Goal: Task Accomplishment & Management: Manage account settings

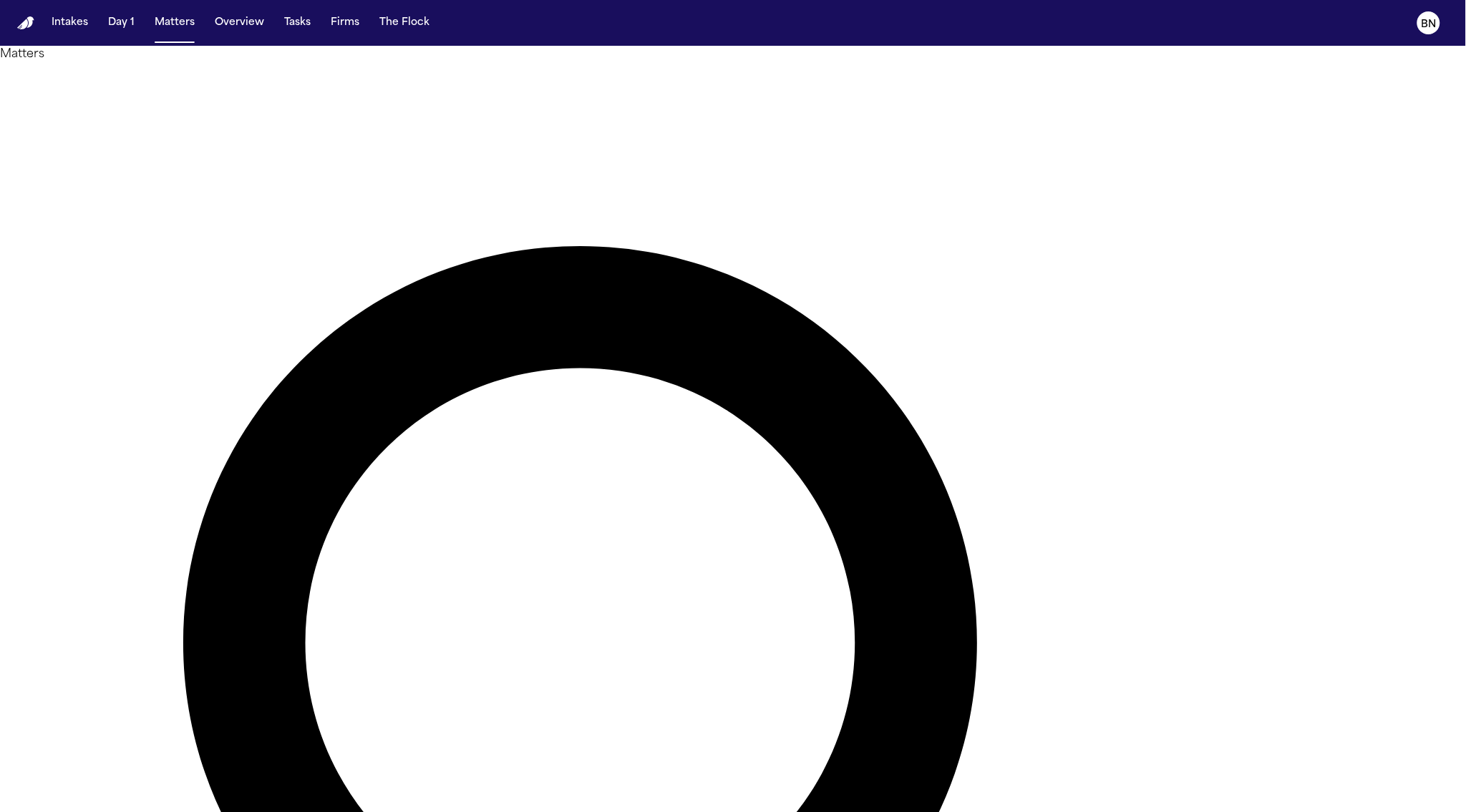
paste input "**********"
type input "**********"
click at [81, 31] on button "Intakes" at bounding box center [70, 23] width 48 height 26
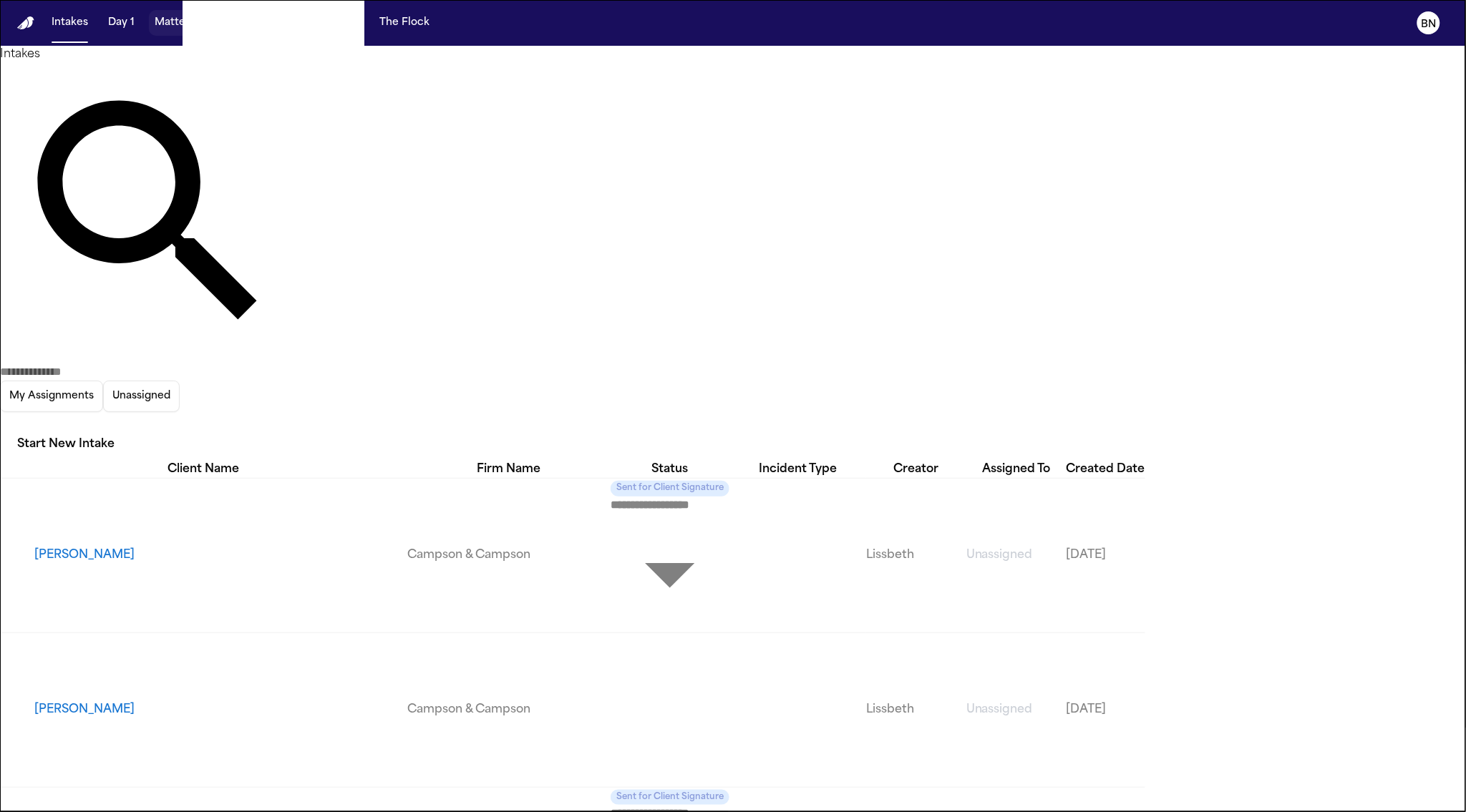
click at [171, 28] on button "Matters" at bounding box center [174, 23] width 51 height 26
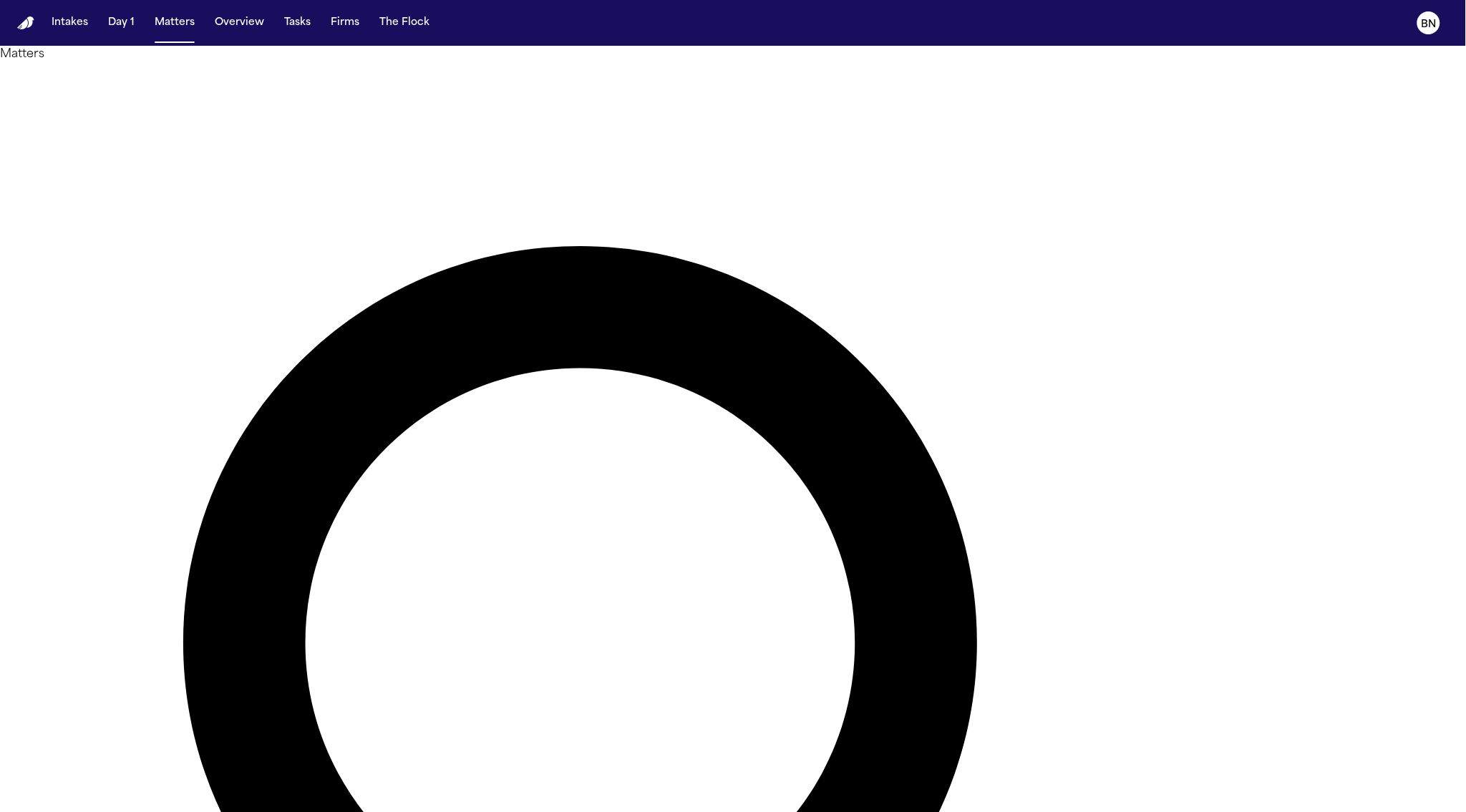
type input "******"
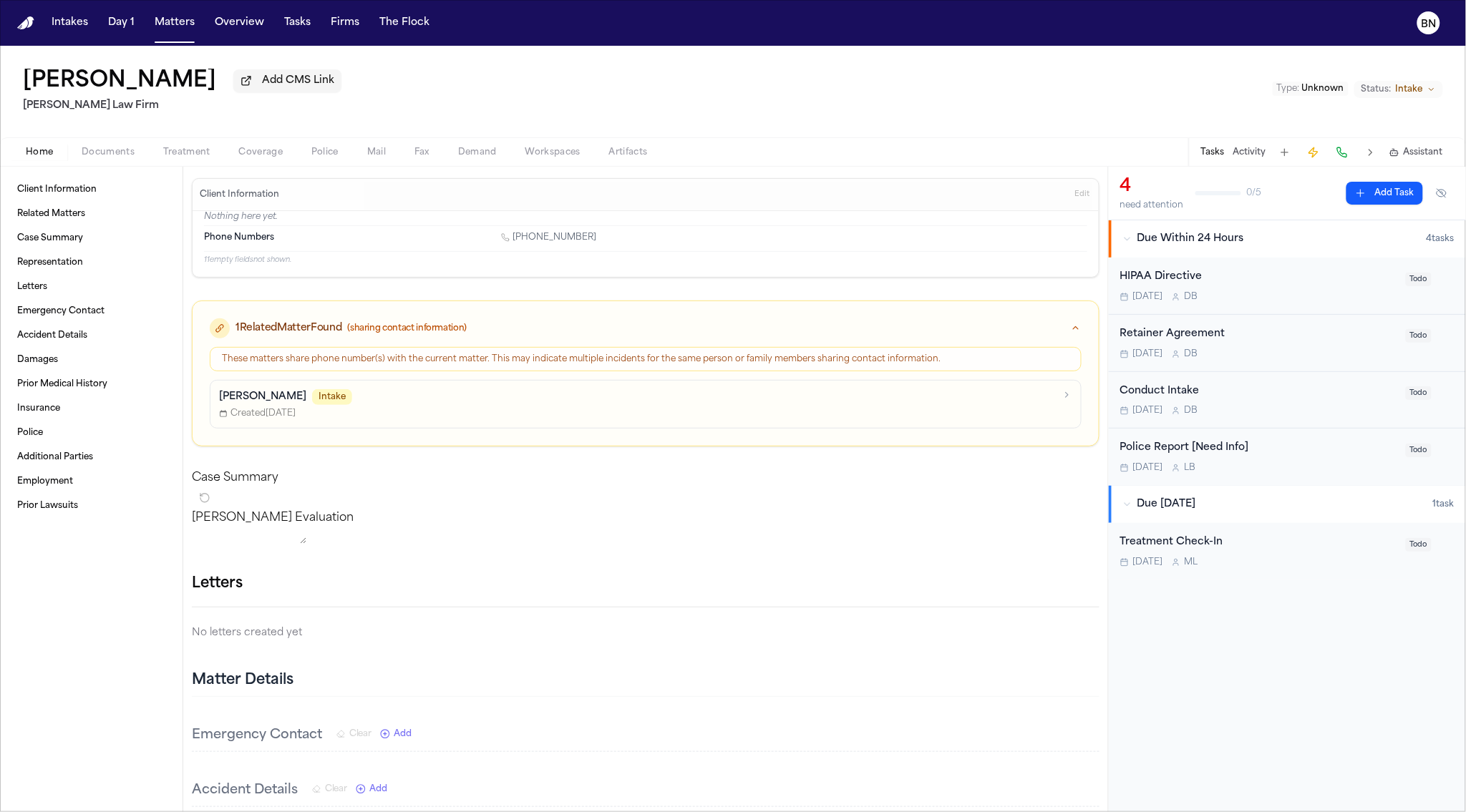
click at [272, 404] on p "[PERSON_NAME]" at bounding box center [262, 397] width 88 height 14
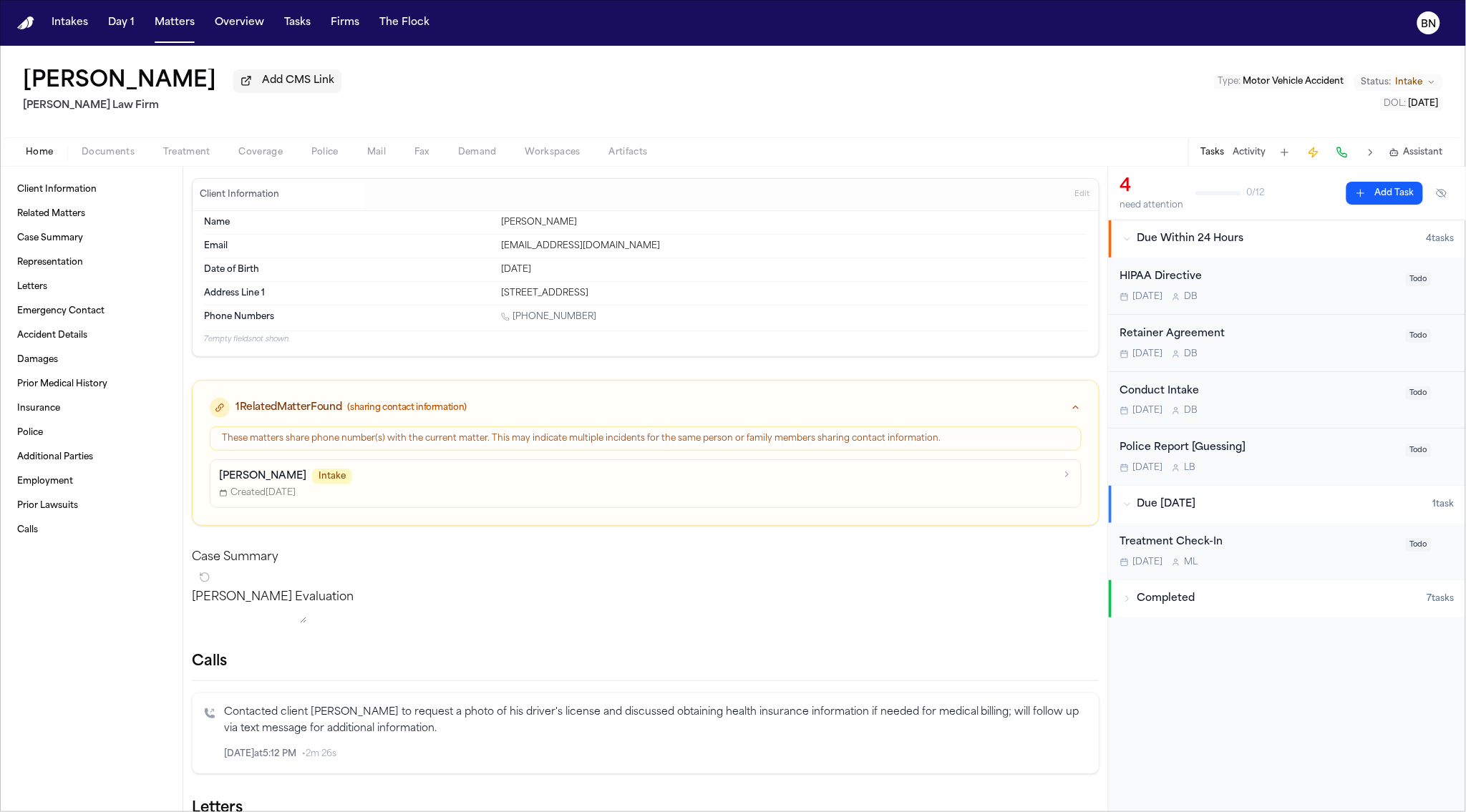
click at [259, 483] on p "[PERSON_NAME]" at bounding box center [262, 476] width 88 height 14
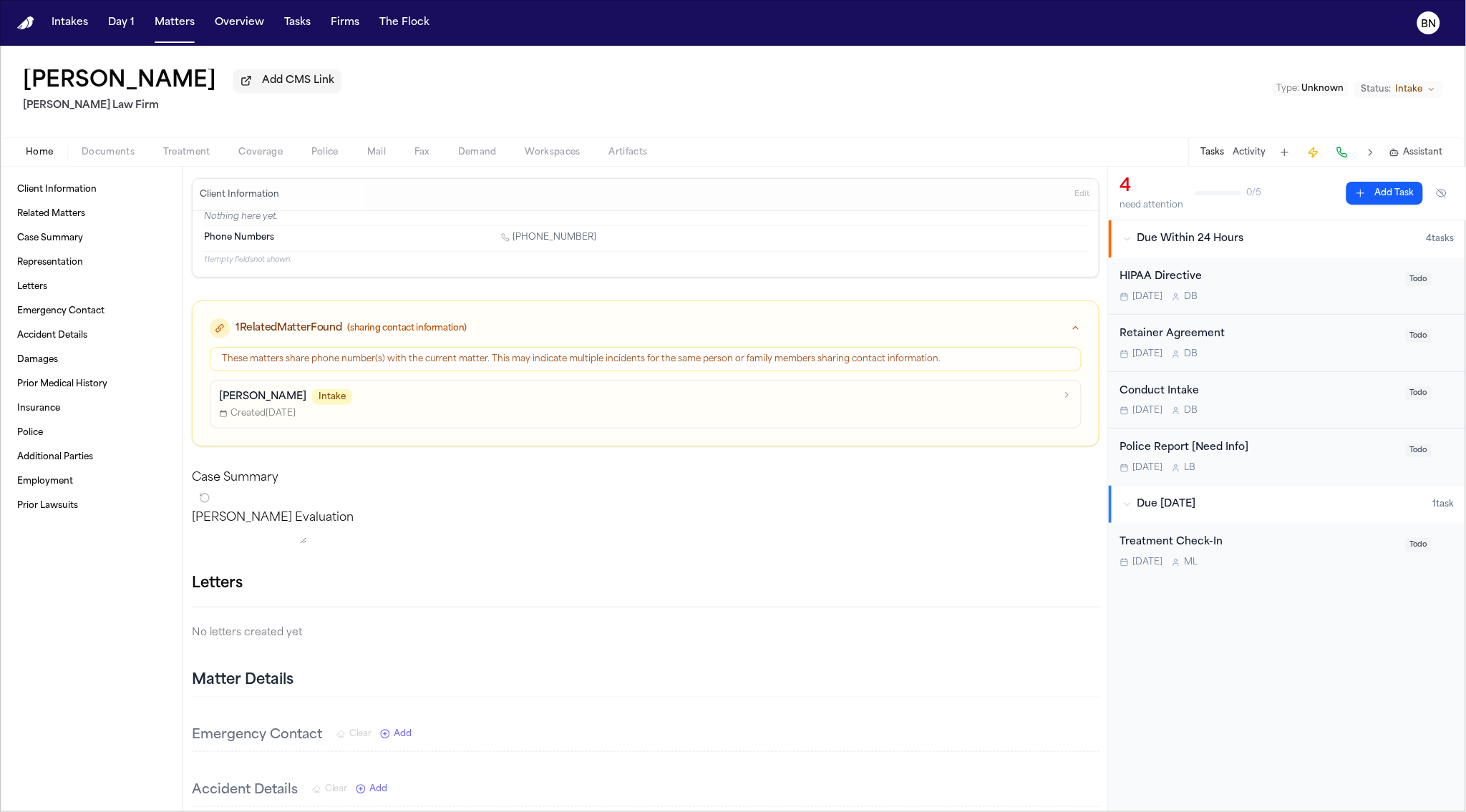
click at [254, 409] on span "Created [DATE]" at bounding box center [257, 413] width 77 height 11
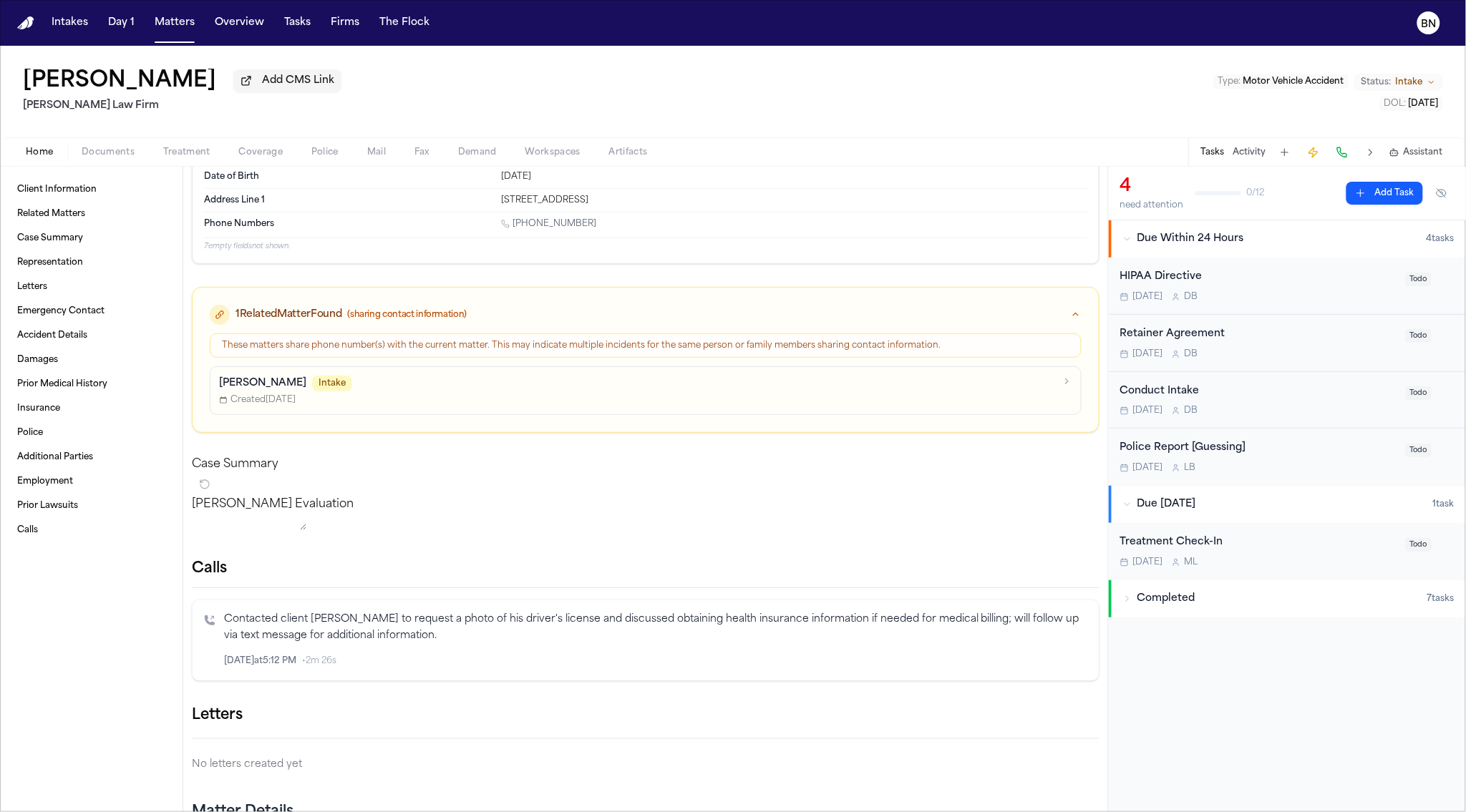
scroll to position [101, 0]
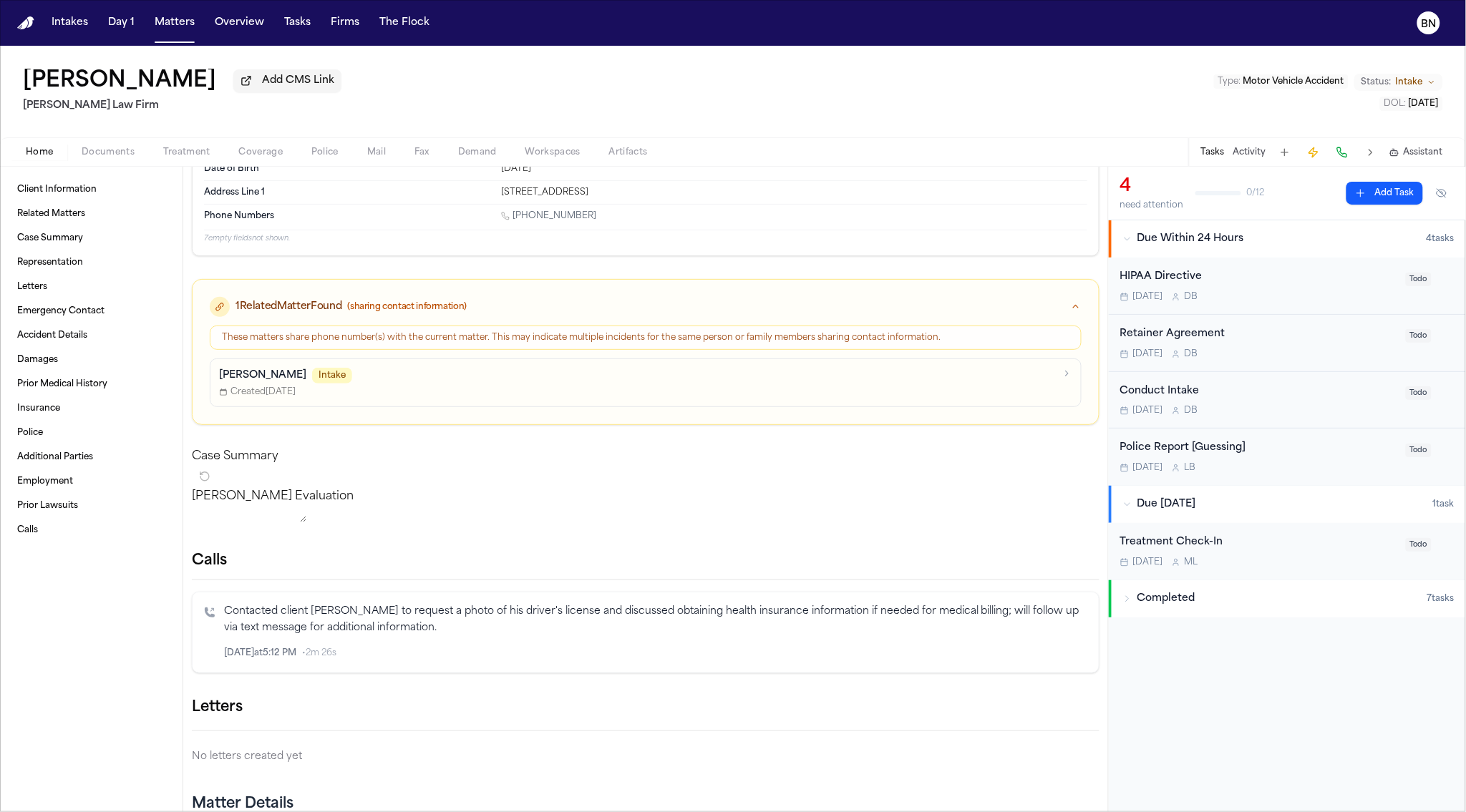
click at [1023, 658] on icon "Inspect" at bounding box center [1028, 653] width 10 height 10
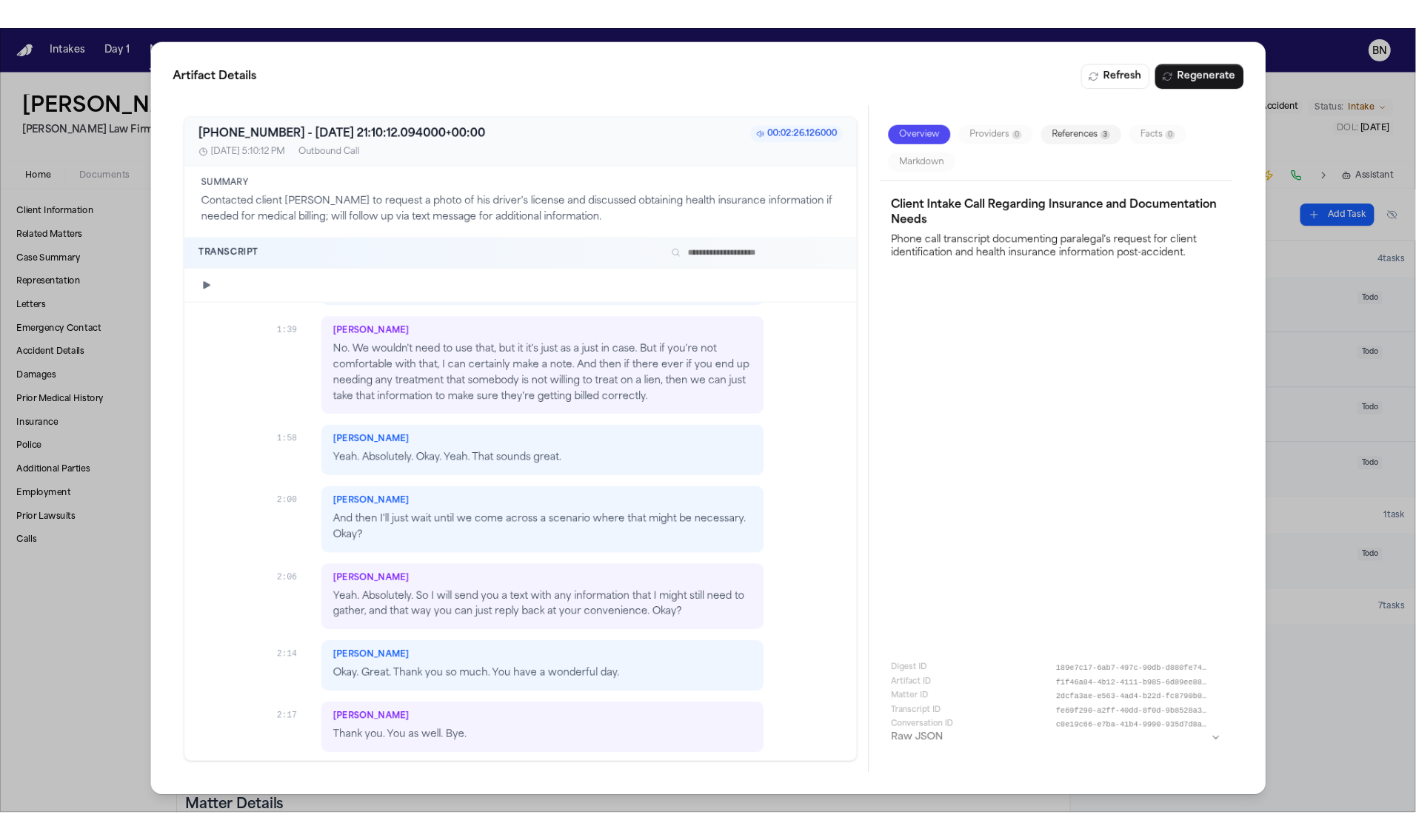
scroll to position [1075, 0]
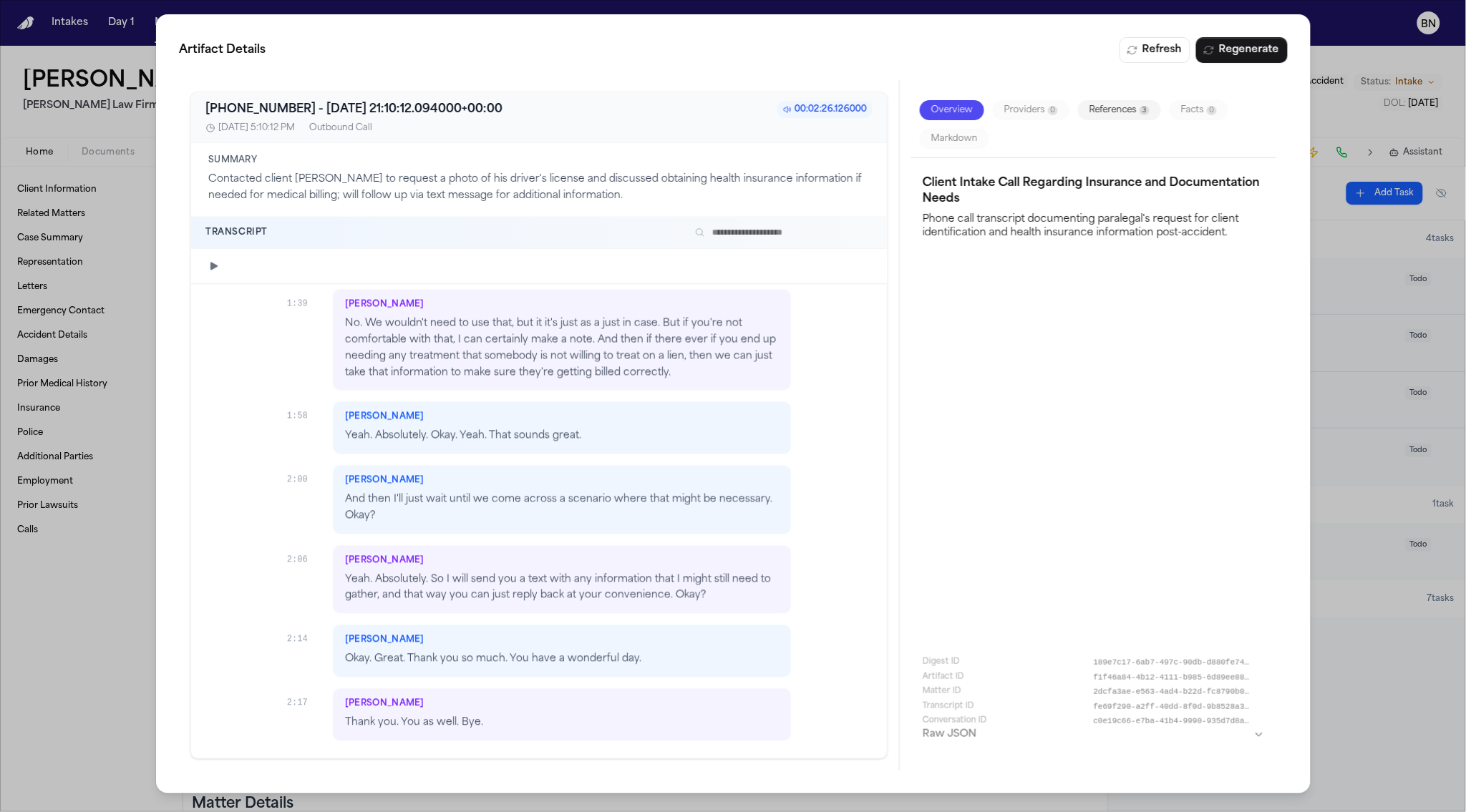
click at [119, 651] on div "Artifact Details Refresh Regenerate [PHONE_NUMBER] - [DATE] 21:10:12.094000+00:…" at bounding box center [733, 406] width 1466 height 812
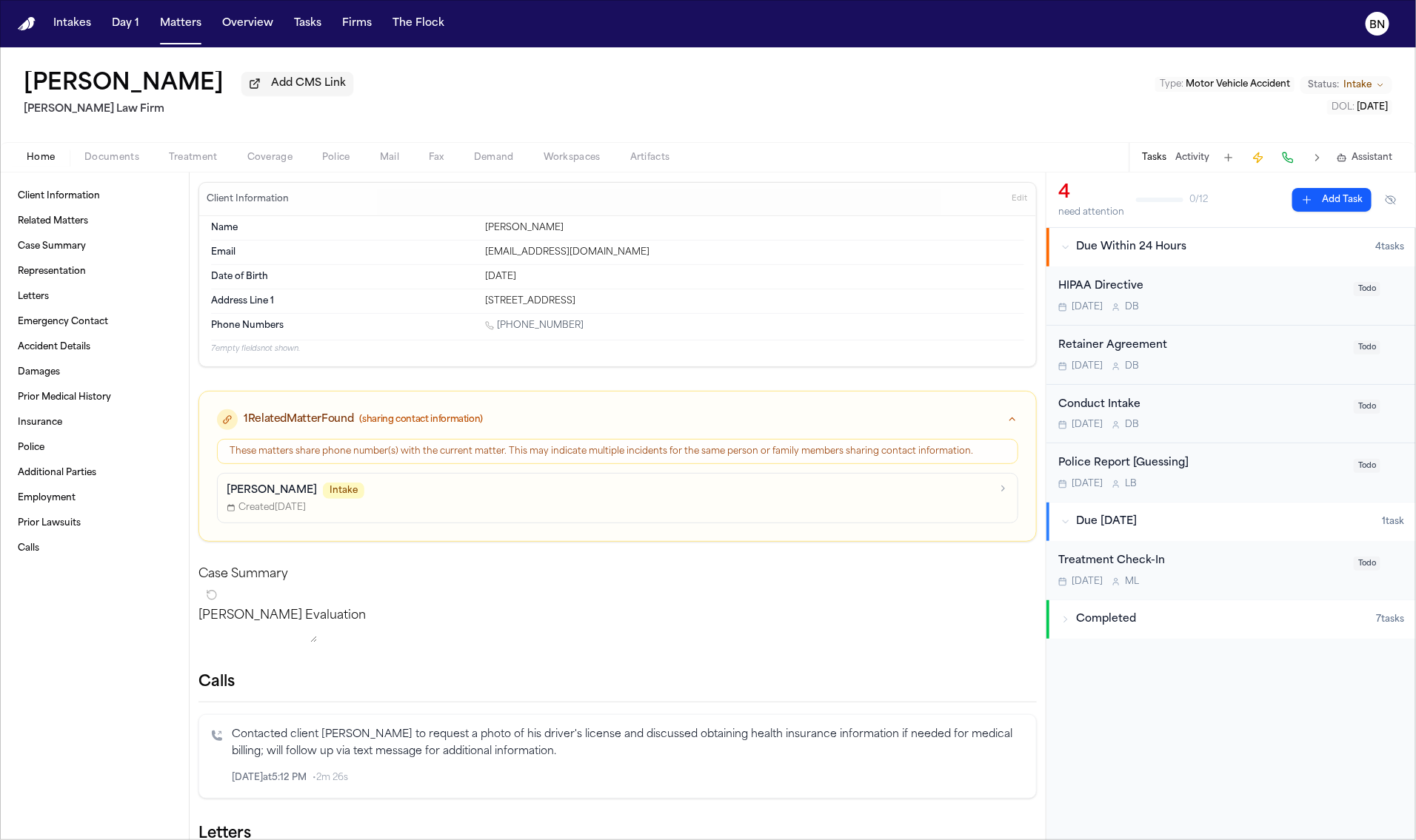
scroll to position [0, 0]
click at [262, 496] on p "[PERSON_NAME]" at bounding box center [271, 493] width 91 height 15
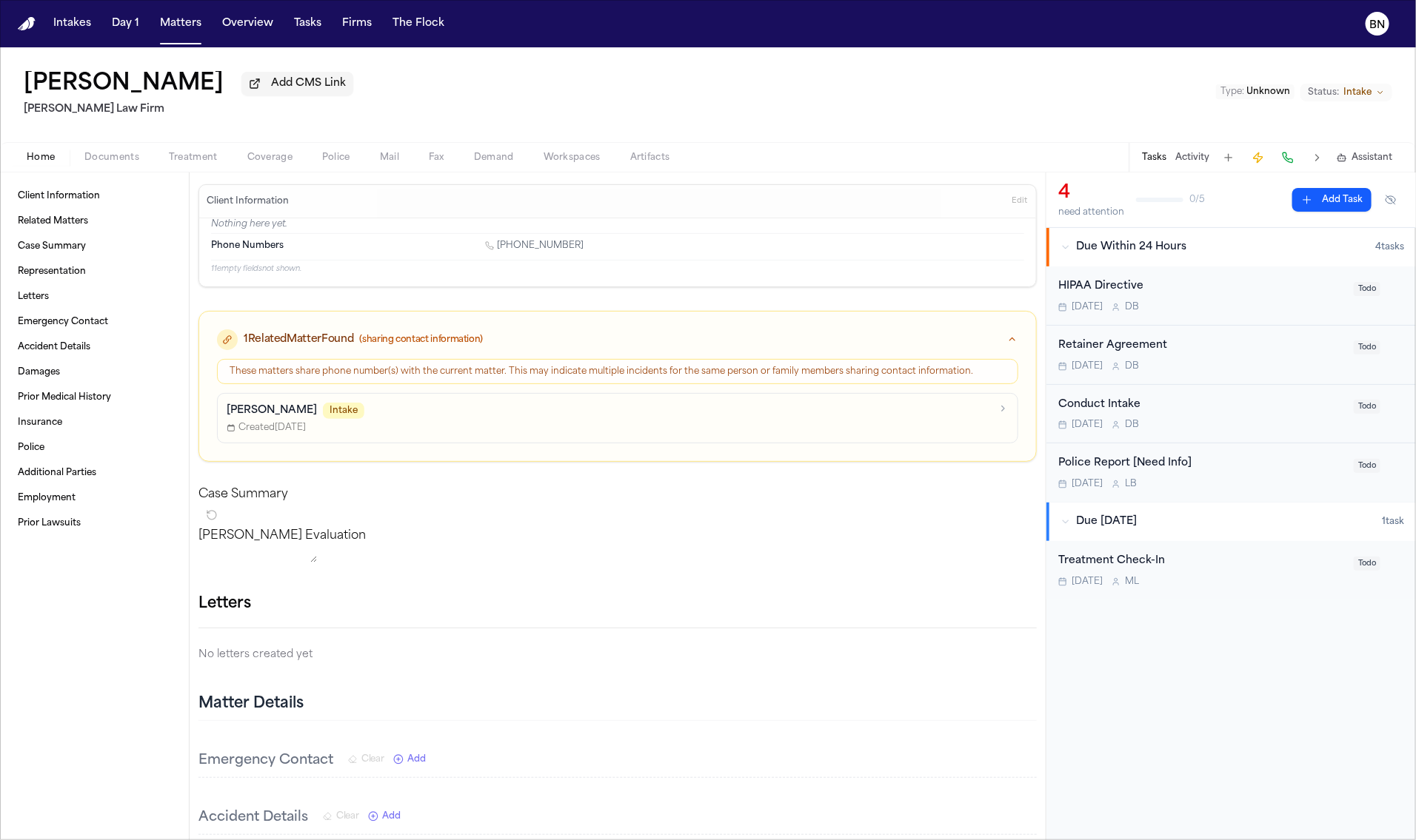
click at [265, 409] on p "[PERSON_NAME]" at bounding box center [271, 411] width 91 height 15
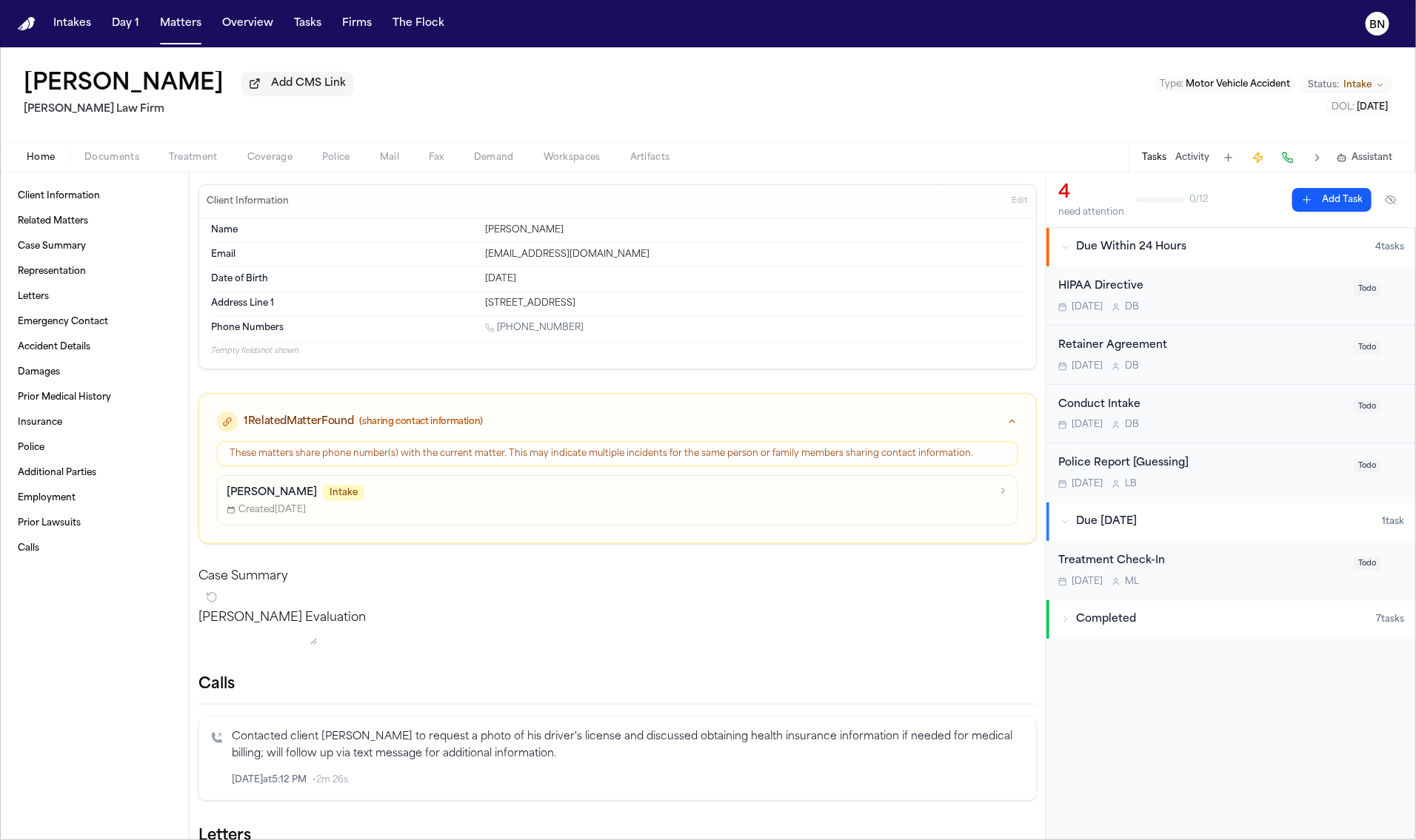
click at [253, 500] on p "[PERSON_NAME]" at bounding box center [271, 493] width 91 height 15
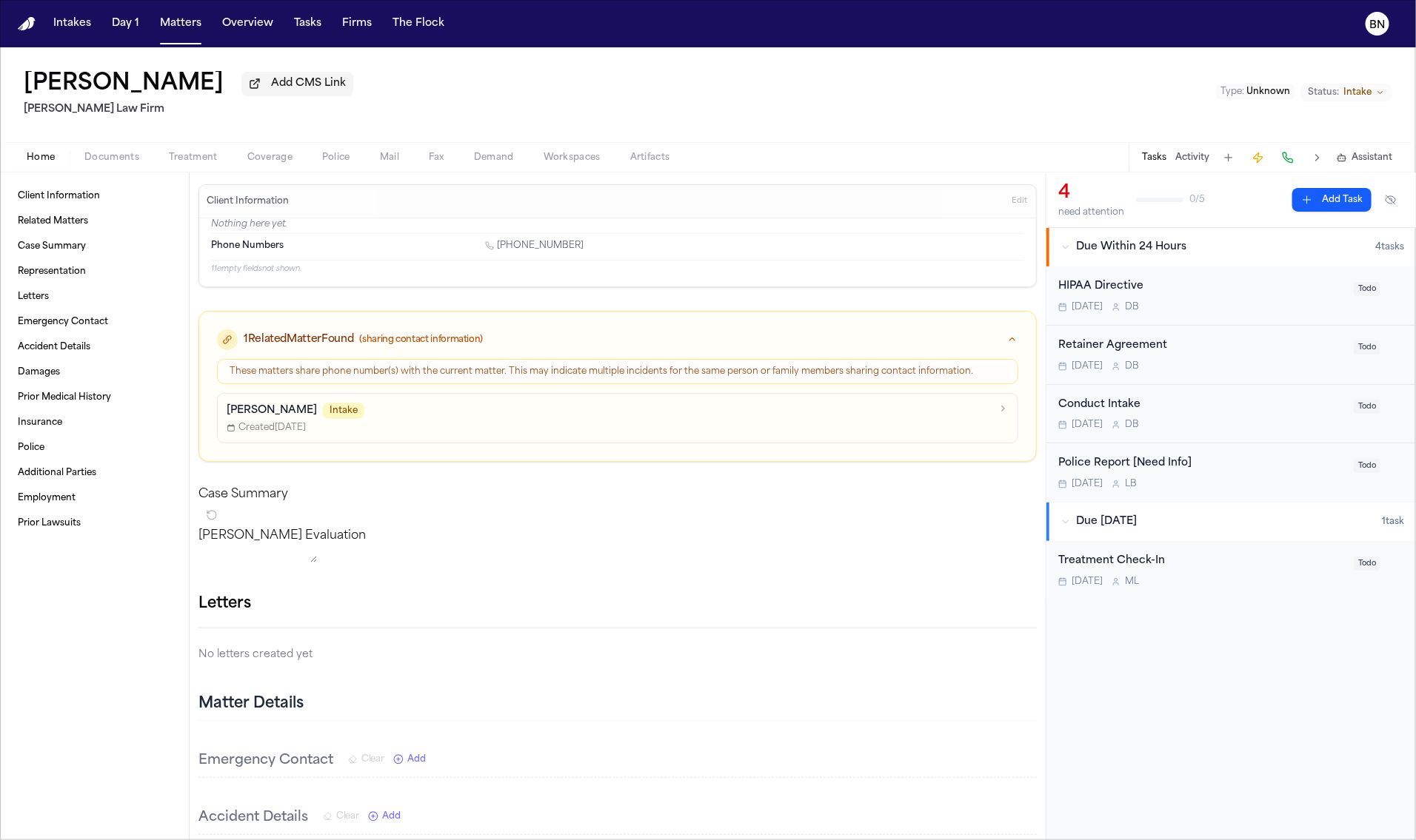
click at [288, 409] on p "[PERSON_NAME]" at bounding box center [271, 411] width 91 height 15
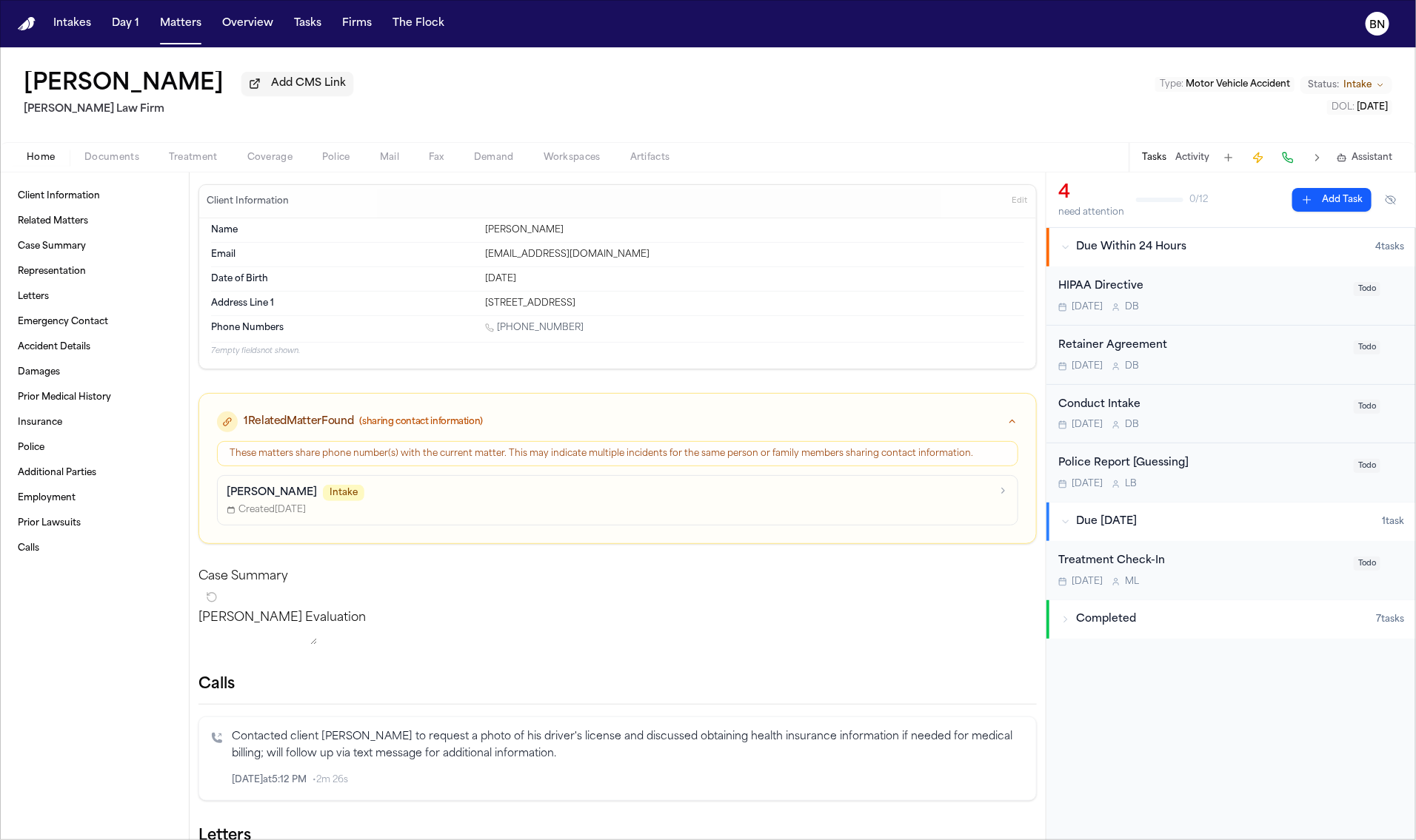
click at [127, 156] on span "Documents" at bounding box center [111, 158] width 55 height 11
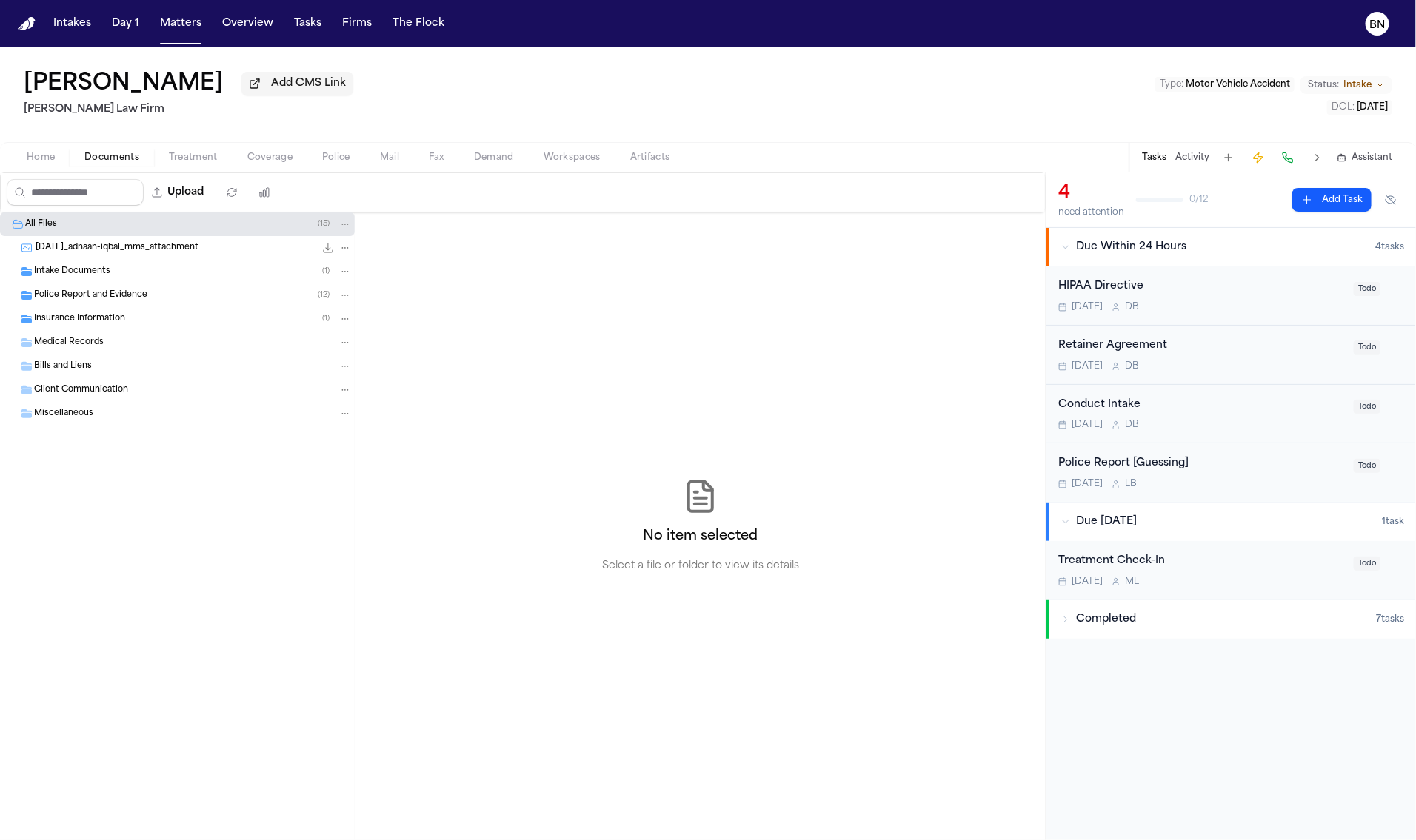
click at [130, 289] on div "Police Report and Evidence ( 12 )" at bounding box center [177, 295] width 355 height 24
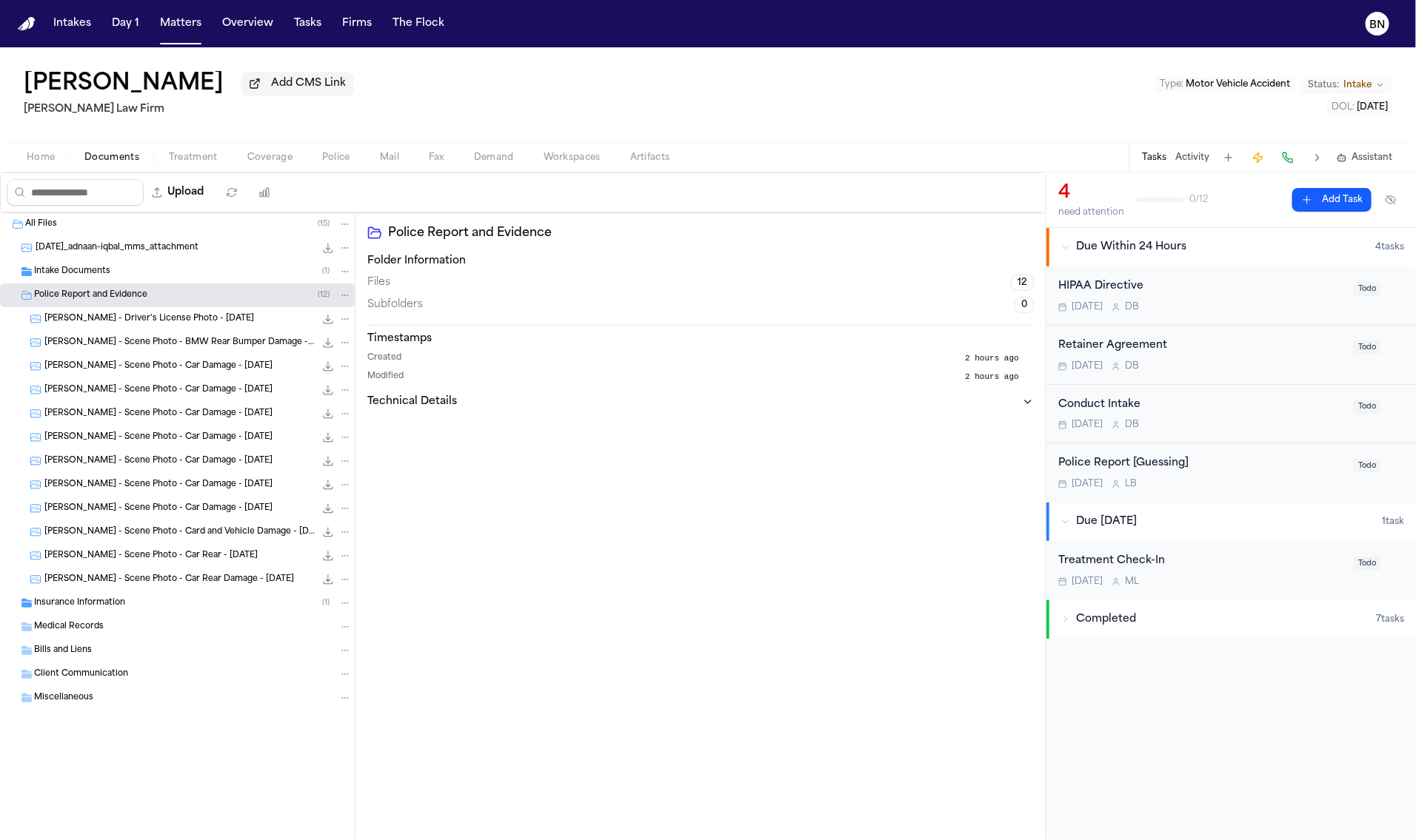
click at [168, 327] on div "[PERSON_NAME] - Driver's License Photo - [DATE] 47.9 KB • JPG" at bounding box center [198, 319] width 307 height 15
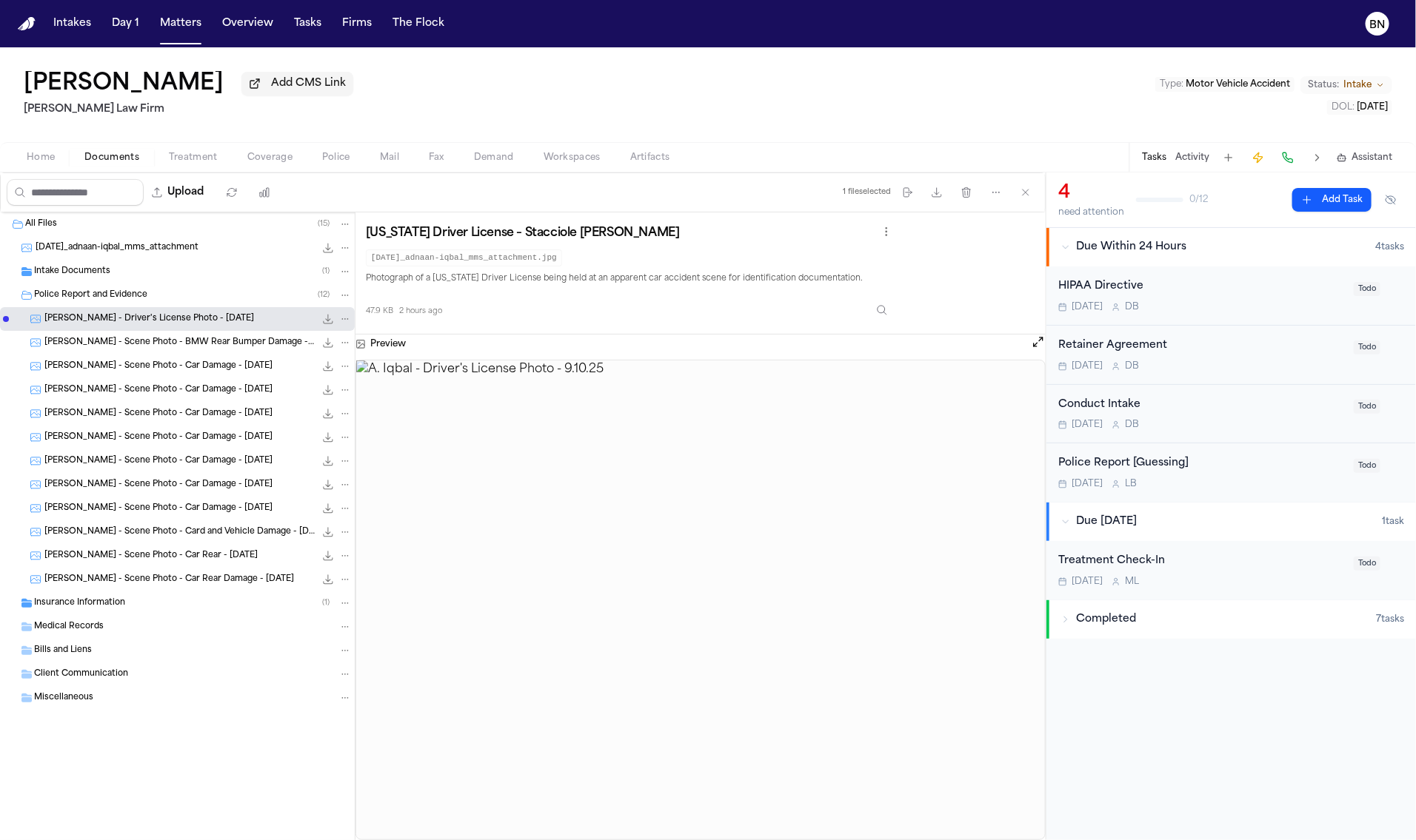
click at [179, 426] on div "[PERSON_NAME] - Scene Photo - Car Damage - [DATE] 64.5 KB • JPG" at bounding box center [177, 413] width 355 height 24
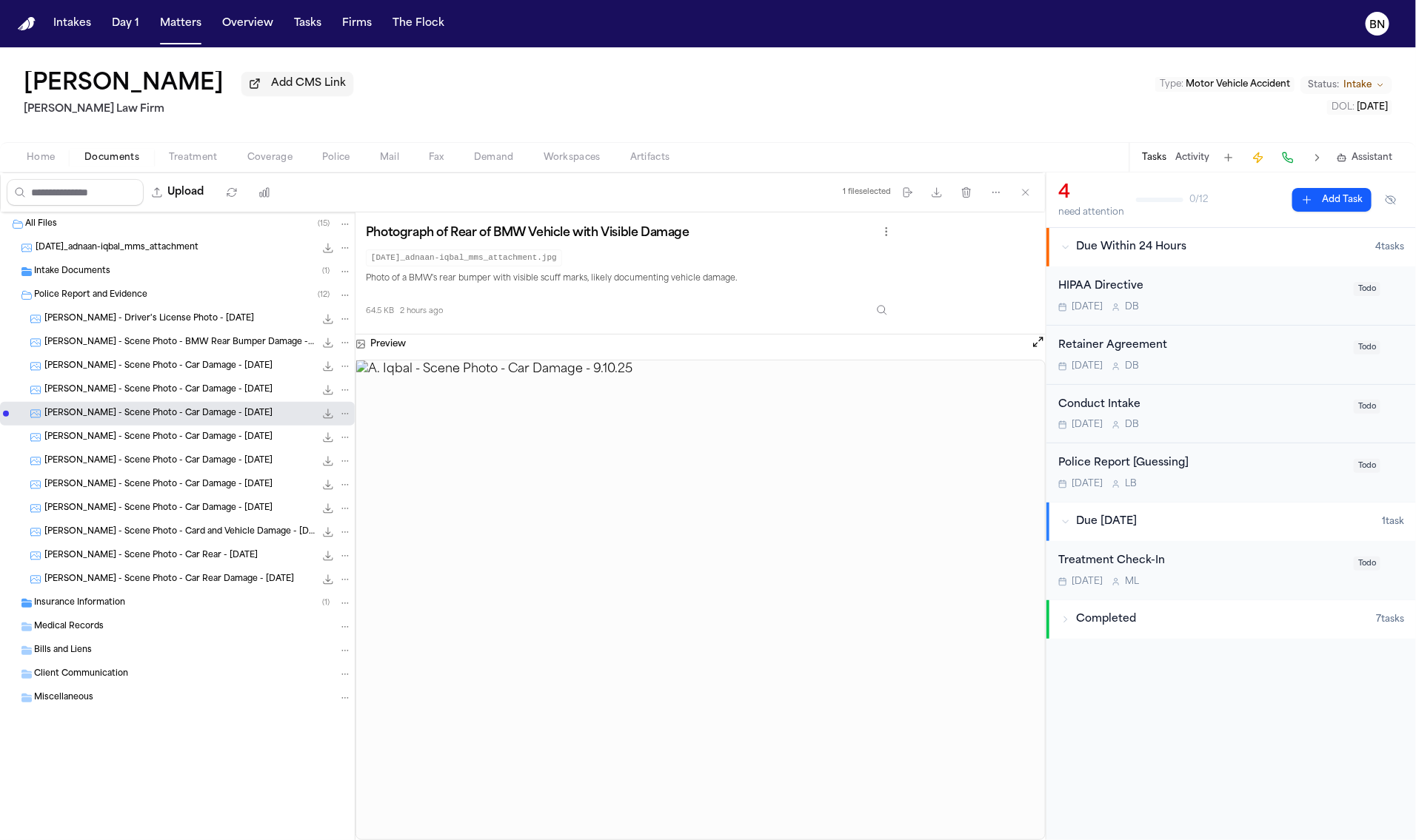
click at [156, 326] on span "[PERSON_NAME] - Driver's License Photo - [DATE]" at bounding box center [149, 319] width 209 height 12
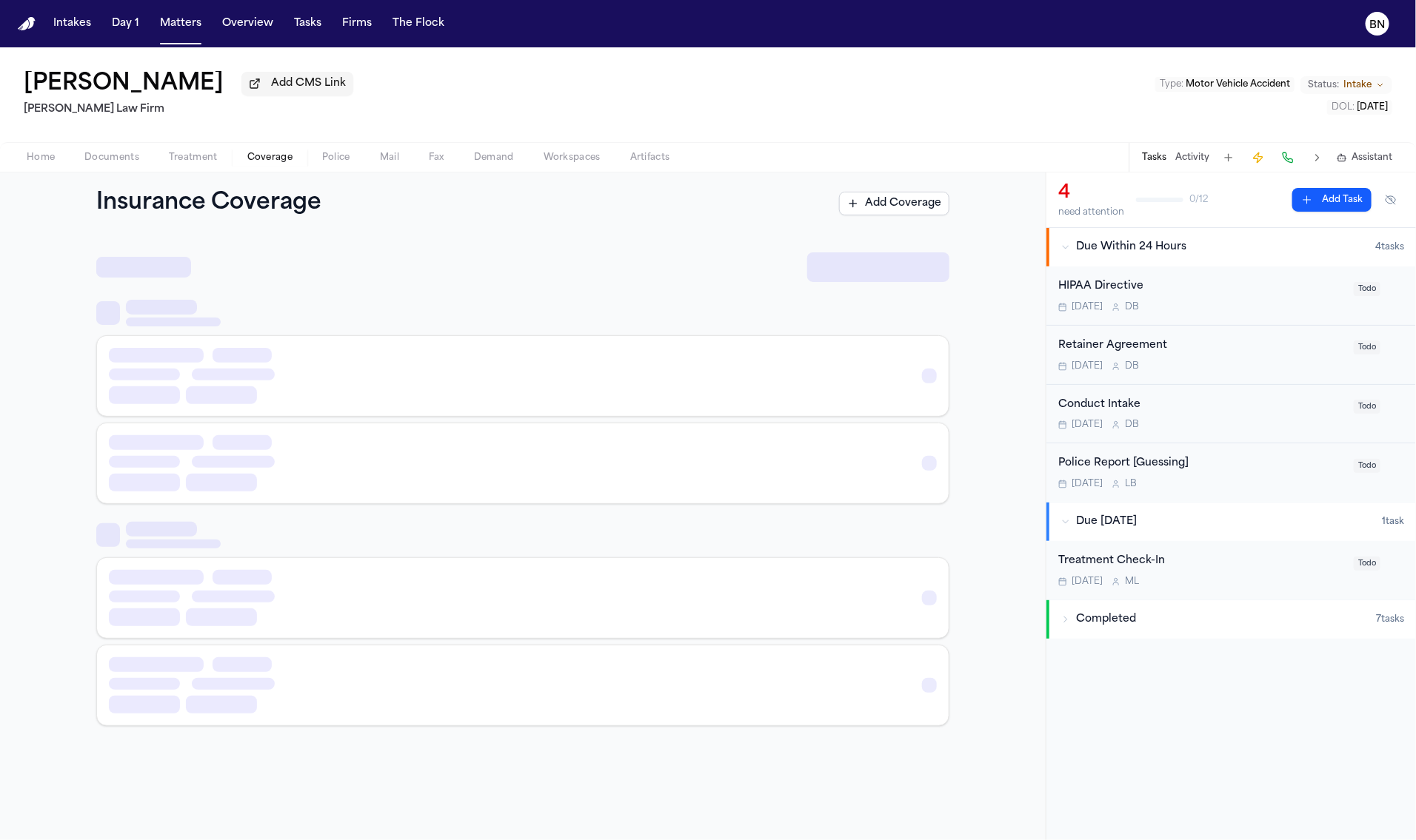
click at [265, 159] on span "Coverage" at bounding box center [270, 158] width 45 height 11
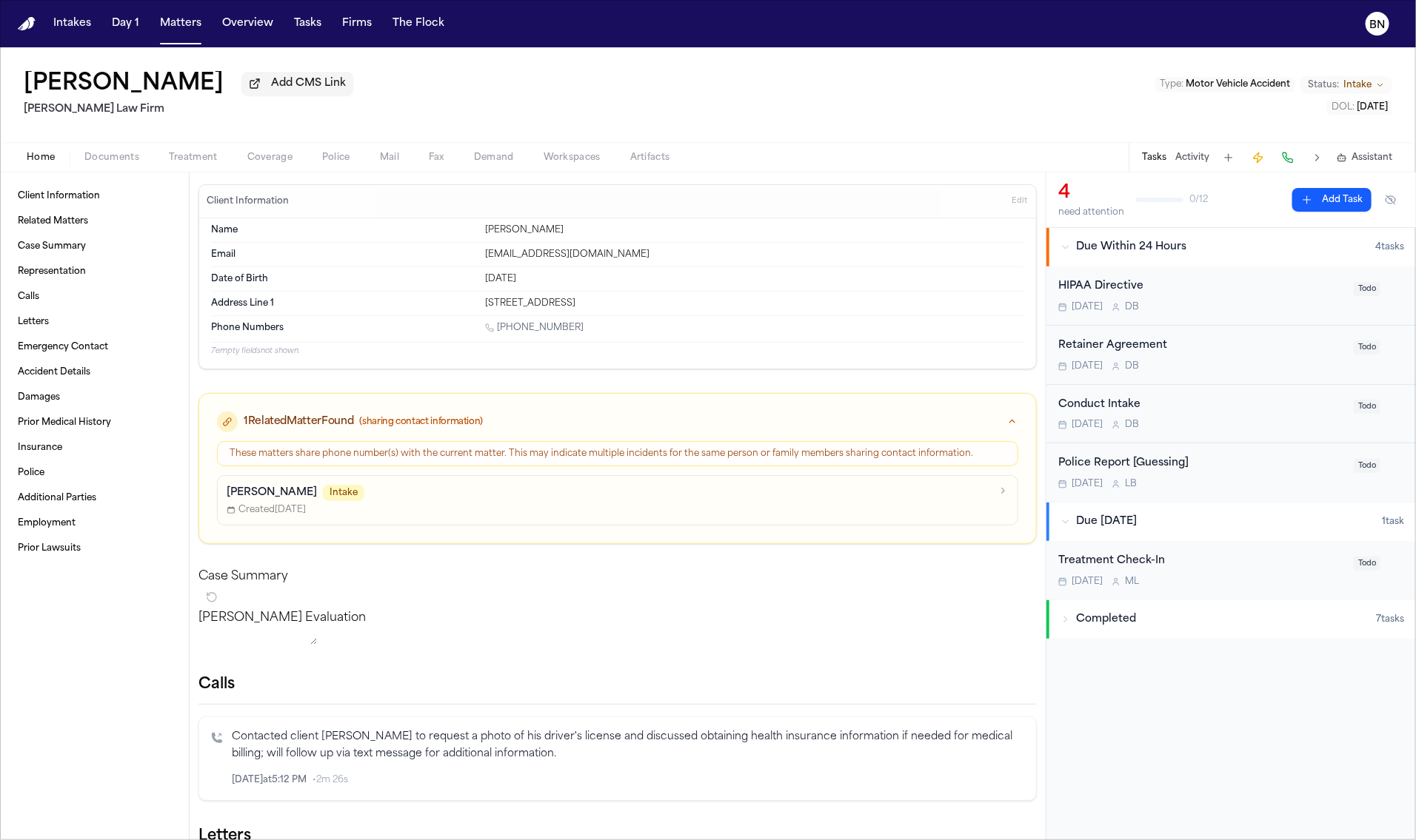
click at [31, 159] on span "Home" at bounding box center [41, 158] width 28 height 11
click at [251, 157] on span "Coverage" at bounding box center [270, 158] width 45 height 11
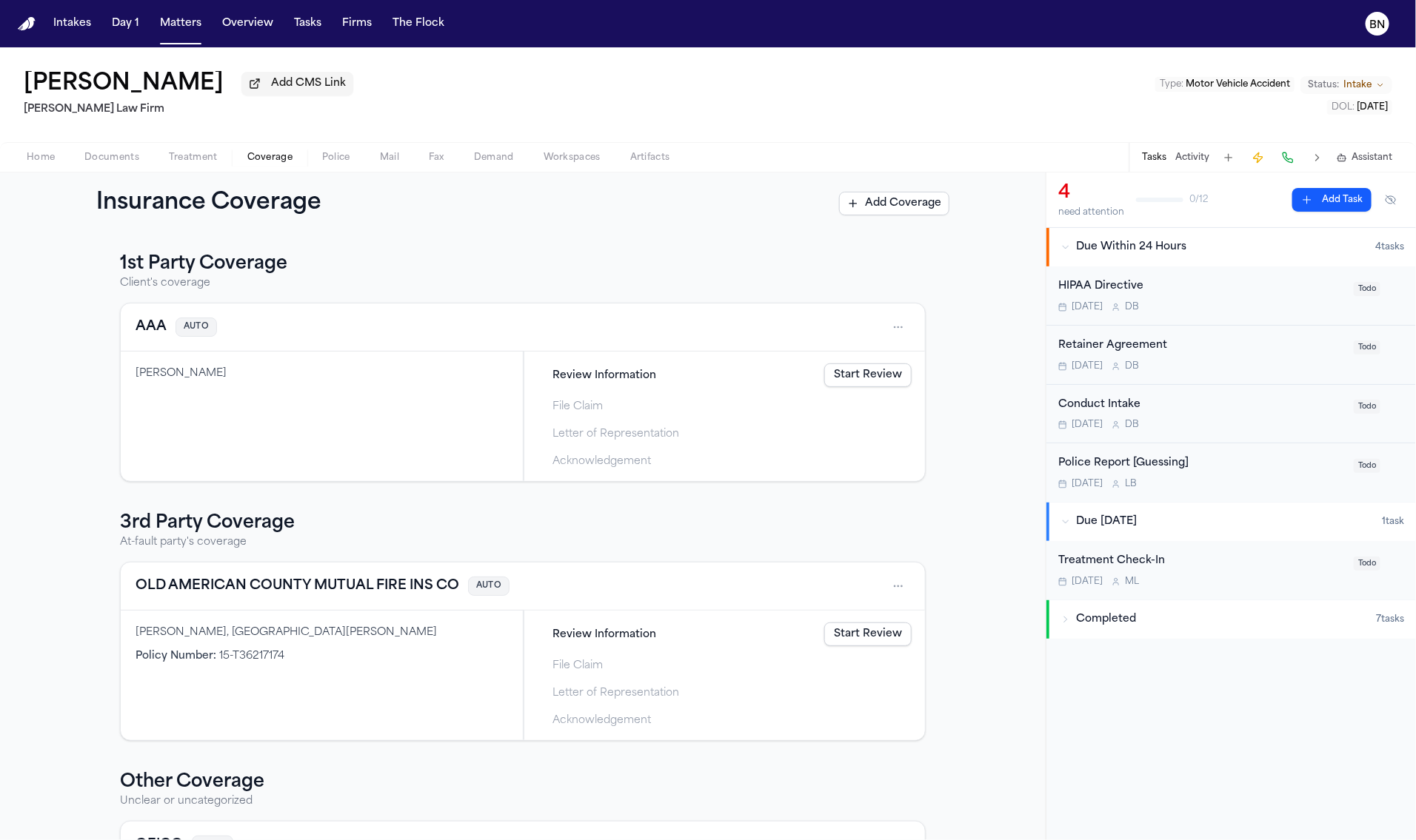
click at [594, 382] on span "Review Information" at bounding box center [604, 375] width 104 height 16
click at [1089, 622] on span "Completed" at bounding box center [1105, 619] width 60 height 15
click at [93, 155] on span "Documents" at bounding box center [111, 158] width 55 height 11
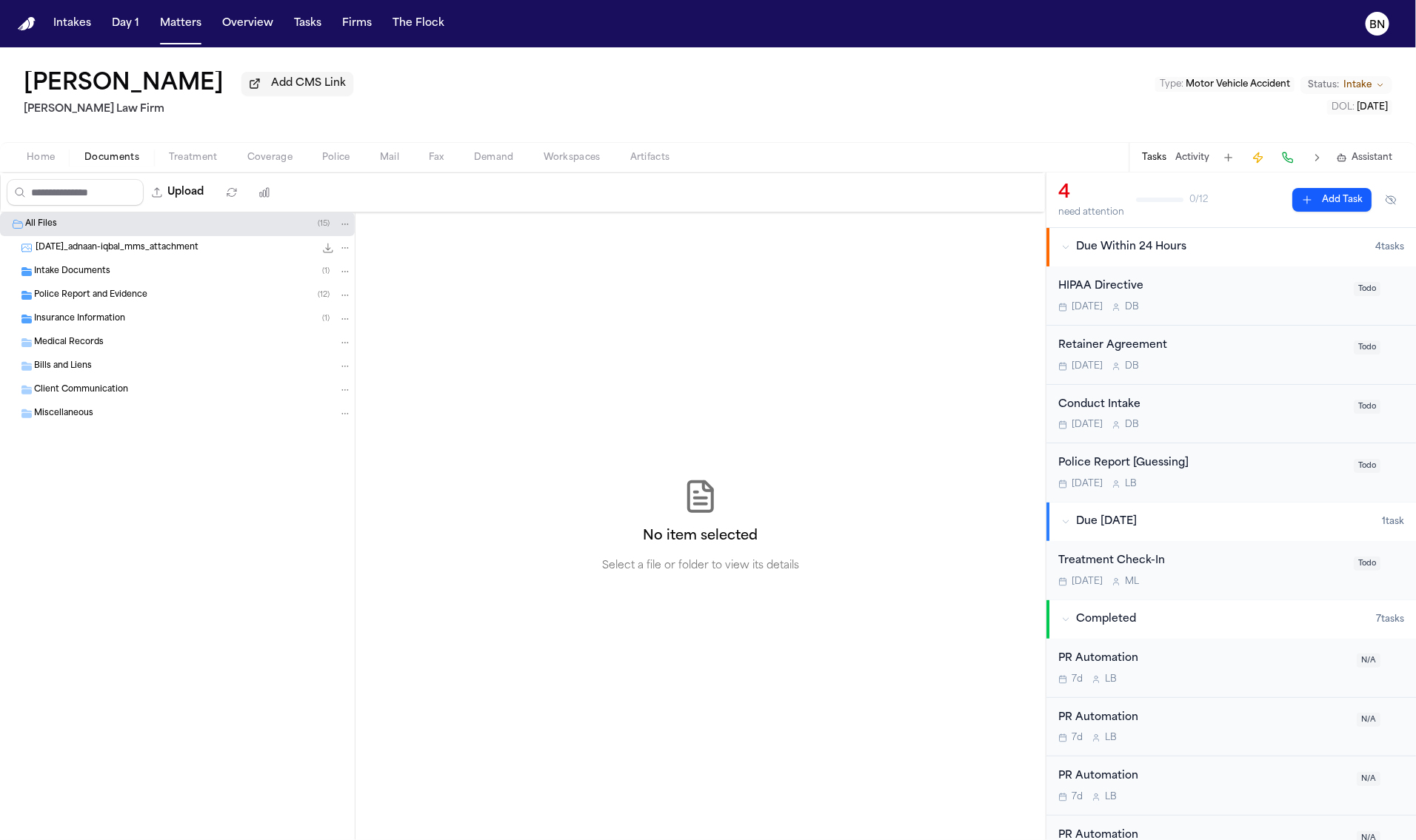
click at [119, 272] on div "Intake Documents ( 1 )" at bounding box center [193, 271] width 318 height 13
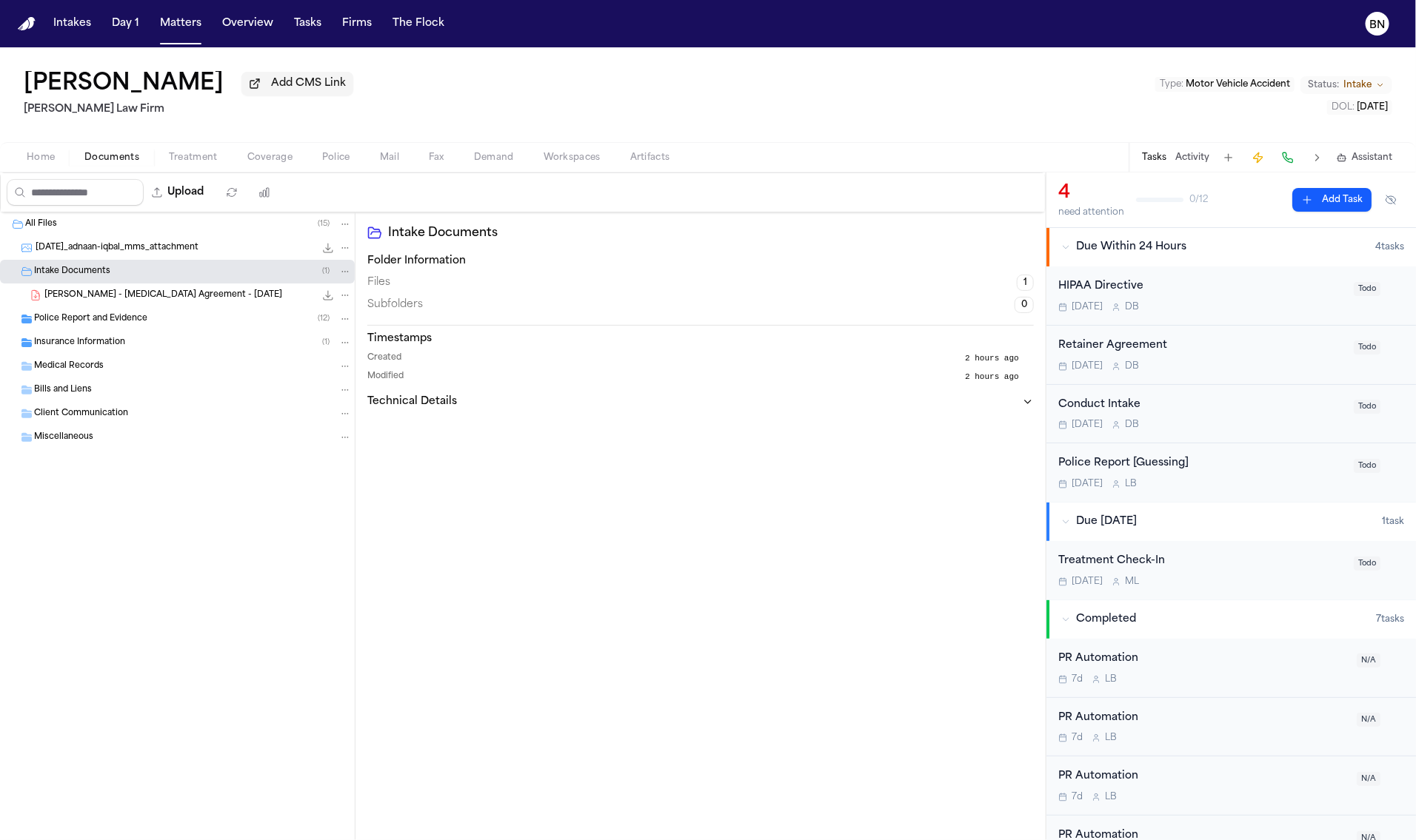
click at [128, 307] on div "[PERSON_NAME] - [MEDICAL_DATA] Agreement - [DATE] 1.2 MB • PDF" at bounding box center [177, 295] width 355 height 24
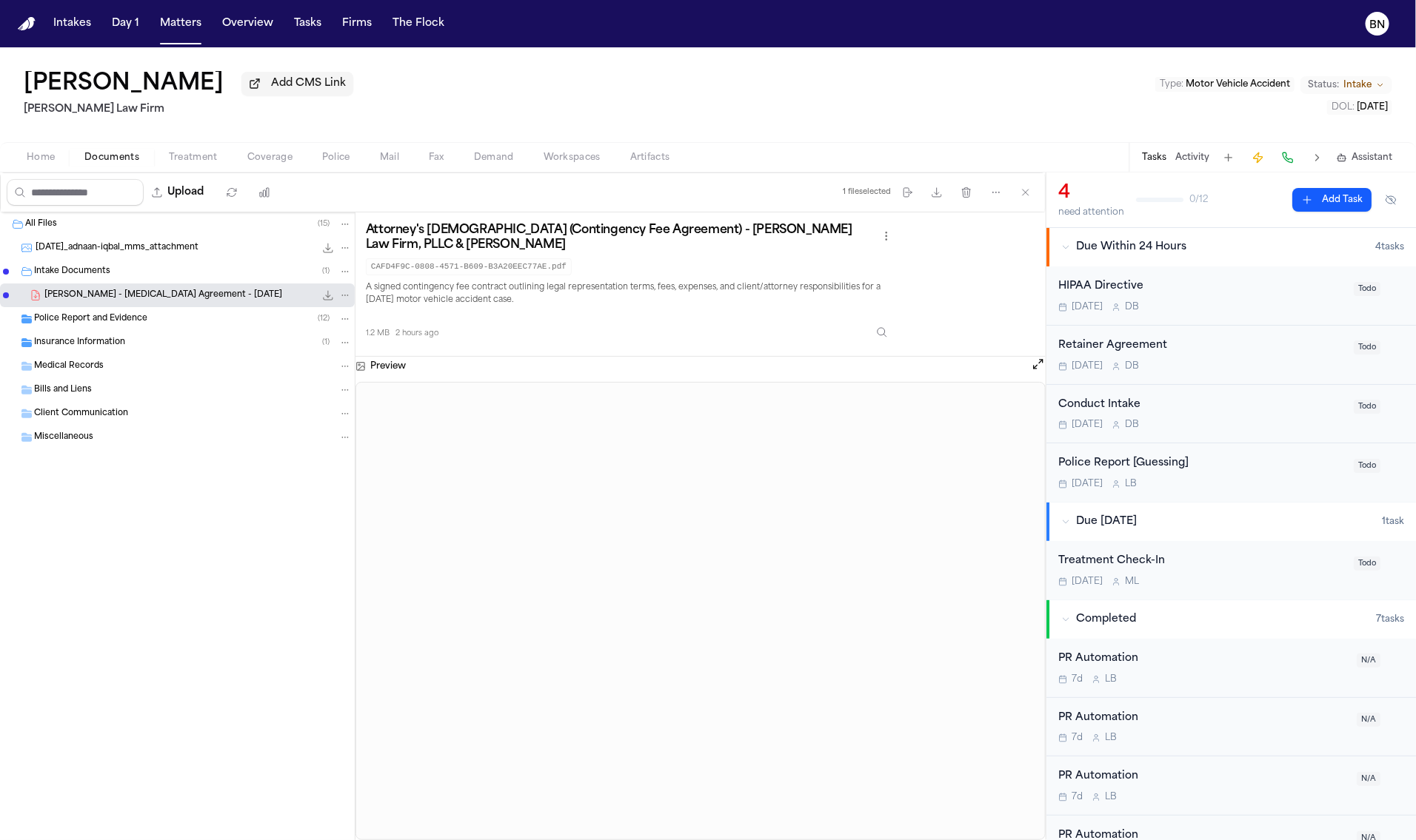
click at [134, 260] on div "[DATE]_adnaan-iqbal_mms_attachment 38.8 KB • JPG" at bounding box center [177, 248] width 355 height 24
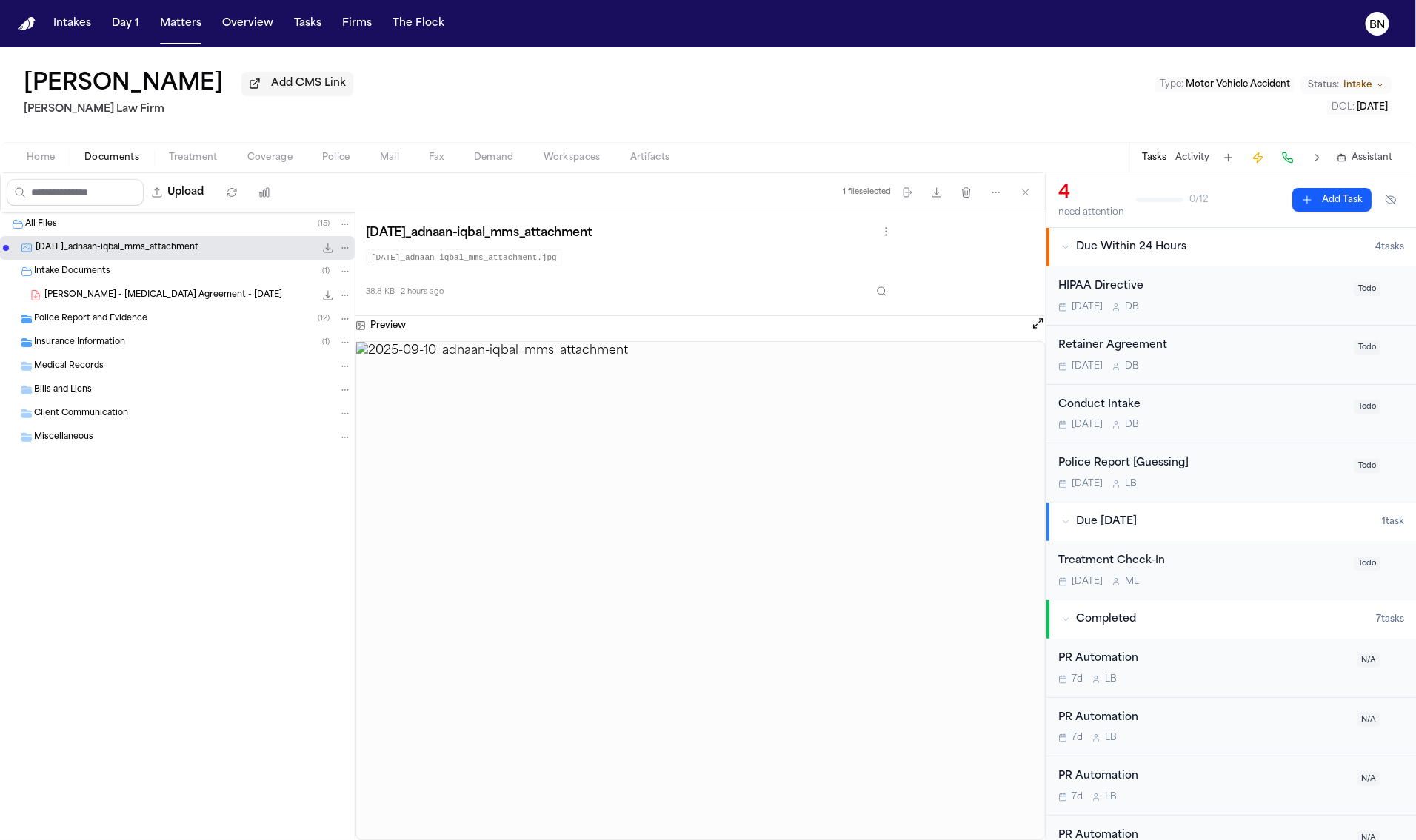
click at [157, 319] on div "Police Report and Evidence ( 12 )" at bounding box center [193, 319] width 318 height 13
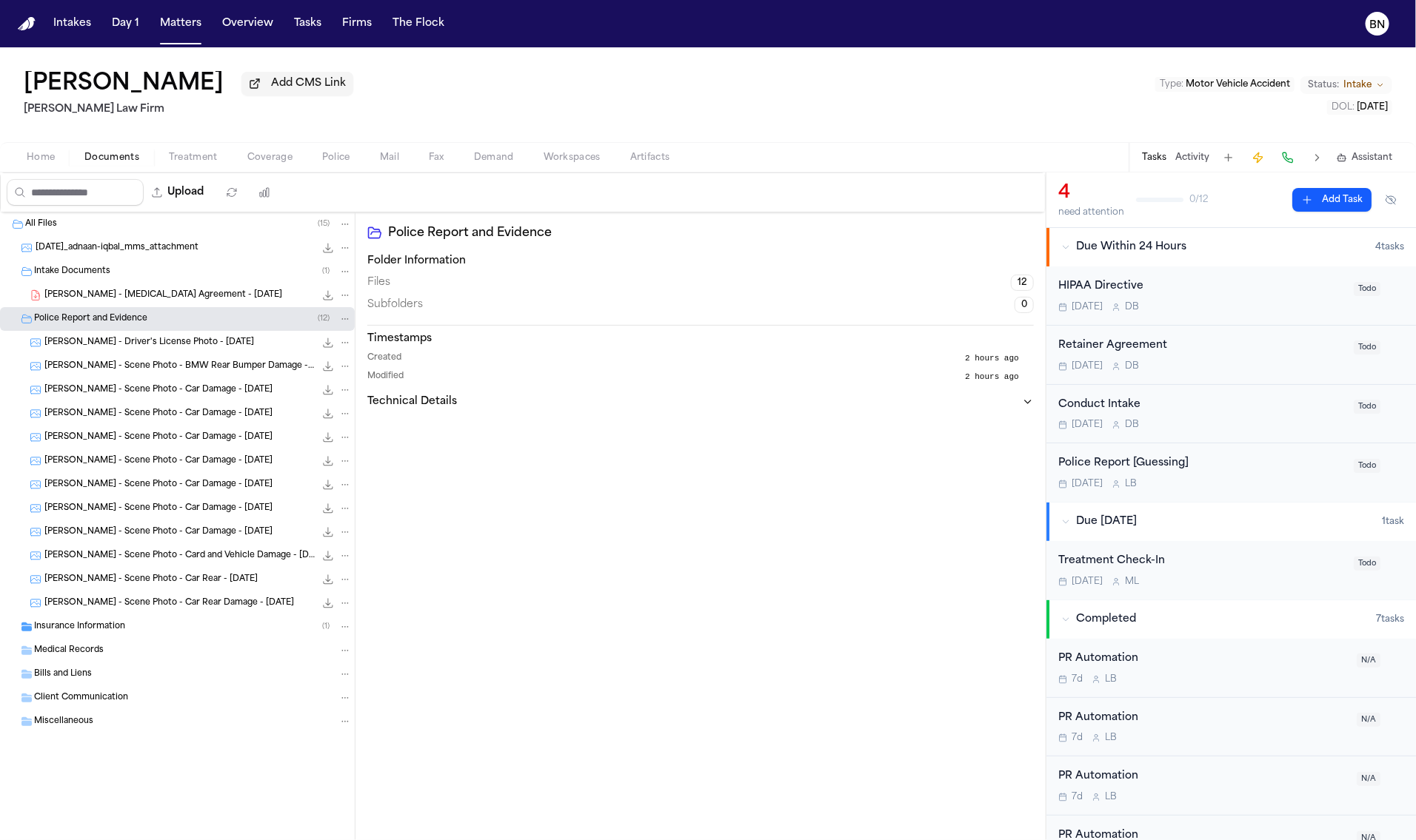
click at [159, 353] on div "[PERSON_NAME] - Driver's License Photo - [DATE] 47.9 KB • JPG" at bounding box center [177, 342] width 355 height 24
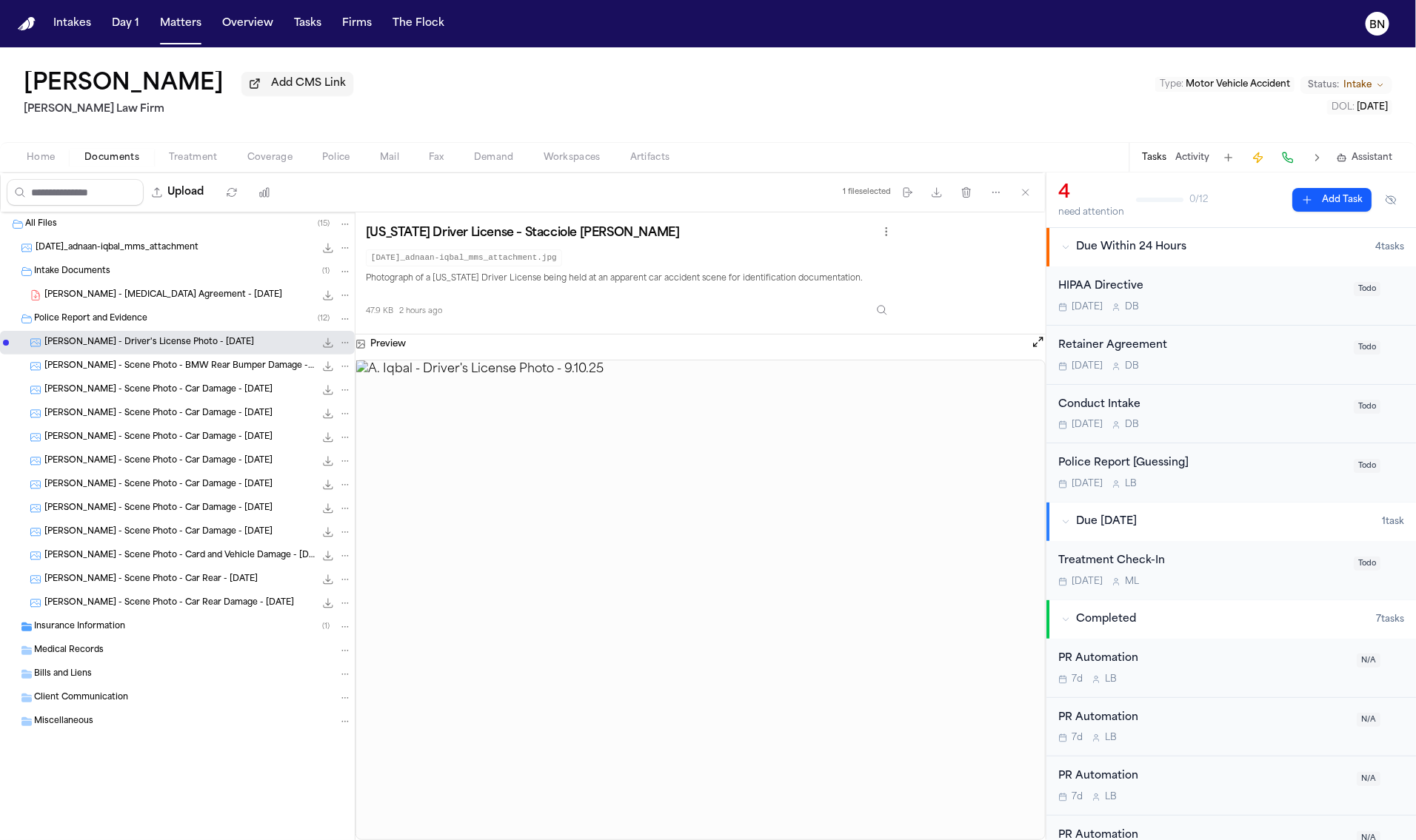
click at [175, 405] on div "[PERSON_NAME] - Scene Photo - Car Damage - [DATE] 61.1 KB • JPG" at bounding box center [177, 413] width 355 height 24
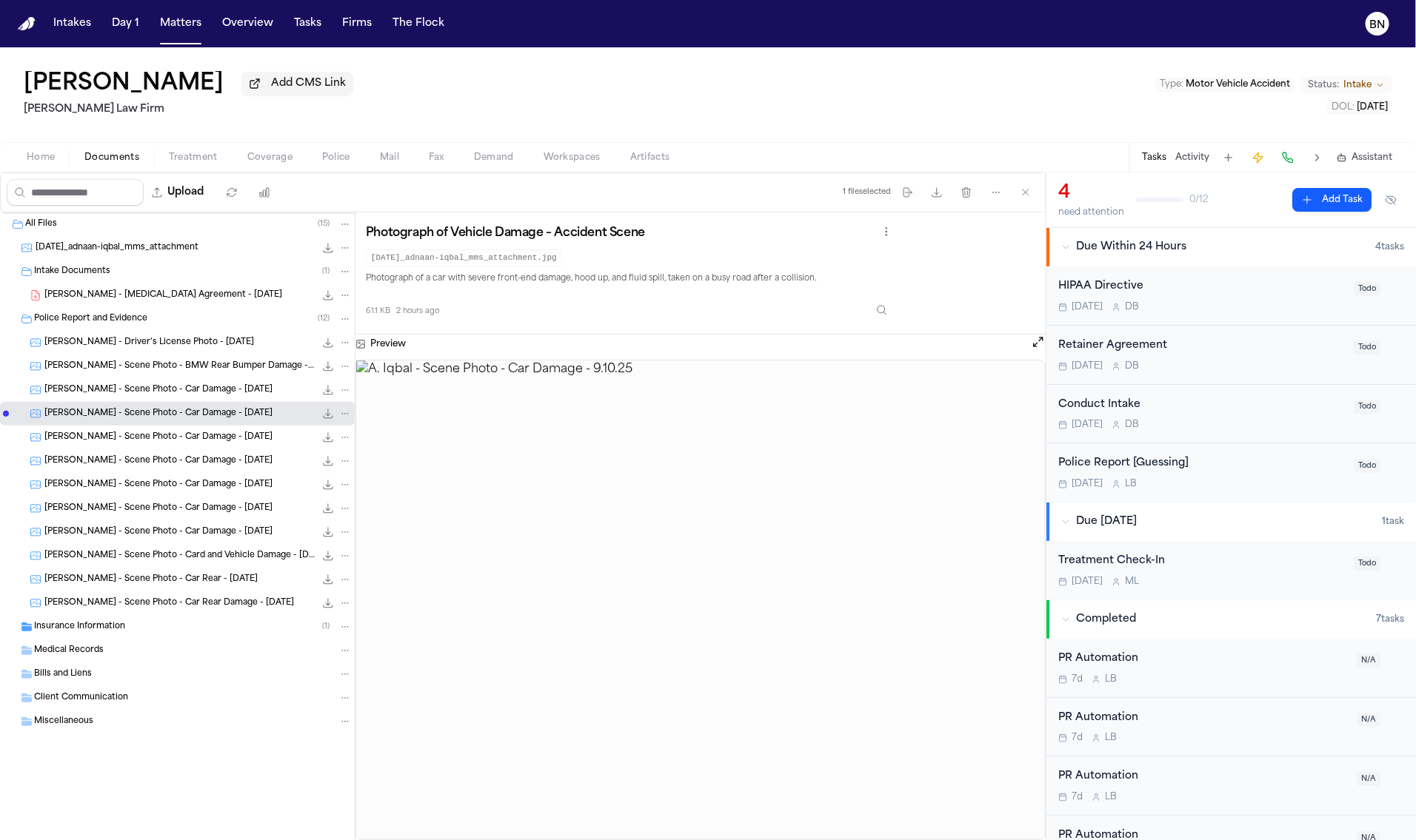
click at [202, 562] on span "[PERSON_NAME] - Scene Photo - Card and Vehicle Damage - [DATE]" at bounding box center [179, 556] width 271 height 12
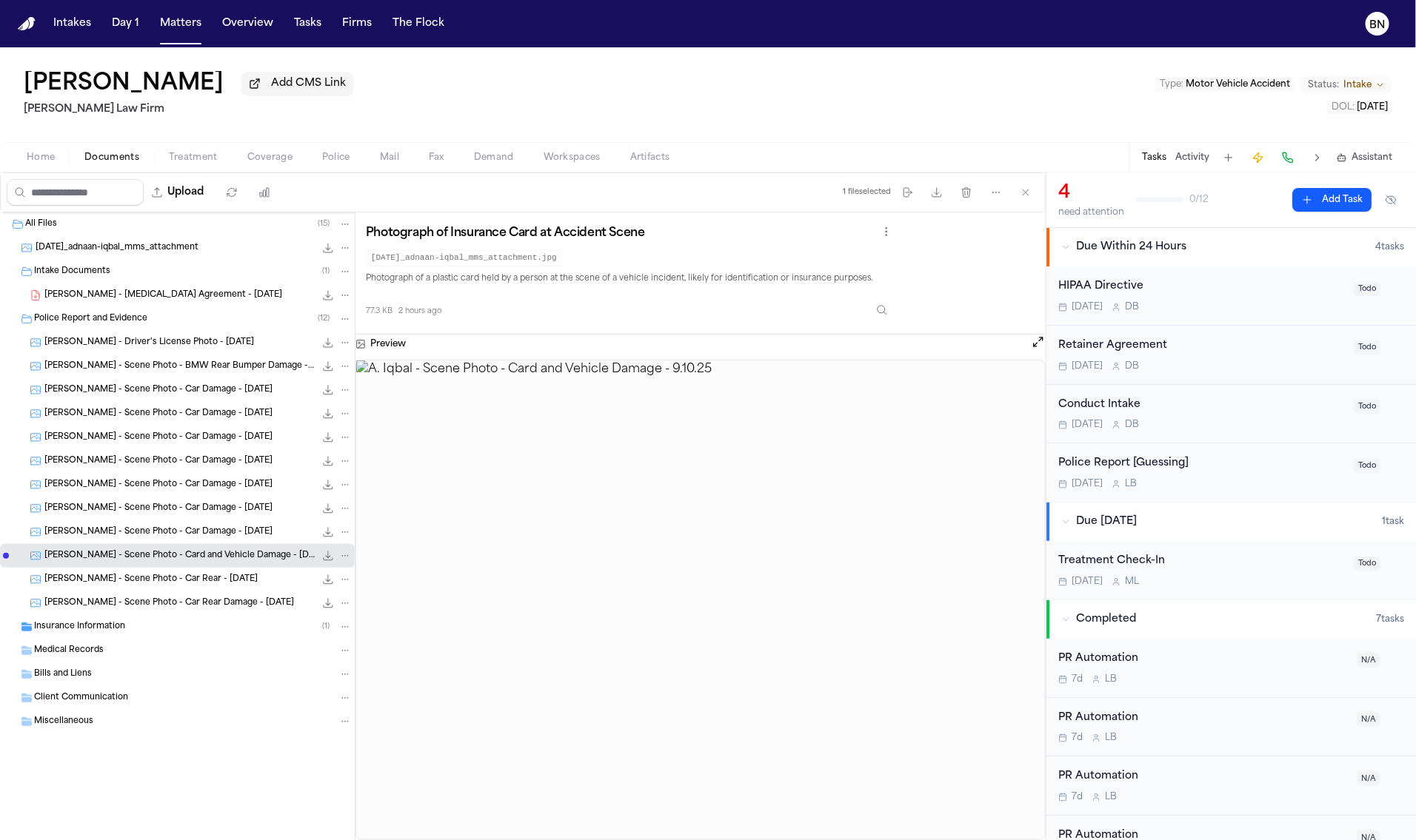
click at [194, 586] on span "[PERSON_NAME] - Scene Photo - Car Rear - [DATE]" at bounding box center [150, 579] width 213 height 12
click at [192, 592] on div "[PERSON_NAME] - Scene Photo - Car Rear - [DATE] 41.2 KB • JPG" at bounding box center [177, 579] width 355 height 24
click at [124, 639] on div "Insurance Information ( 1 )" at bounding box center [177, 627] width 355 height 24
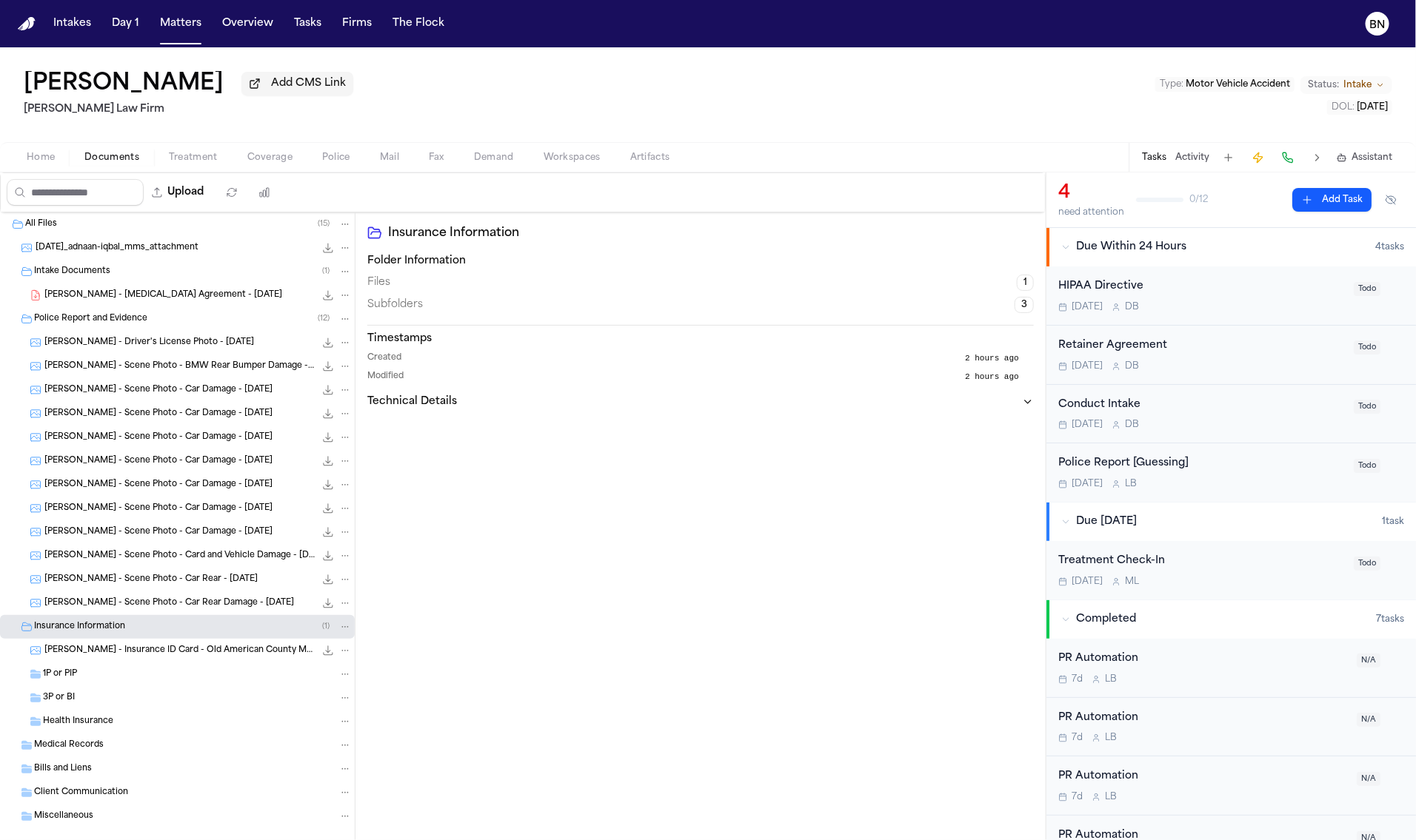
click at [132, 662] on div "[PERSON_NAME] - Insurance ID Card - Old American County Mutual - [DATE] to [DAT…" at bounding box center [177, 650] width 355 height 24
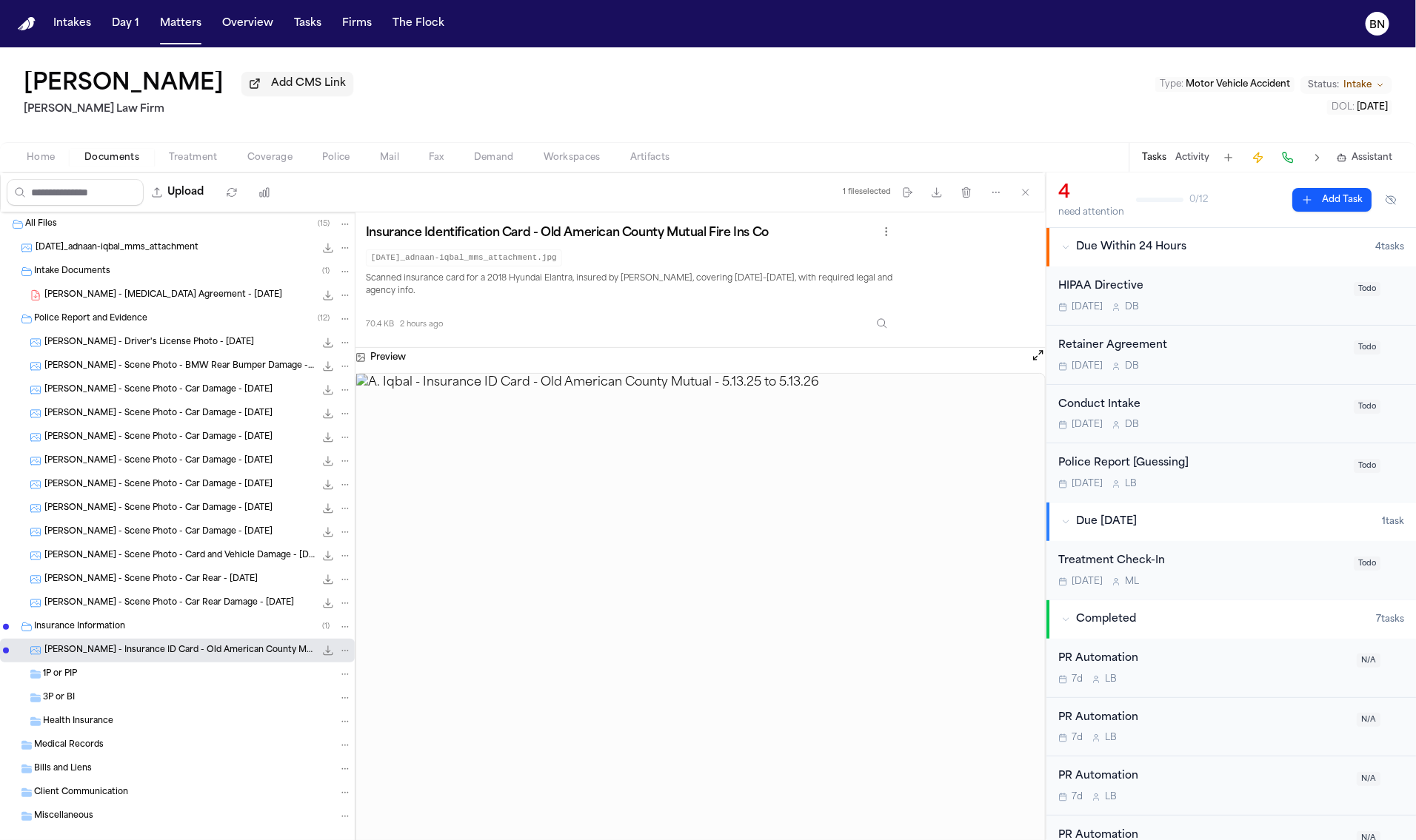
click at [253, 166] on button "Coverage" at bounding box center [269, 158] width 74 height 18
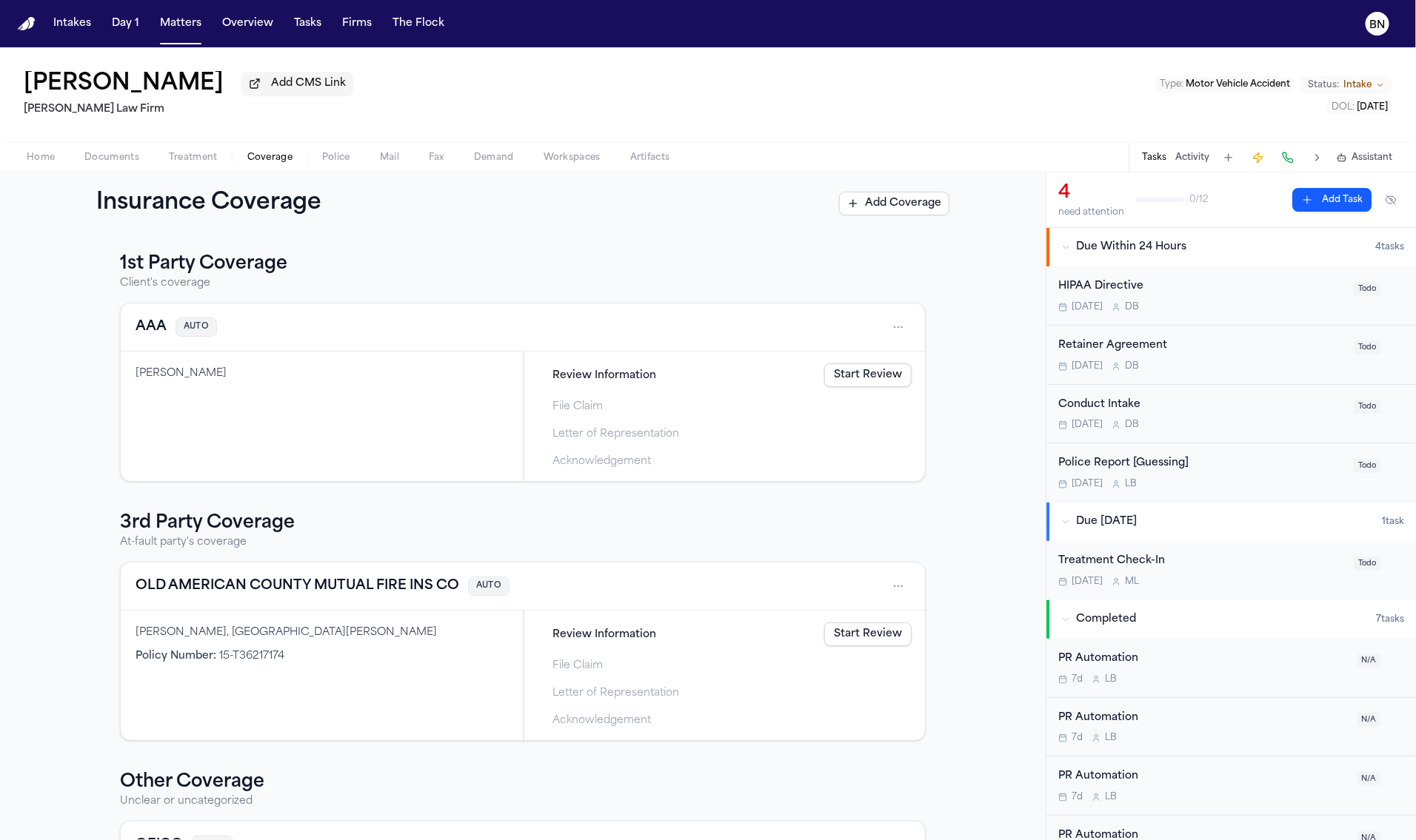
click at [149, 334] on button "AAA" at bounding box center [151, 327] width 31 height 20
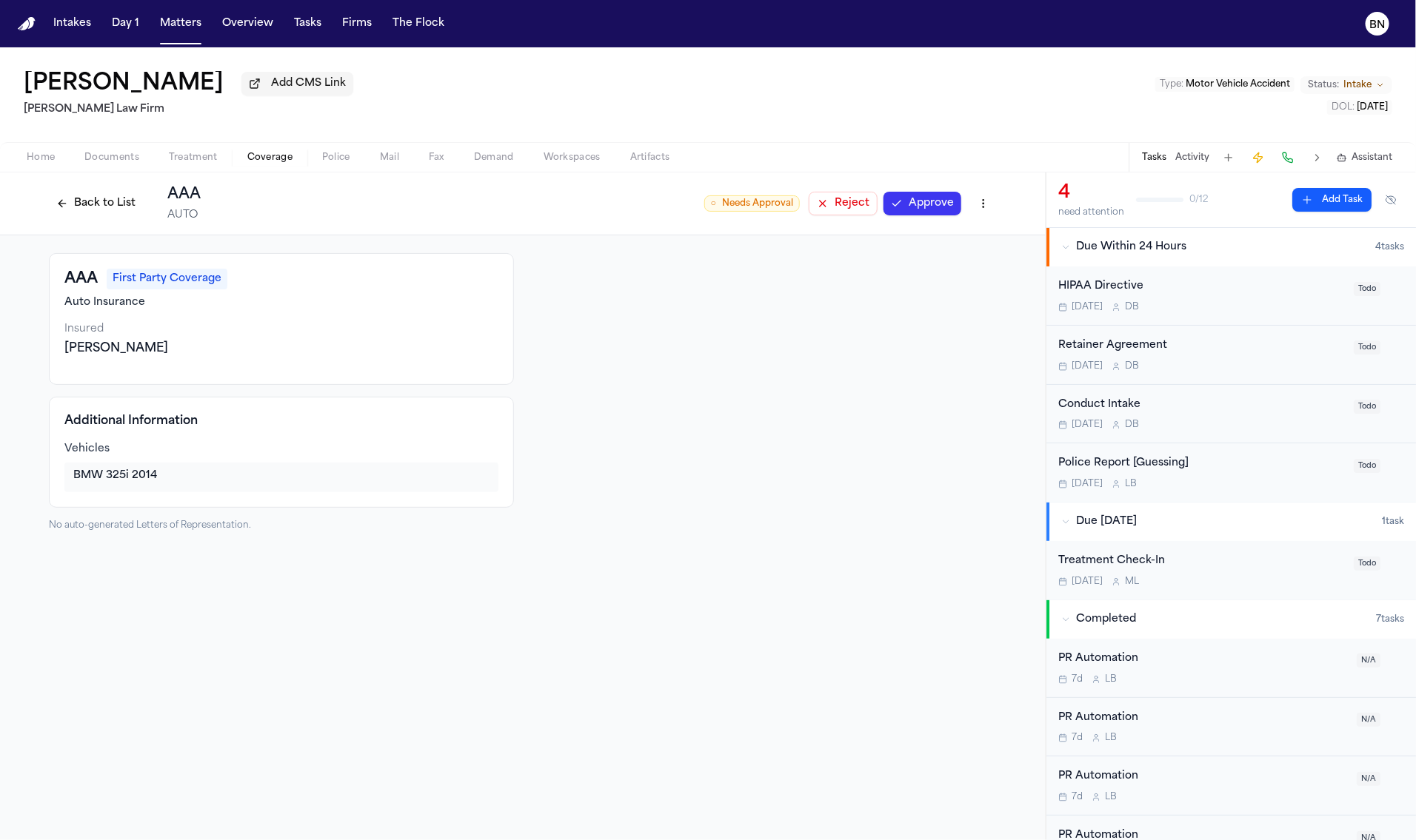
click at [733, 426] on div at bounding box center [764, 392] width 465 height 279
click at [1190, 159] on button "Activity" at bounding box center [1193, 158] width 34 height 11
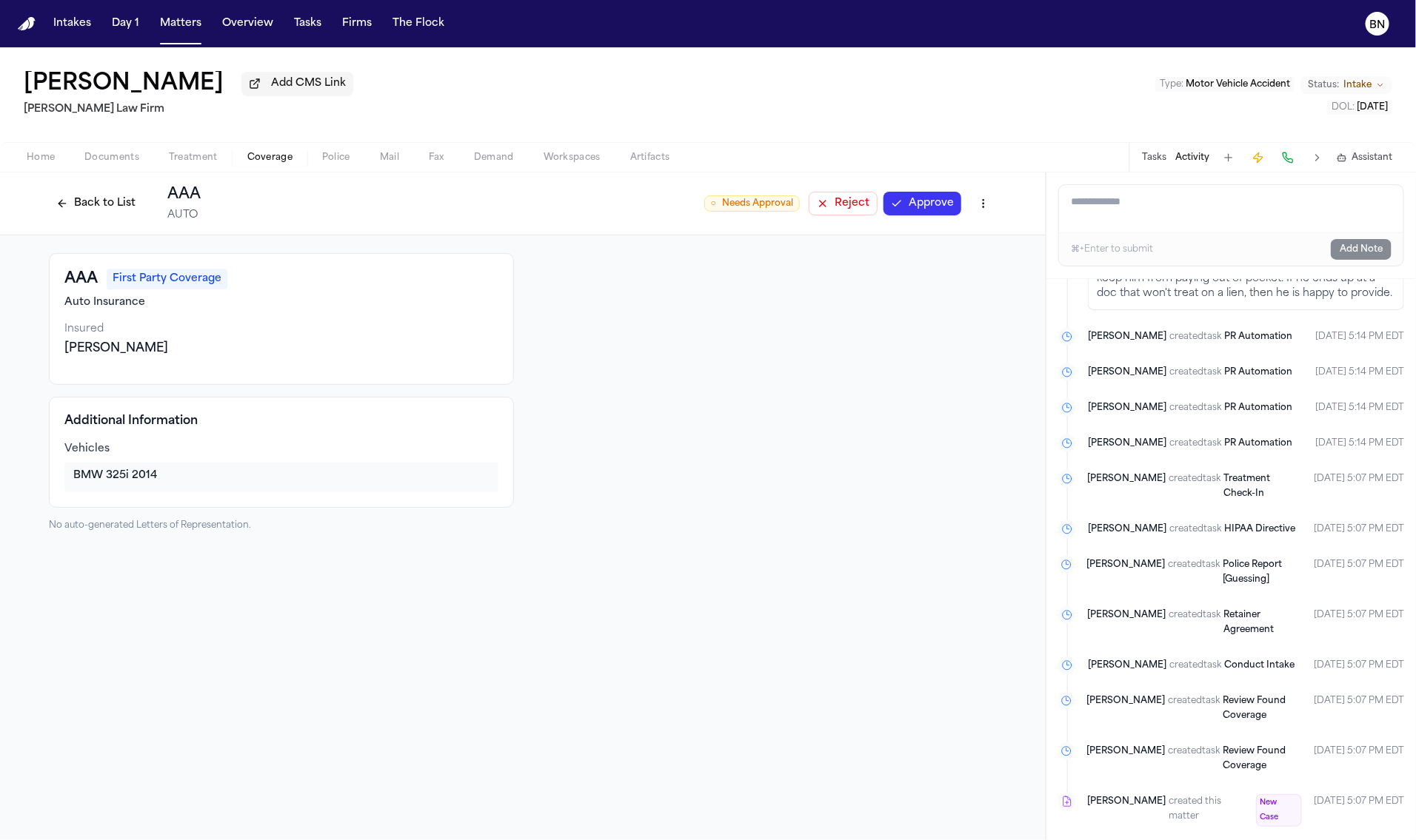
scroll to position [187, 0]
click at [125, 208] on button "Back to List" at bounding box center [96, 203] width 94 height 24
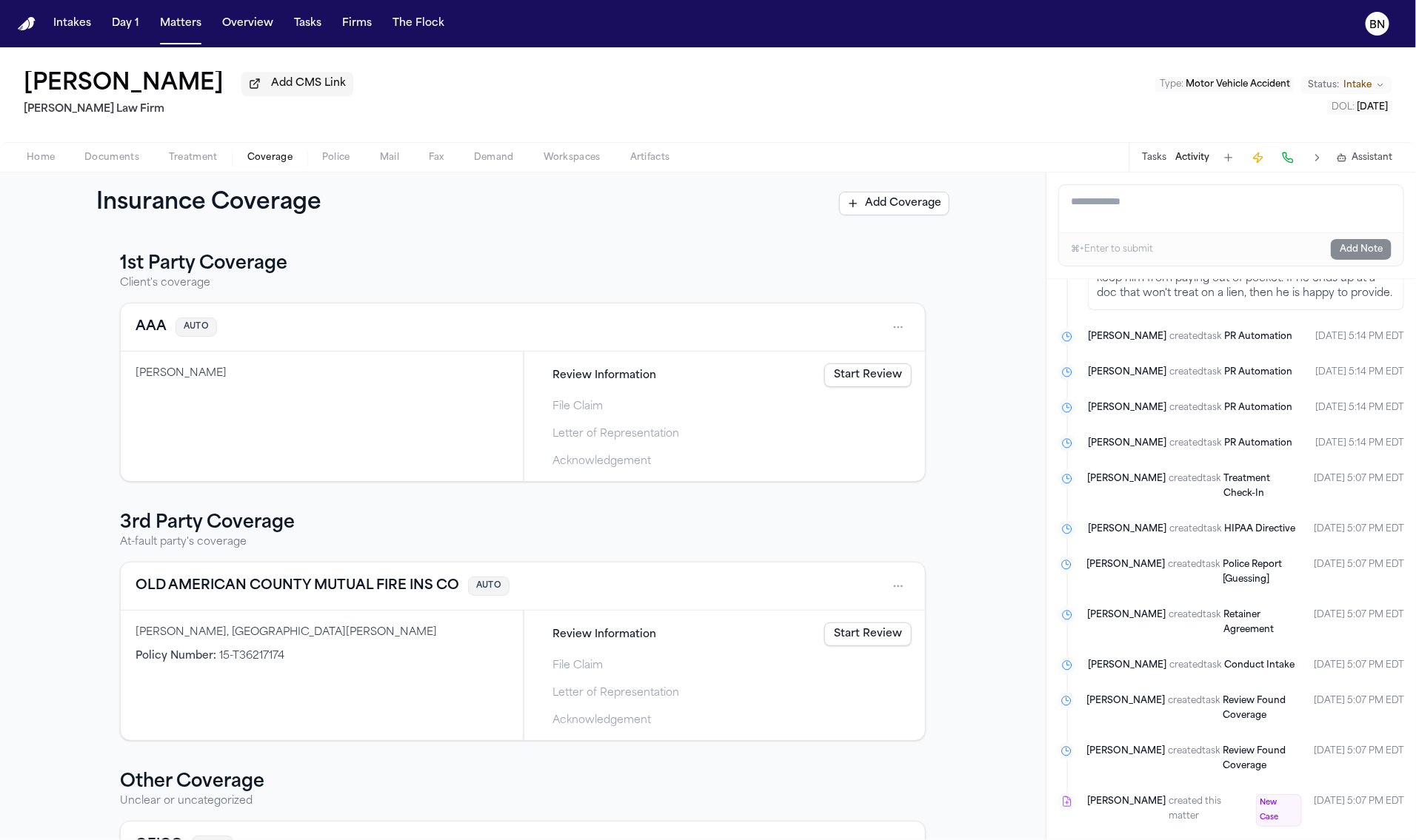
scroll to position [4, 0]
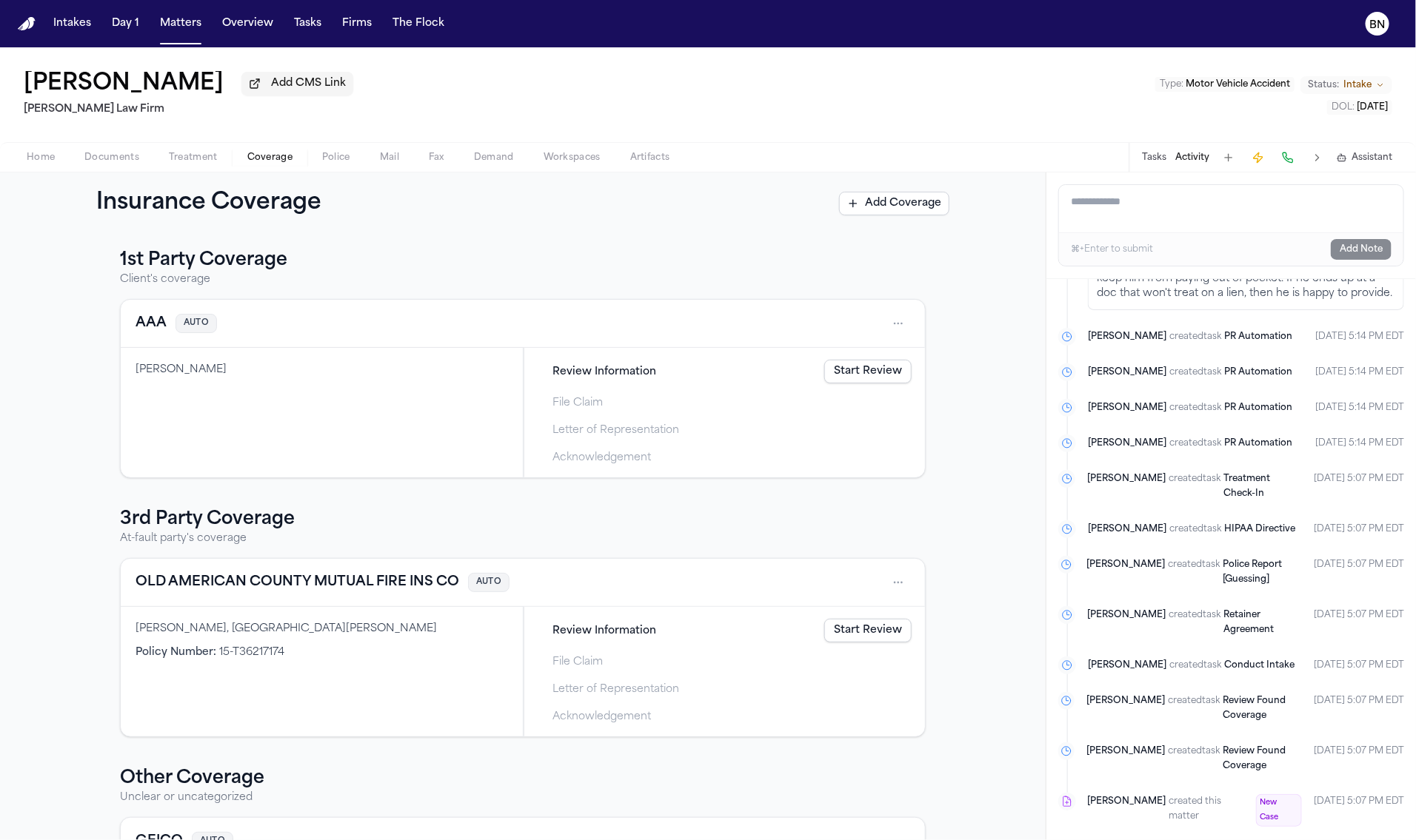
click at [316, 589] on button "OLD AMERICAN COUNTY MUTUAL FIRE INS CO" at bounding box center [298, 582] width 324 height 20
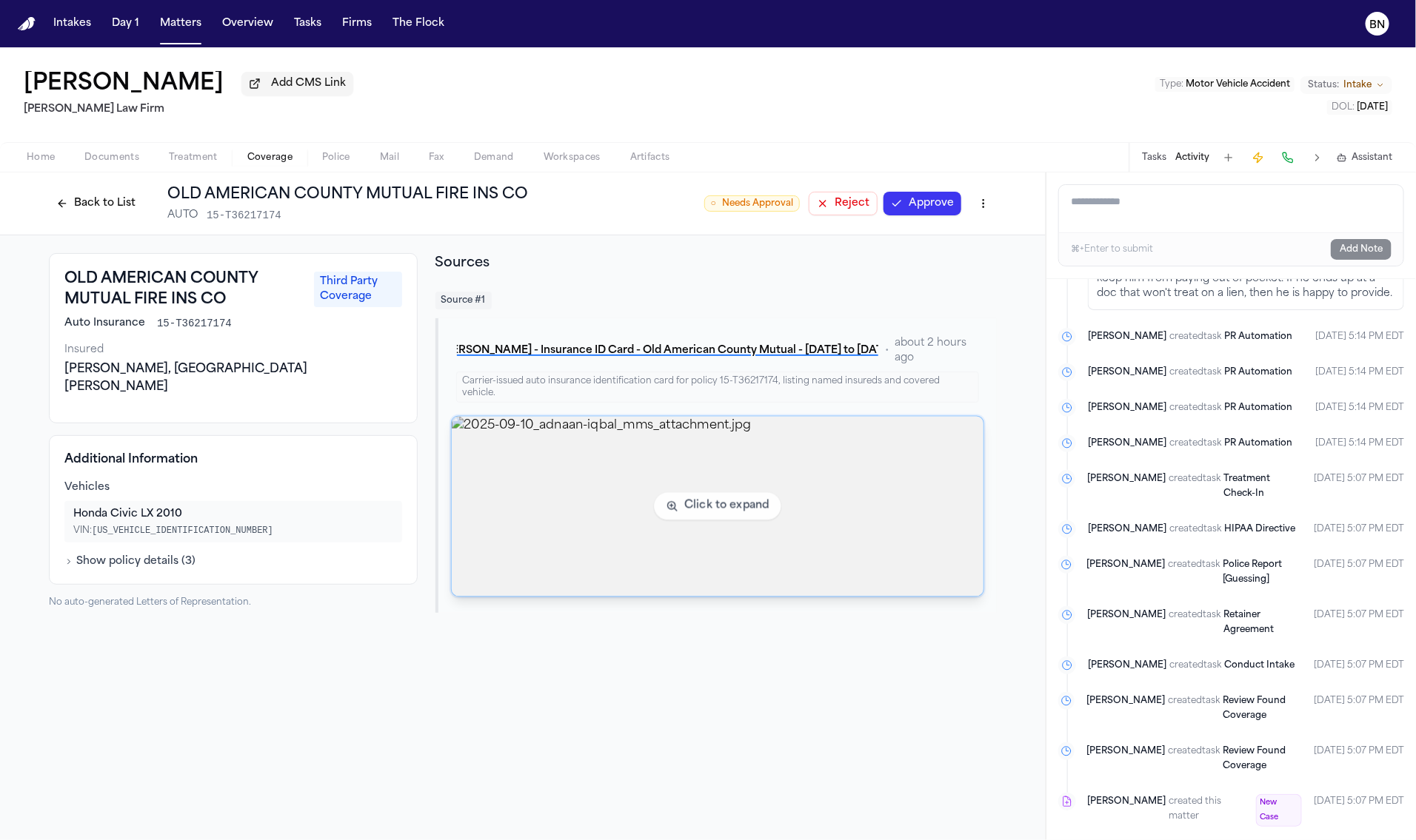
click at [571, 465] on img "View image 2025-09-10_adnaan-iqbal_mms_attachment.jpg" at bounding box center [718, 507] width 531 height 180
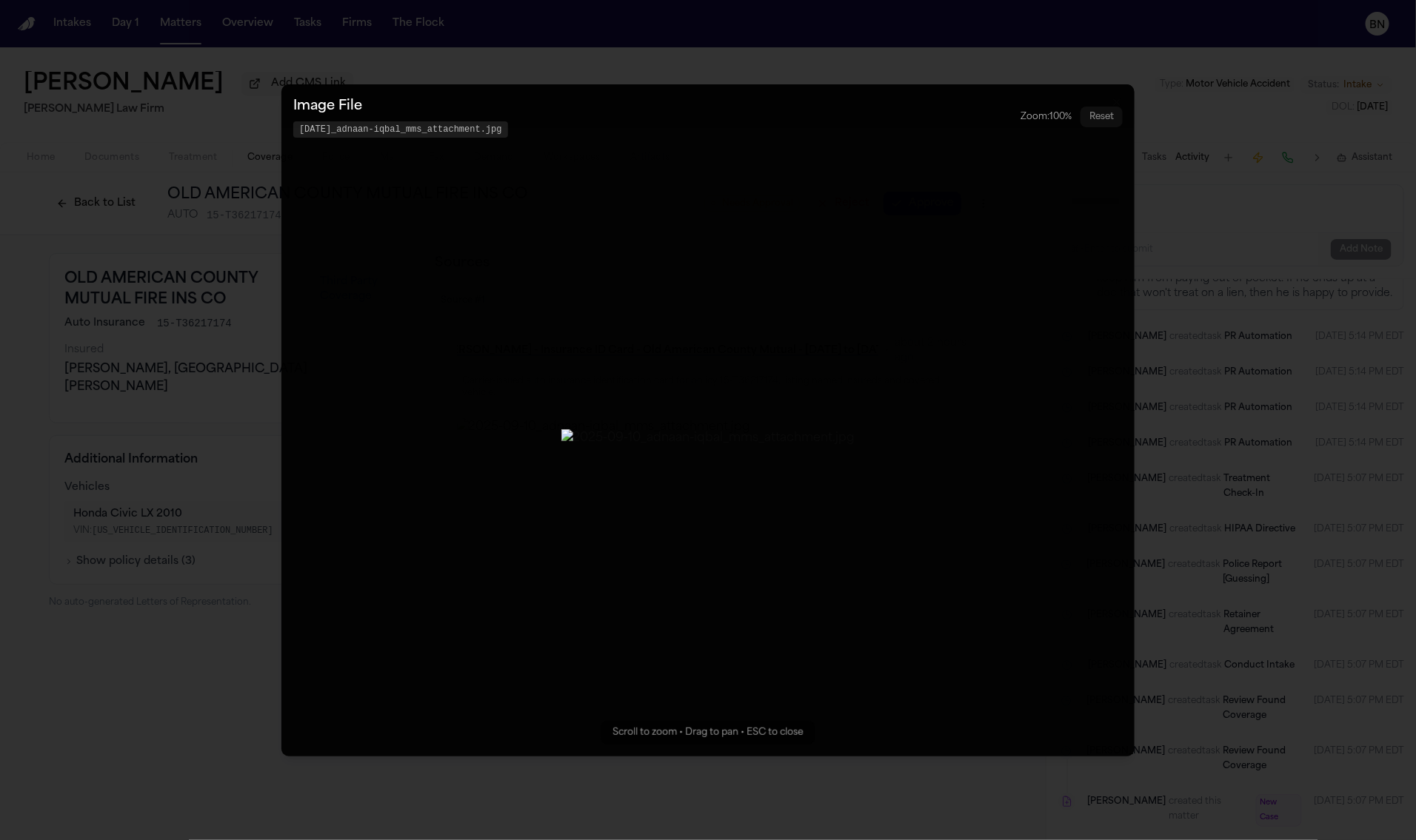
click at [673, 429] on img "Zoomable image viewer. Use mouse wheel to zoom, drag to pan, or press R to rese…" at bounding box center [709, 438] width 294 height 18
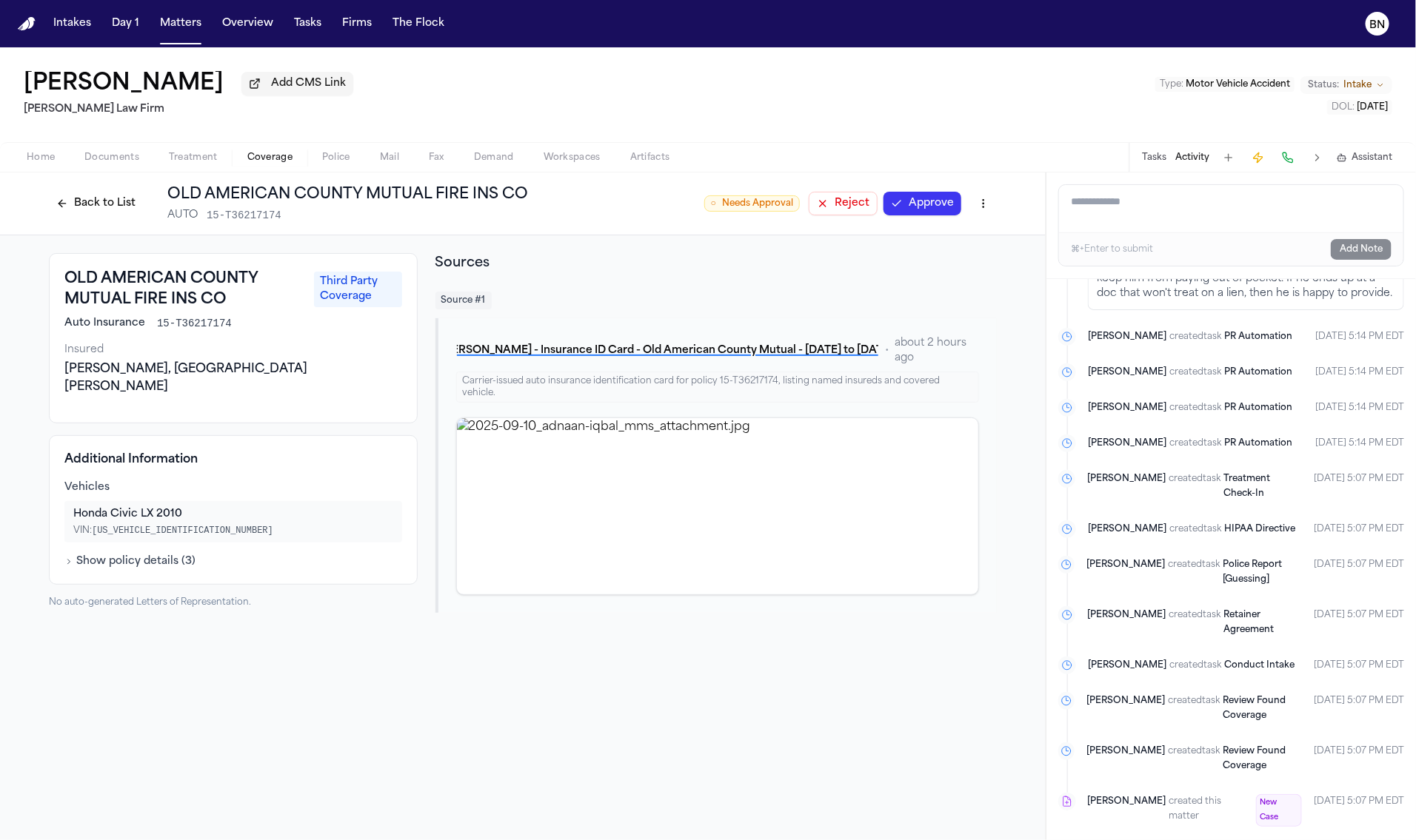
click at [96, 211] on button "Back to List" at bounding box center [96, 203] width 94 height 24
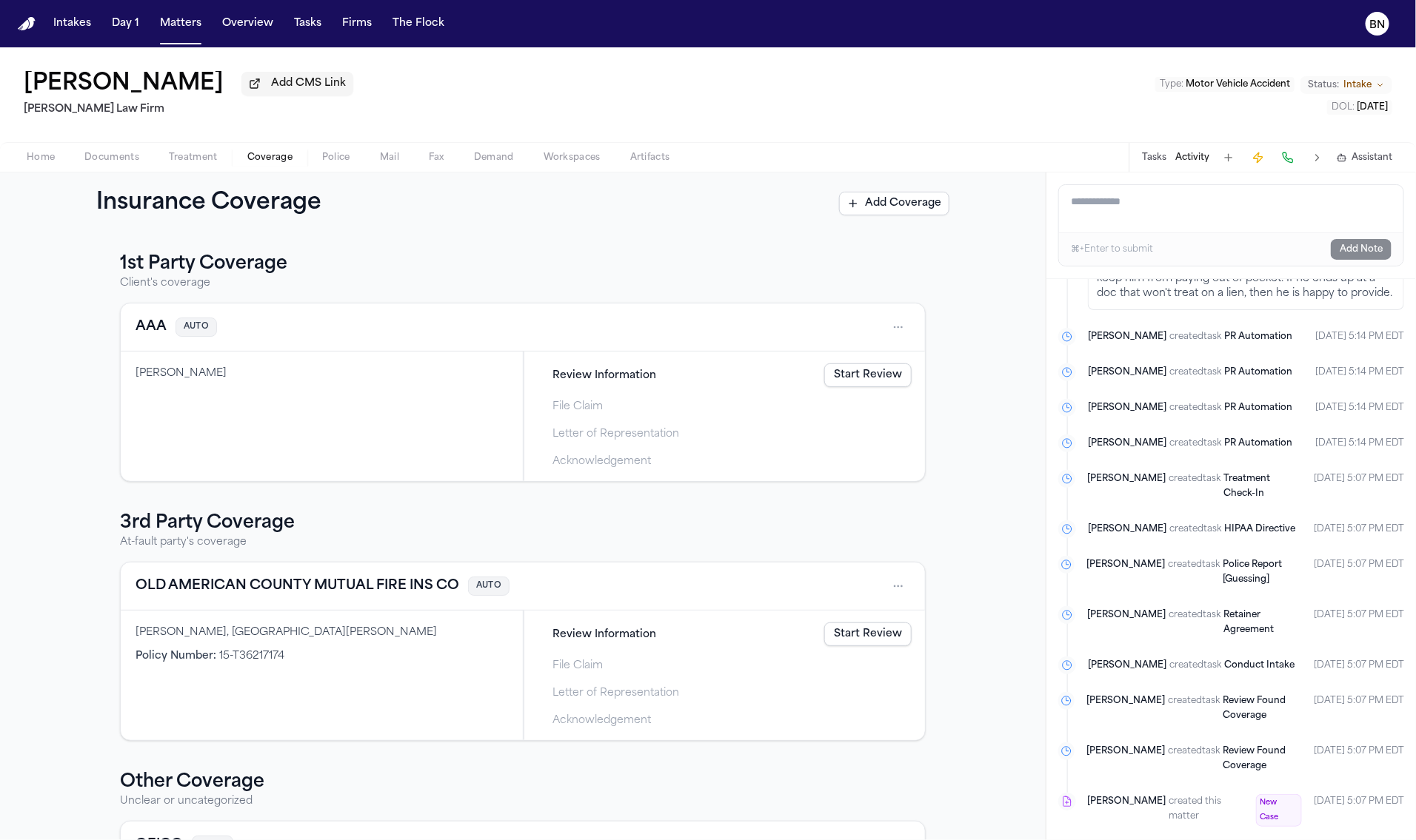
click at [150, 332] on button "AAA" at bounding box center [151, 327] width 31 height 20
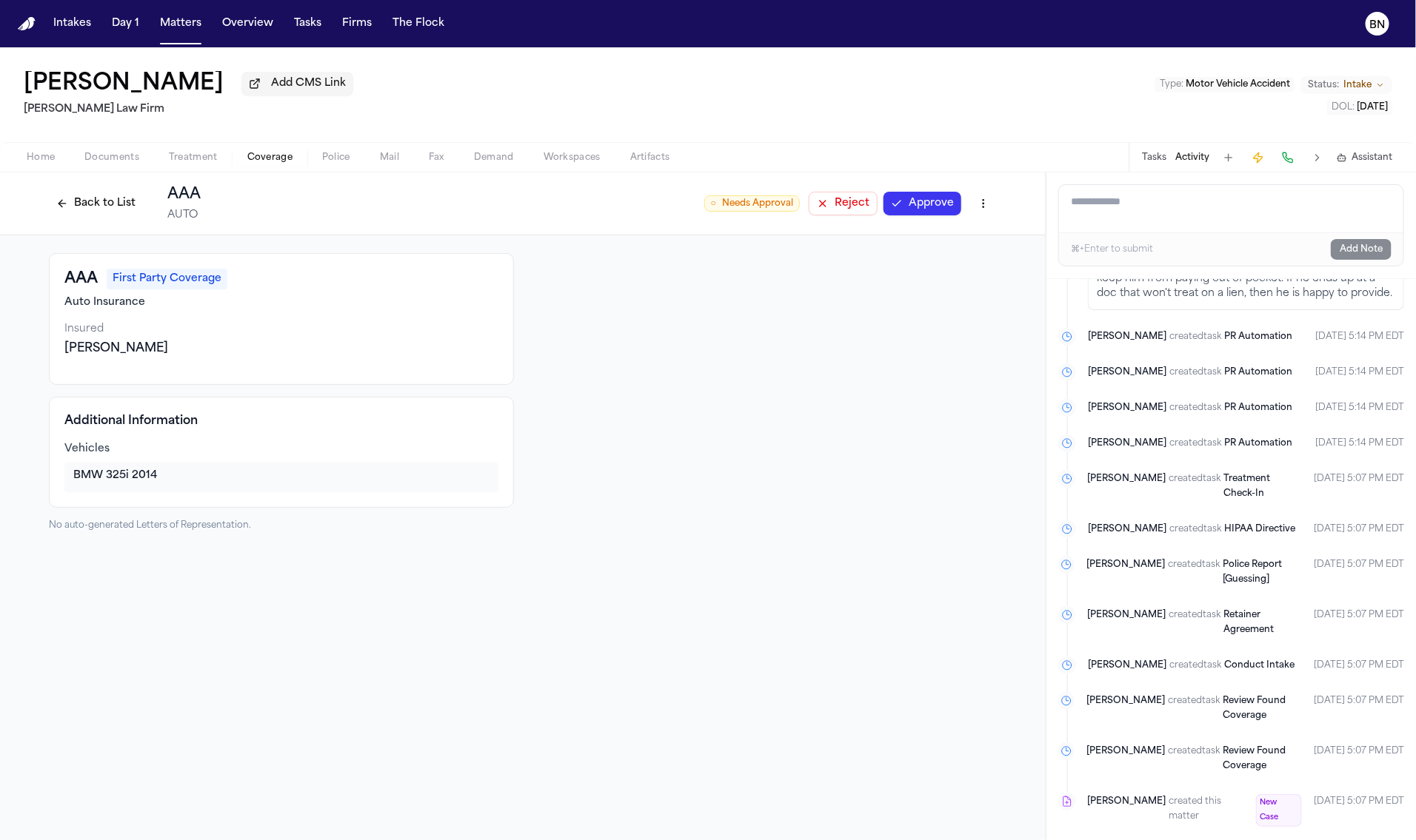
click at [970, 208] on html "Intakes Day 1 Matters Overview Tasks Firms The Flock BN [PERSON_NAME] Add CMS L…" at bounding box center [708, 420] width 1416 height 840
click at [934, 235] on div "Edit Coverage" at bounding box center [932, 237] width 124 height 24
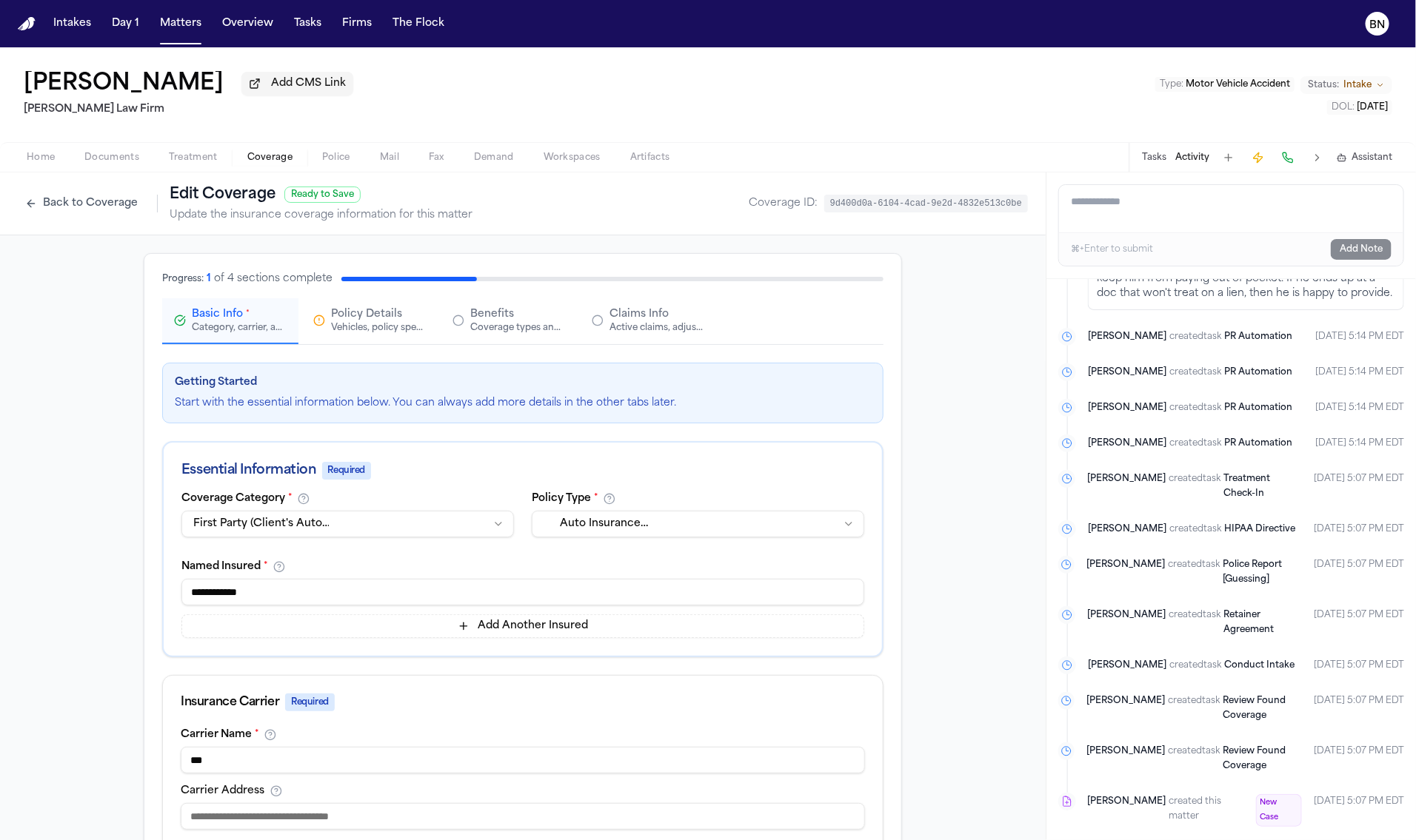
click at [610, 321] on span "Claims Info" at bounding box center [639, 315] width 59 height 15
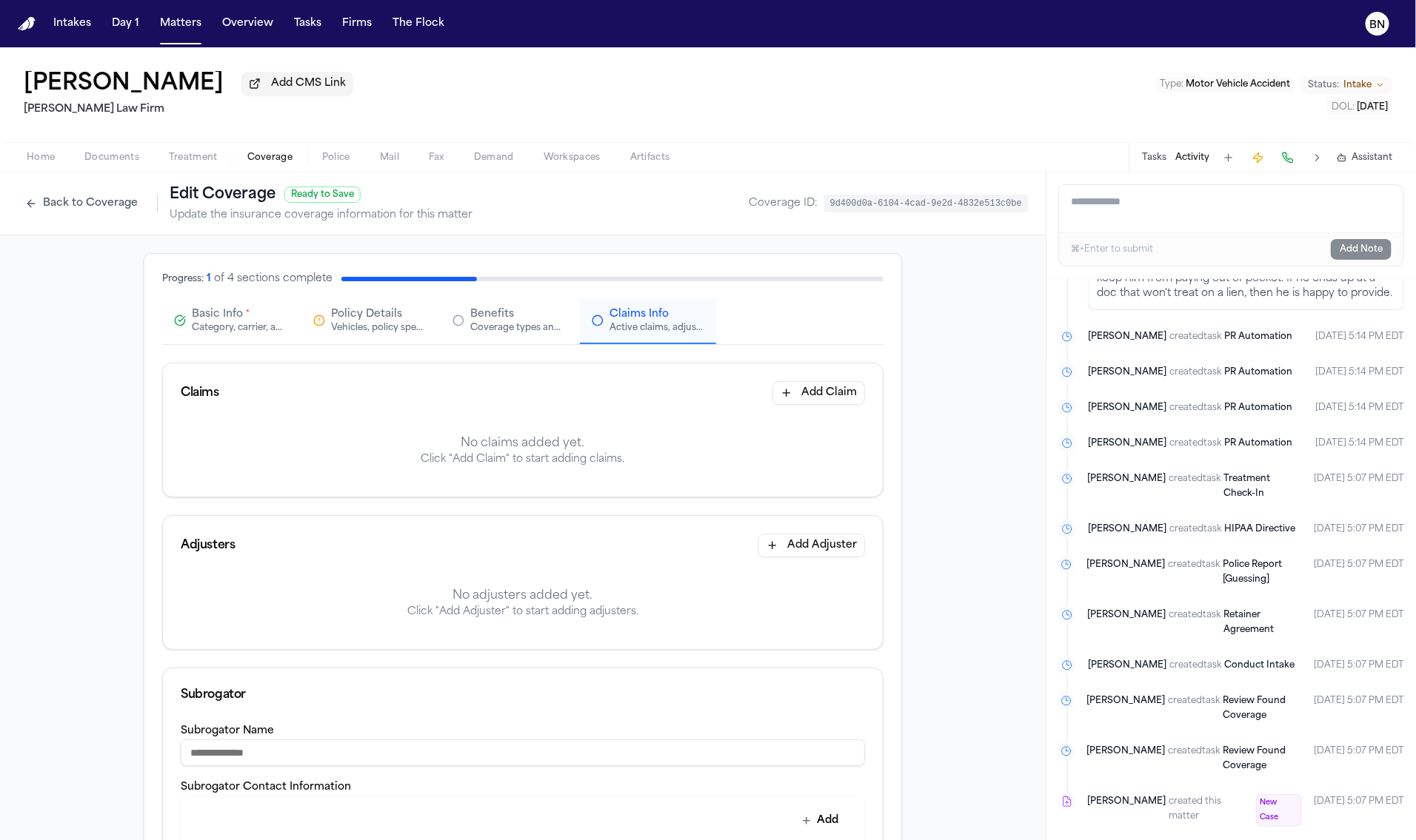
click at [805, 405] on button "Add Claim" at bounding box center [818, 393] width 92 height 24
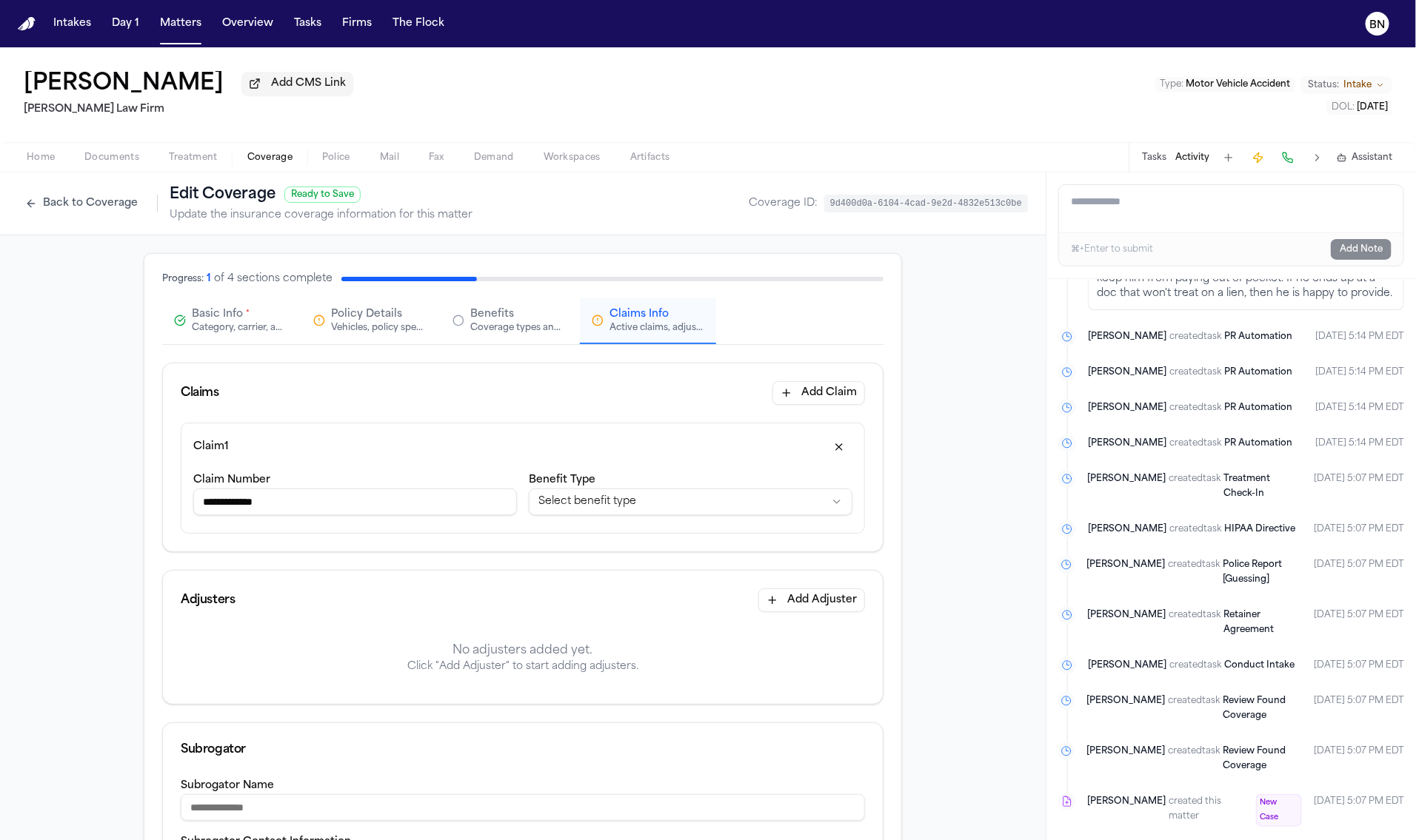
type input "**********"
click at [455, 451] on div "Claim 1" at bounding box center [522, 447] width 659 height 24
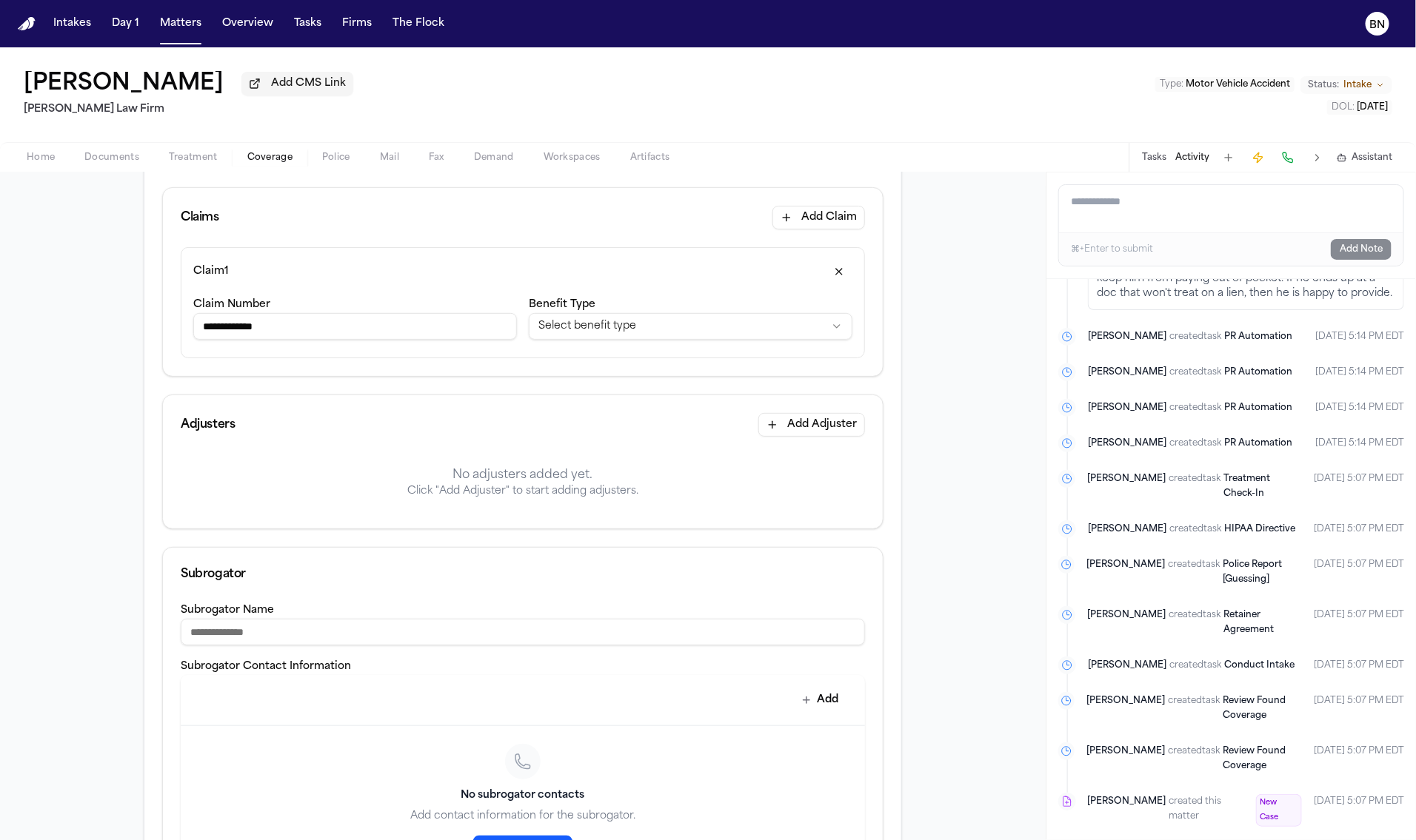
scroll to position [382, 0]
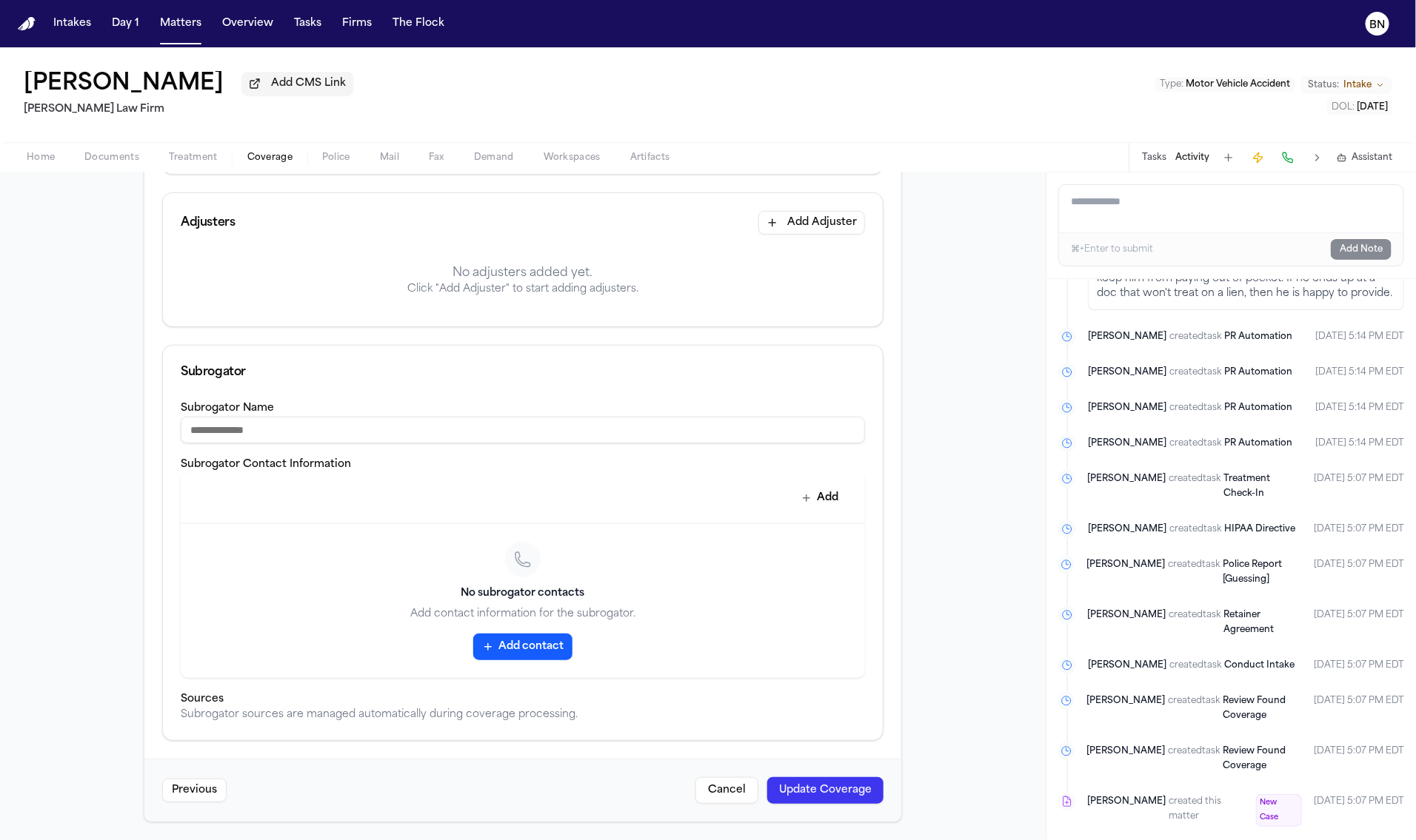
click at [813, 789] on button "Update Coverage" at bounding box center [826, 790] width 116 height 27
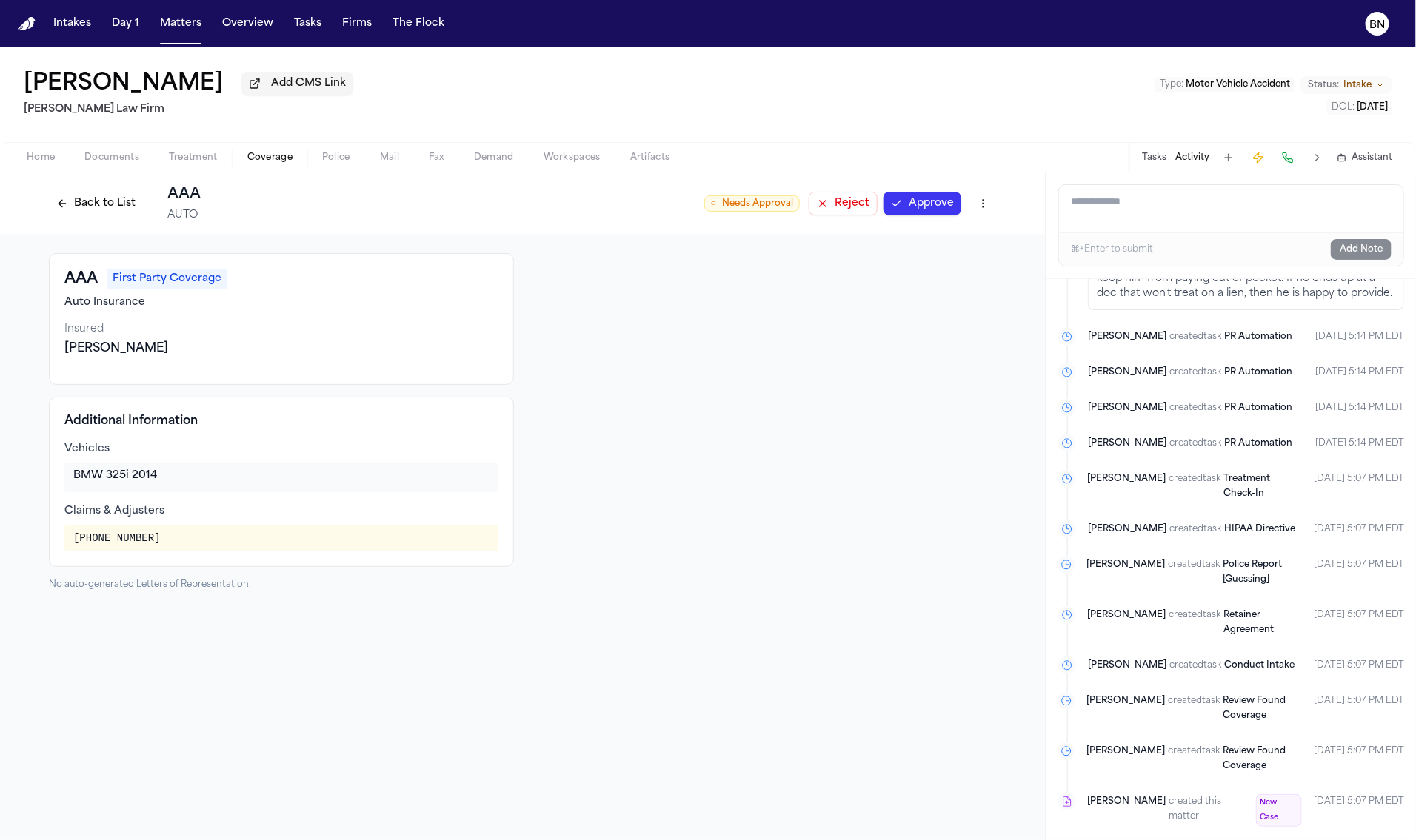
click at [128, 206] on button "Back to List" at bounding box center [96, 203] width 94 height 24
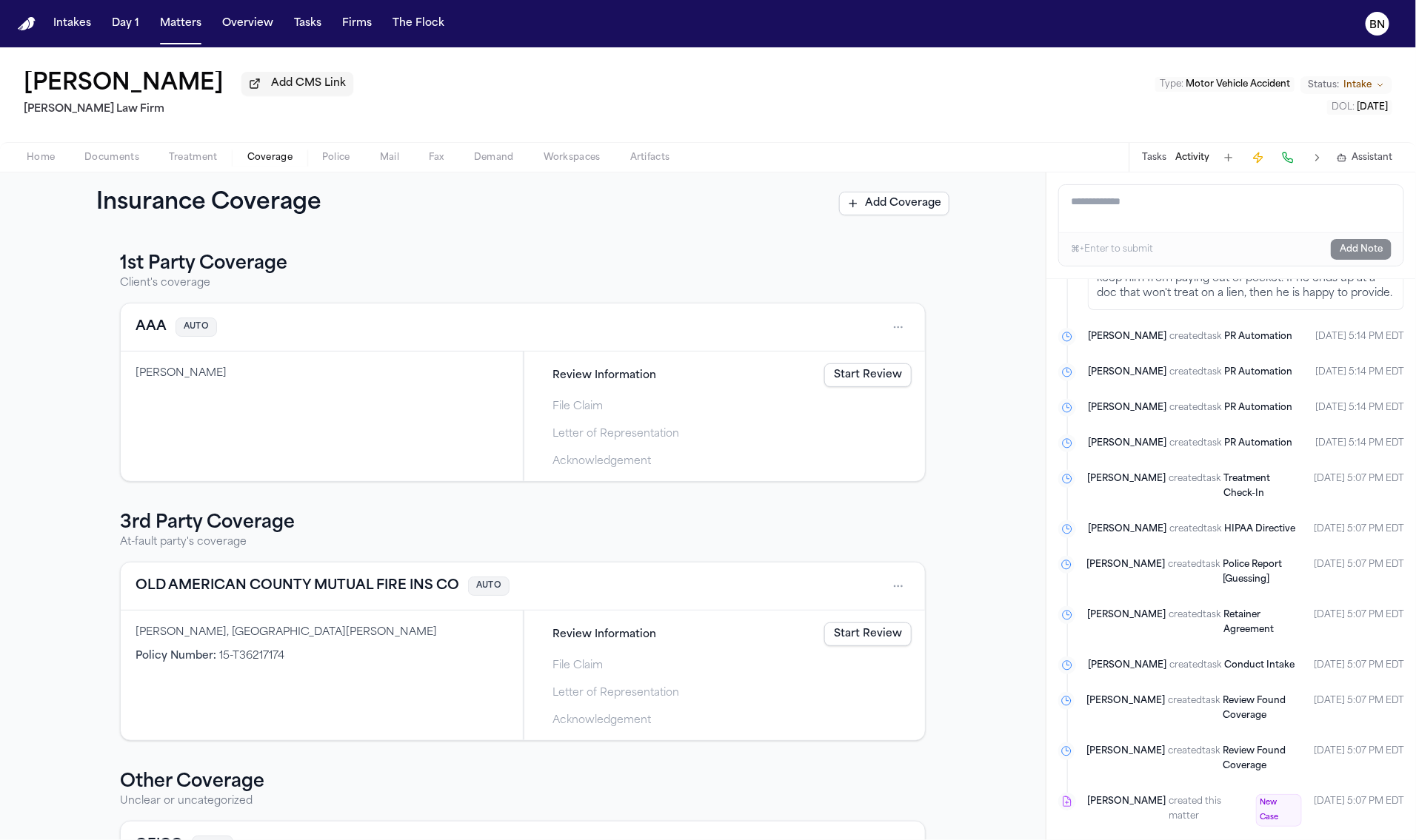
click at [319, 581] on button "OLD AMERICAN COUNTY MUTUAL FIRE INS CO" at bounding box center [298, 586] width 324 height 20
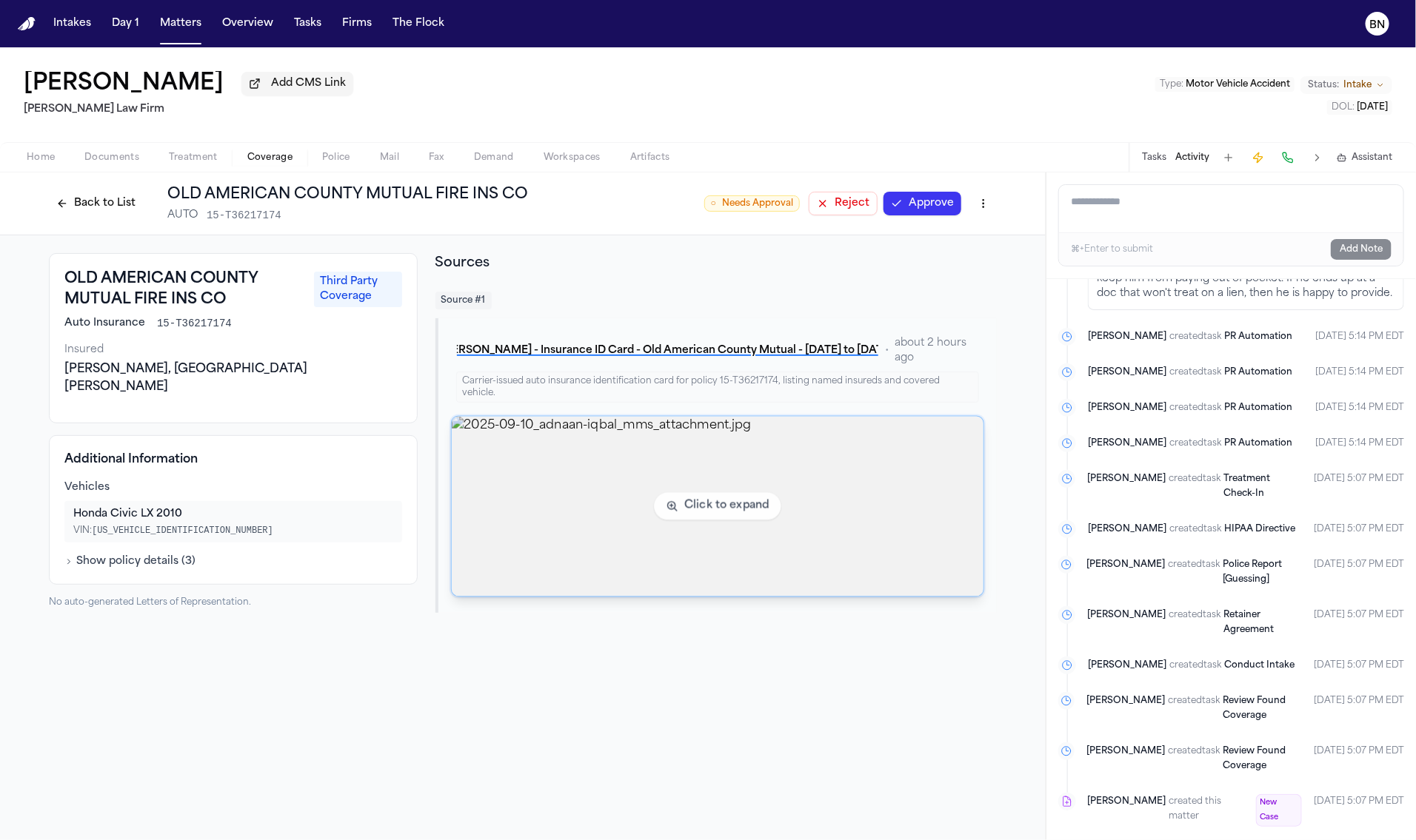
click at [542, 535] on img "View image 2025-09-10_adnaan-iqbal_mms_attachment.jpg" at bounding box center [718, 507] width 531 height 180
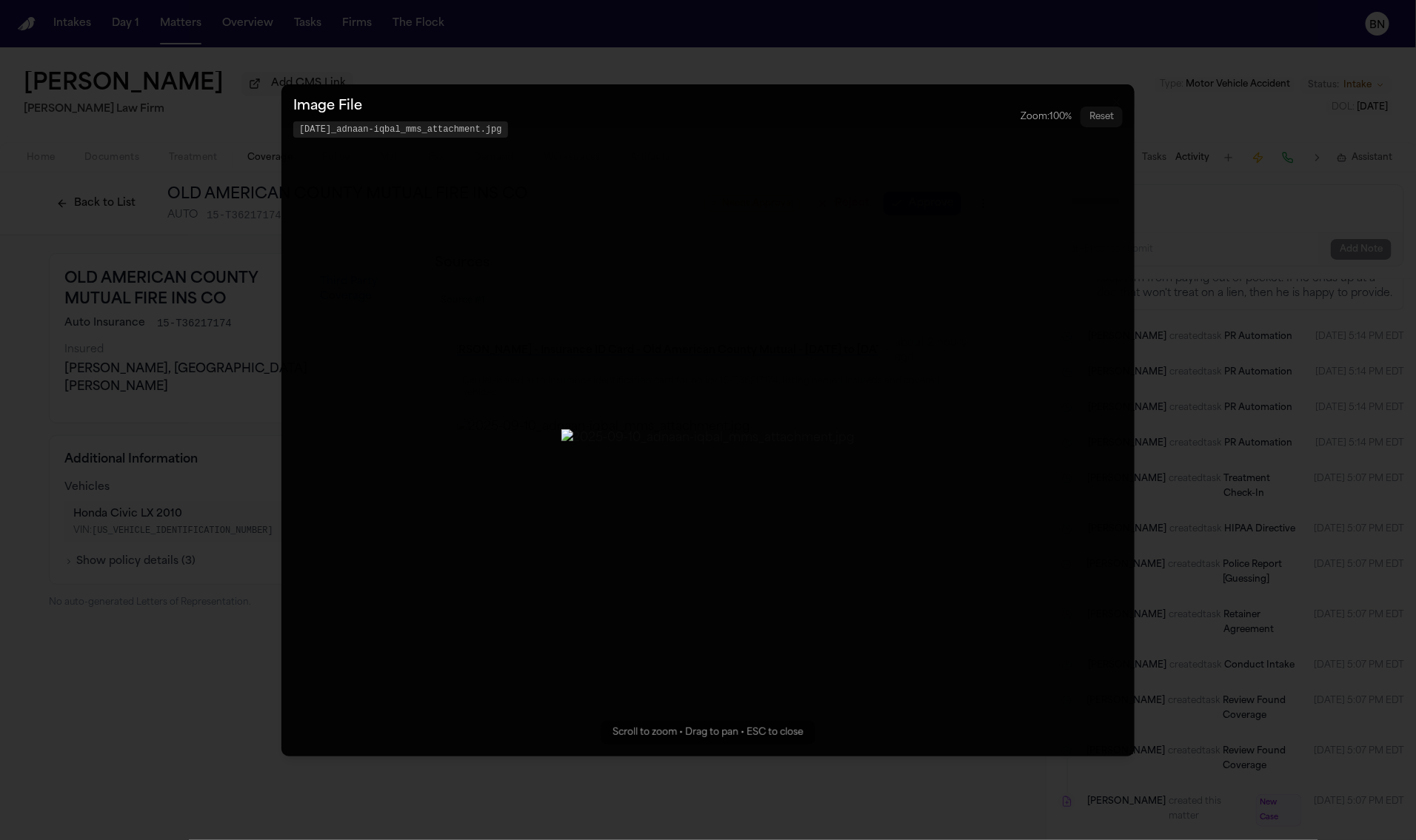
click at [657, 429] on img "Zoomable image viewer. Use mouse wheel to zoom, drag to pan, or press R to rese…" at bounding box center [709, 438] width 294 height 18
drag, startPoint x: 494, startPoint y: 373, endPoint x: 531, endPoint y: 462, distance: 96.4
click at [531, 505] on img "Zoomable image viewer. Use mouse wheel to zoom, drag to pan, or press R to rese…" at bounding box center [745, 528] width 760 height 46
drag, startPoint x: 639, startPoint y: 242, endPoint x: 645, endPoint y: 264, distance: 22.8
click at [645, 531] on img "Zoomable image viewer. Use mouse wheel to zoom, drag to pan, or press R to rese…" at bounding box center [751, 550] width 636 height 38
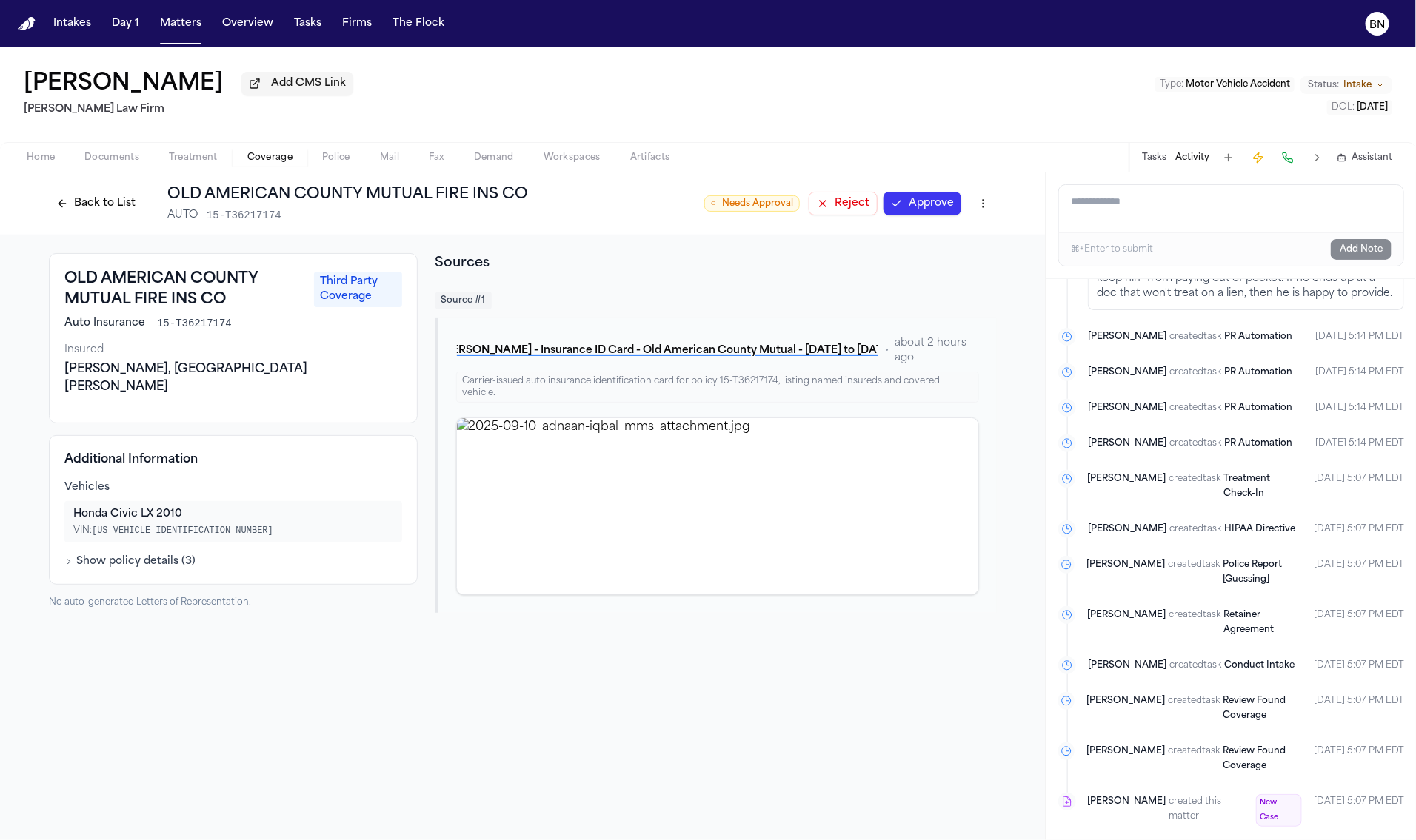
click at [70, 214] on button "Back to List" at bounding box center [96, 203] width 94 height 24
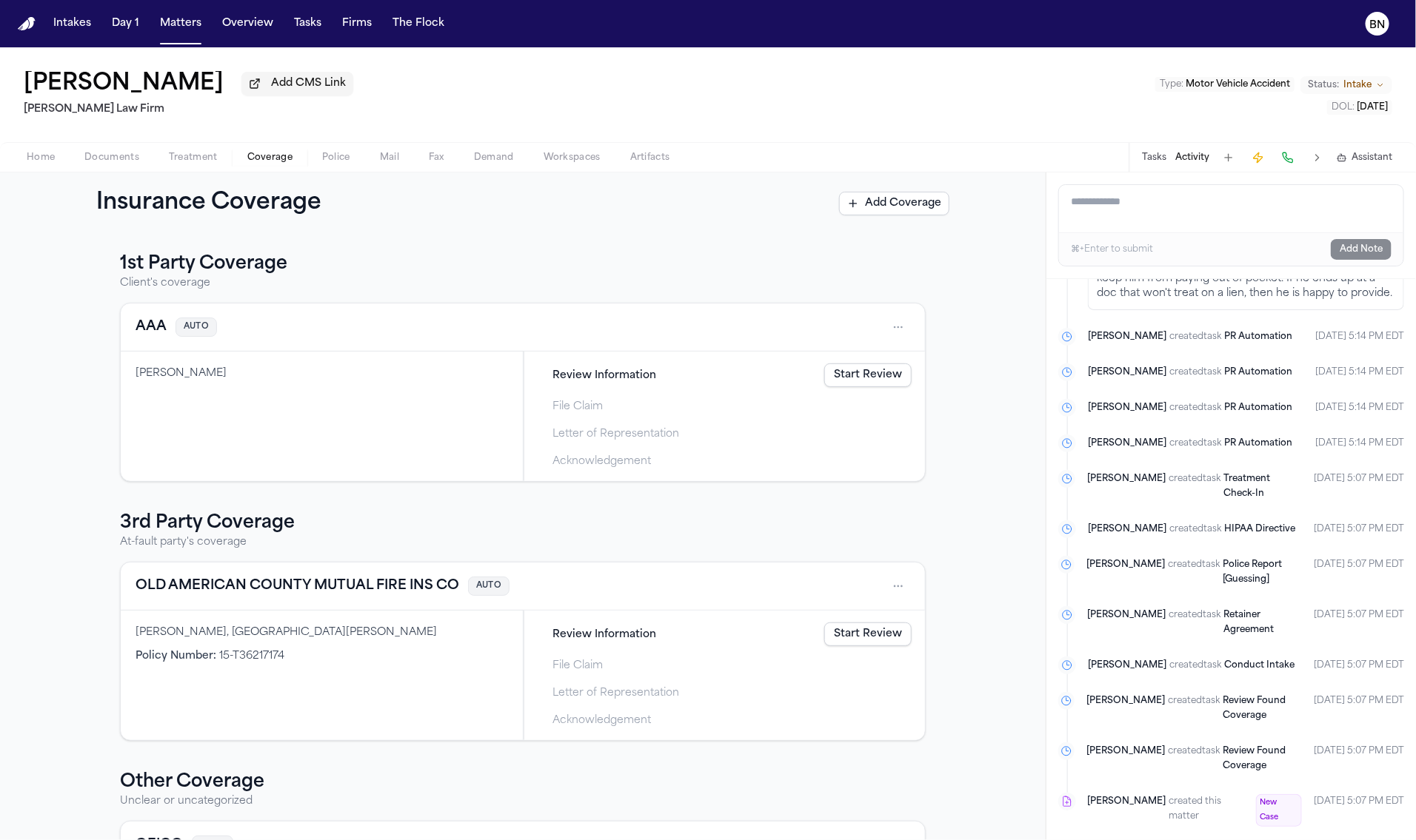
click at [136, 327] on button "AAA" at bounding box center [151, 327] width 31 height 20
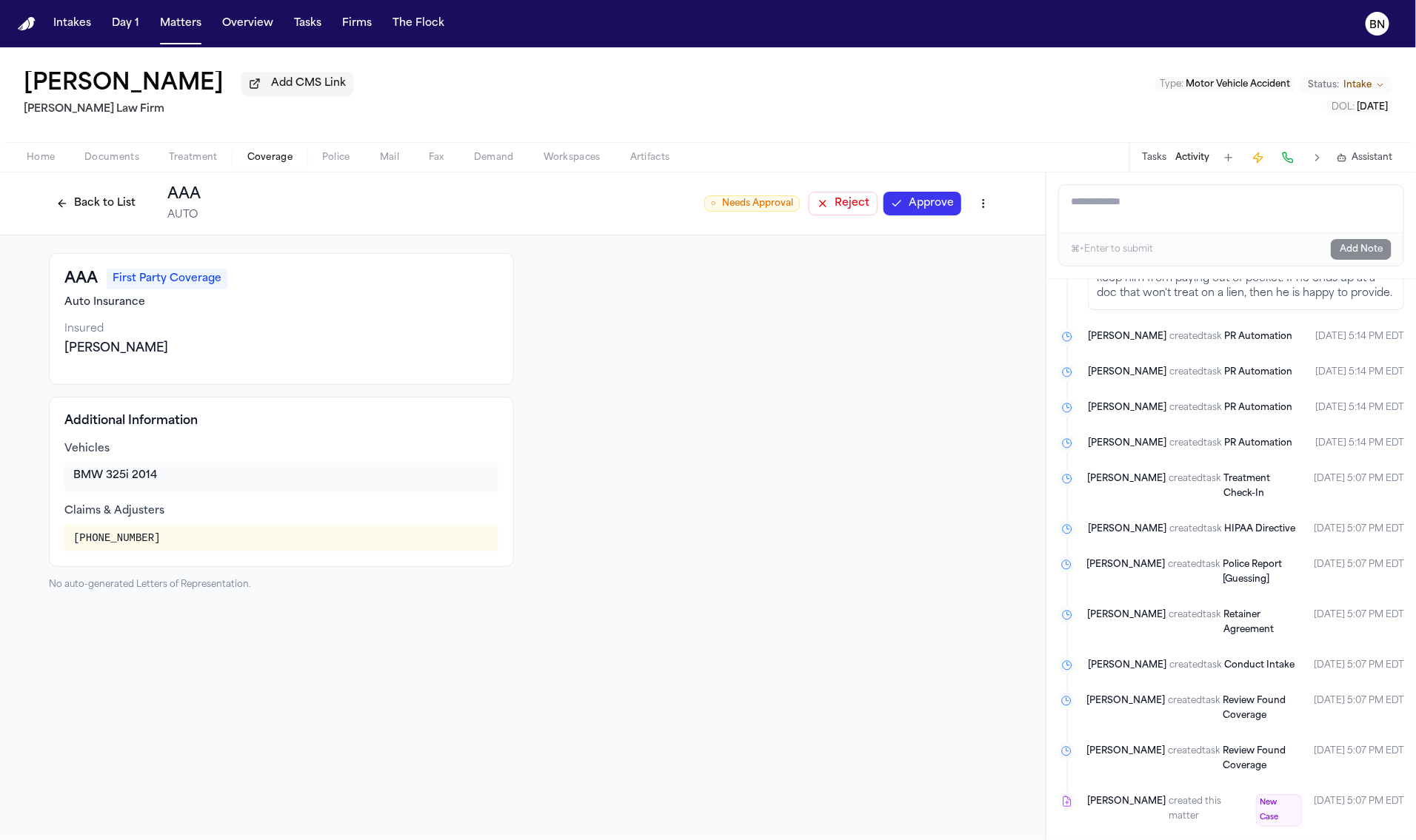
click at [986, 201] on html "Intakes Day 1 Matters Overview Tasks Firms The Flock BN [PERSON_NAME] Add CMS L…" at bounding box center [708, 420] width 1416 height 840
click at [922, 244] on div "Edit Coverage" at bounding box center [932, 237] width 124 height 24
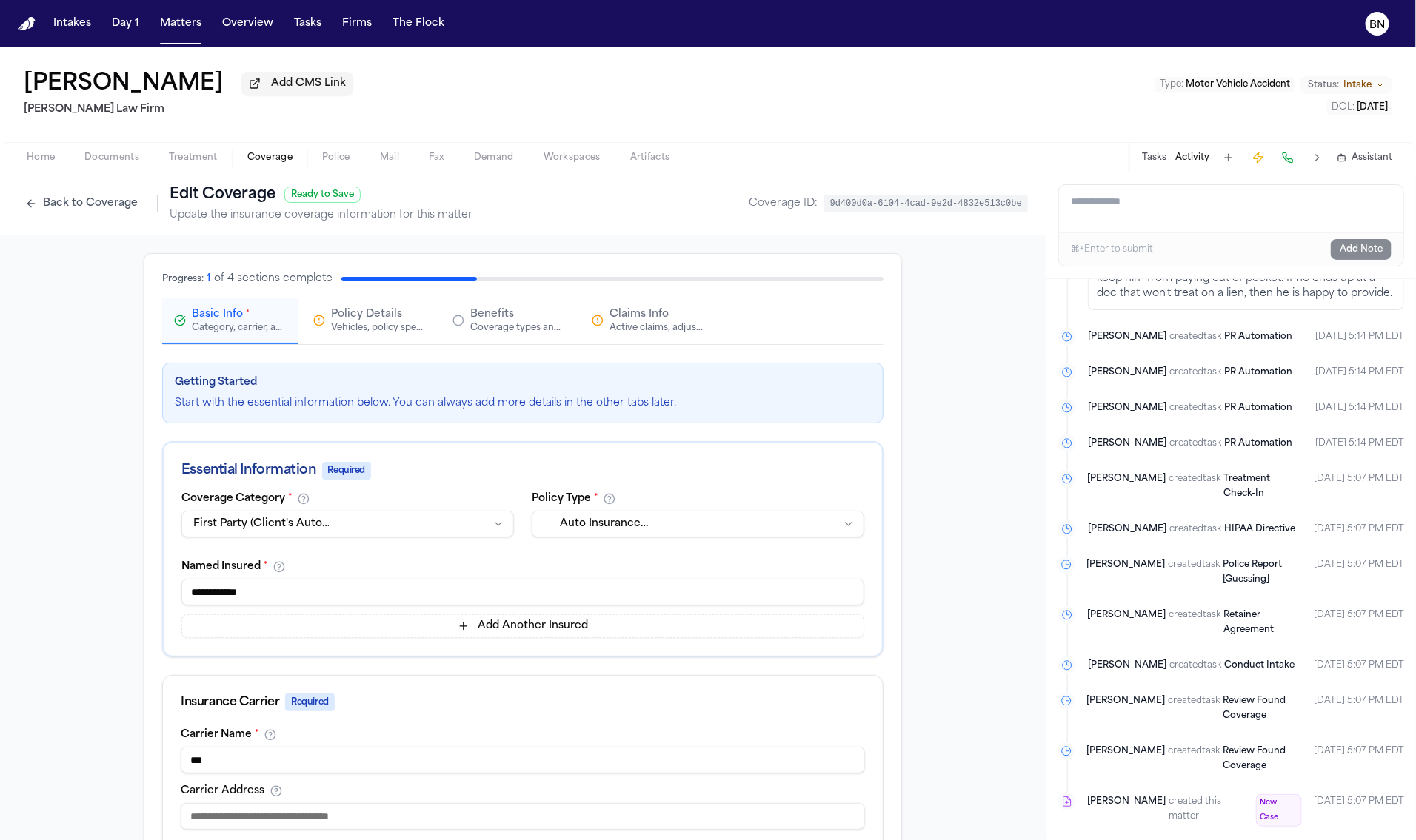
click at [639, 321] on span "Claims Info" at bounding box center [639, 315] width 59 height 15
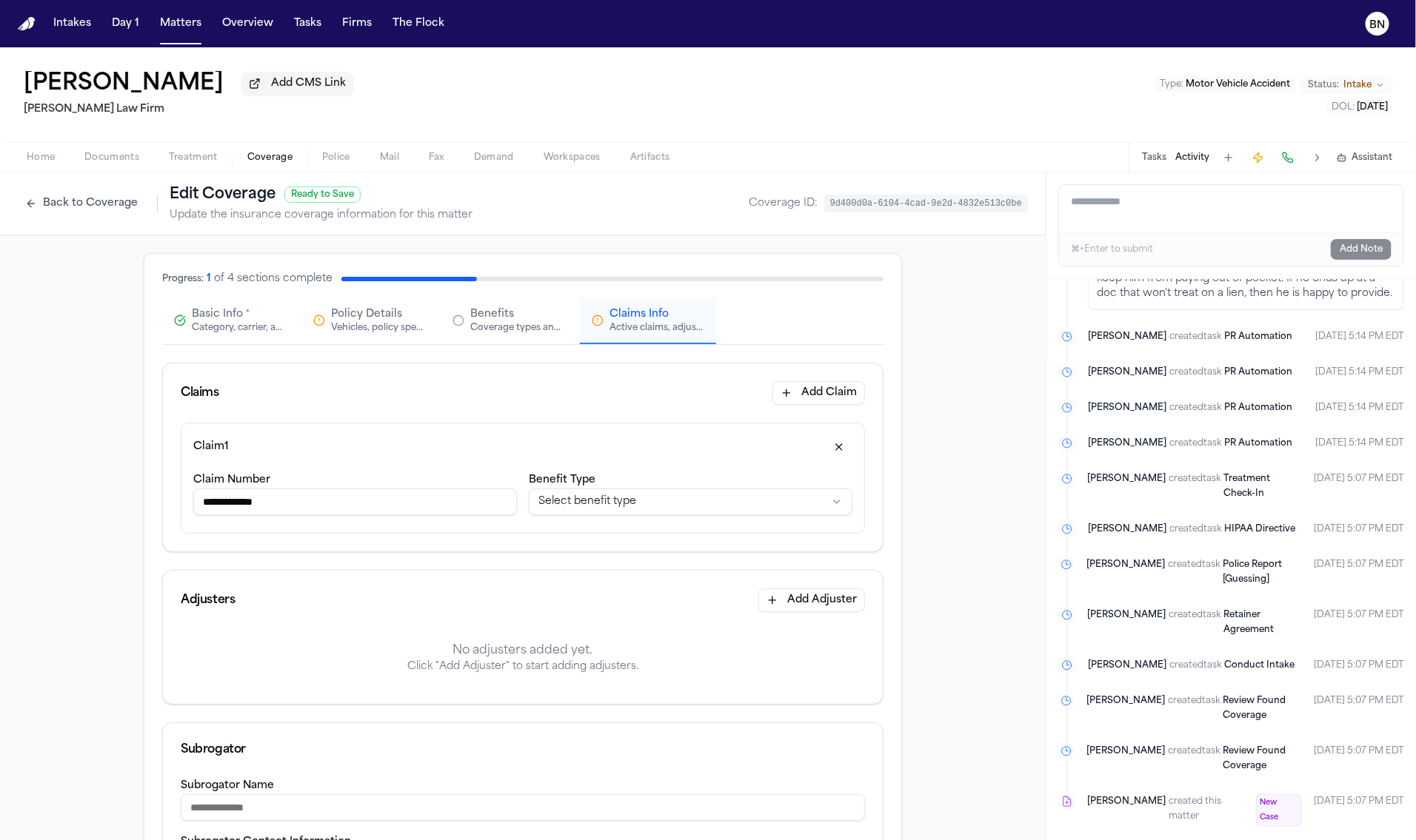
click at [830, 451] on button "button" at bounding box center [839, 447] width 27 height 24
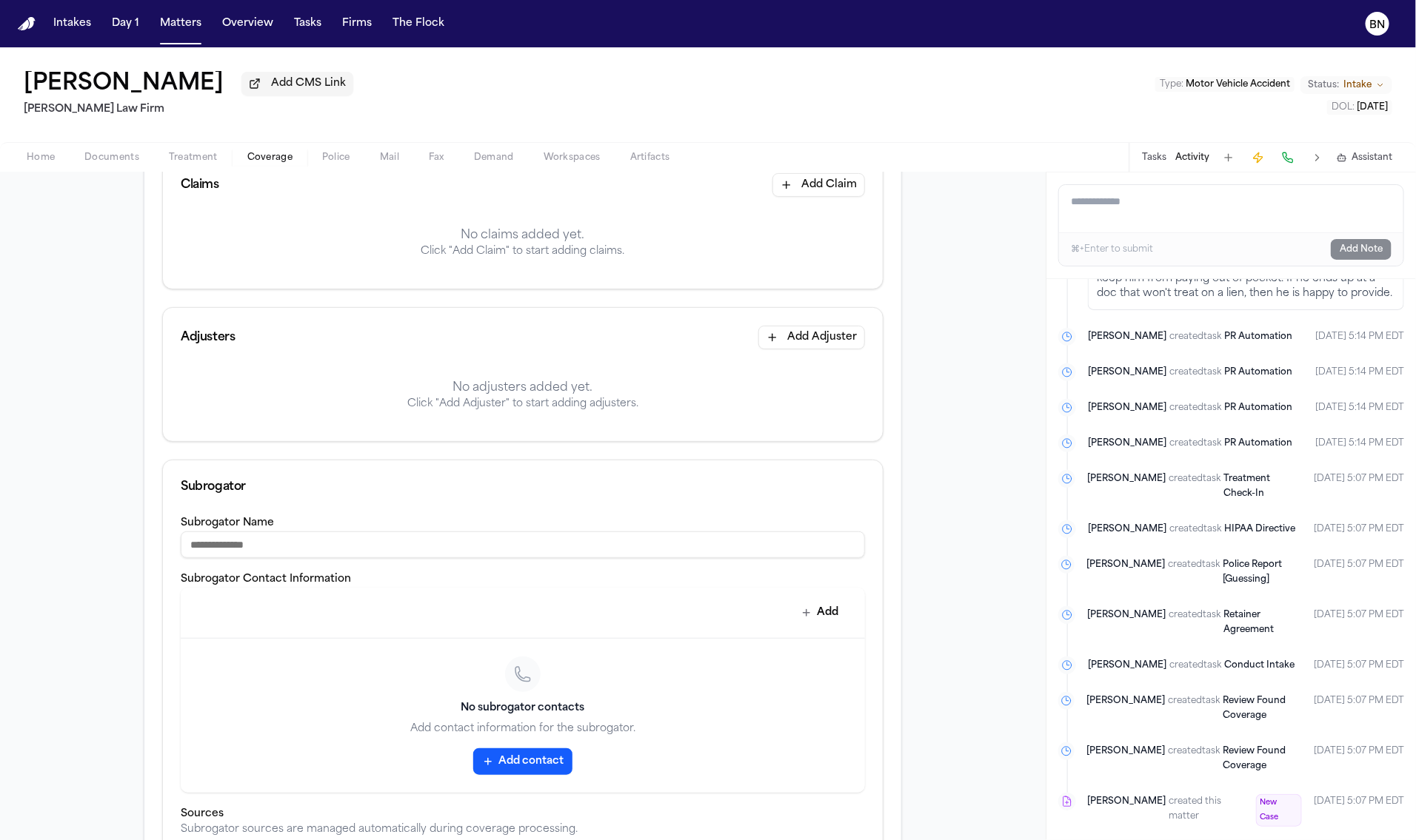
scroll to position [327, 0]
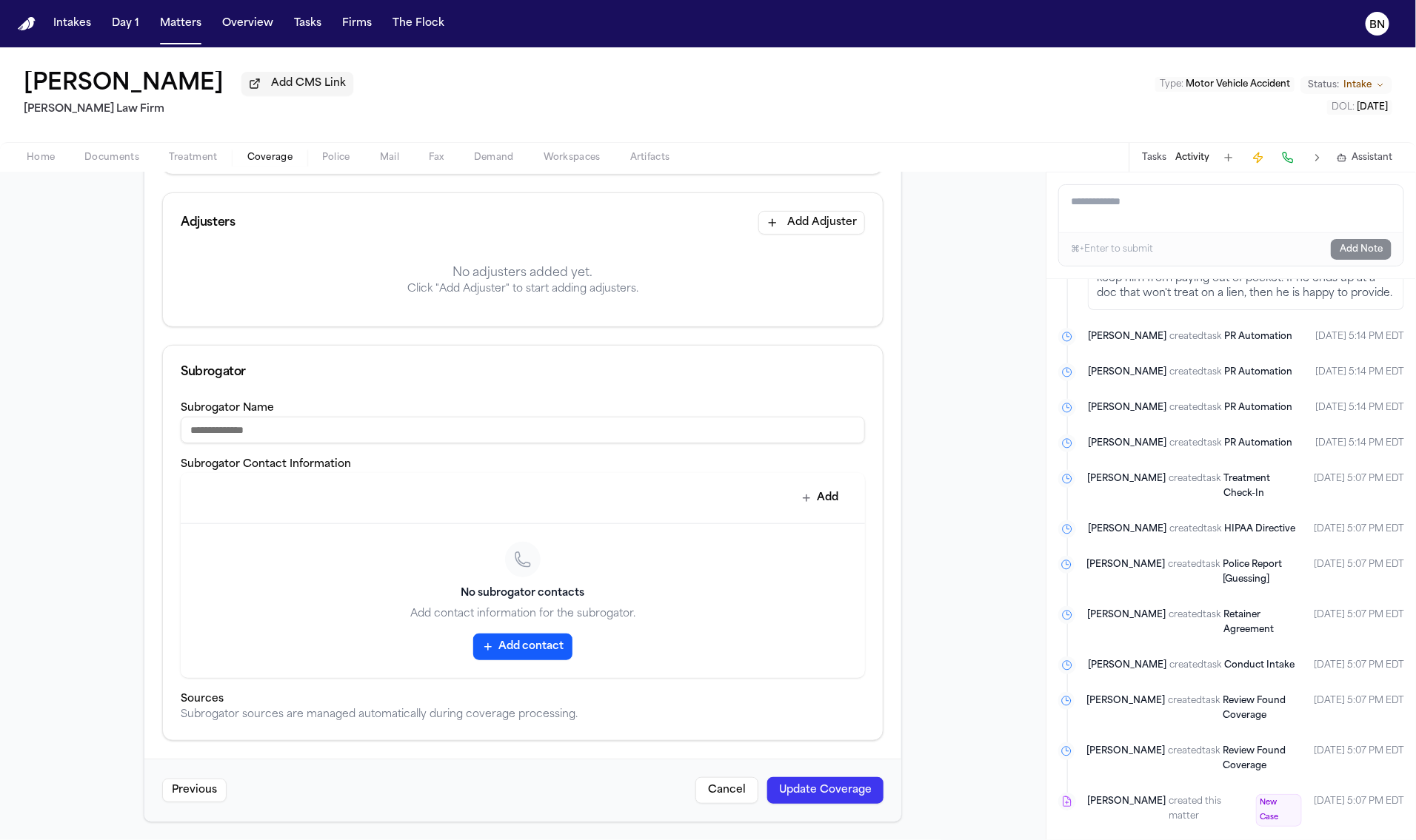
click at [783, 789] on button "Update Coverage" at bounding box center [826, 790] width 116 height 27
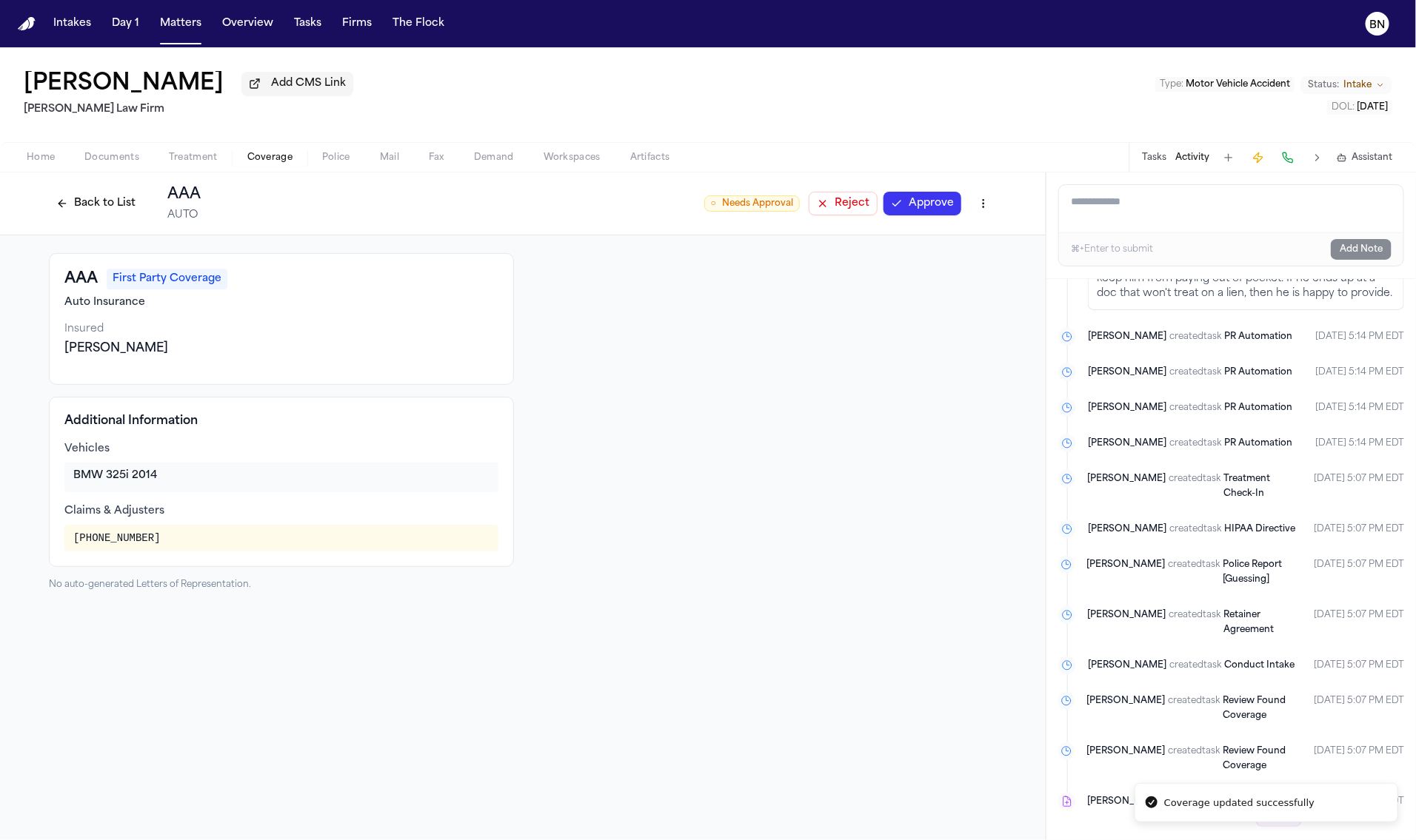
click at [981, 203] on html "Coverage updated successfully Intakes Day 1 Matters Overview Tasks Firms The Fl…" at bounding box center [708, 420] width 1416 height 840
click at [909, 240] on div "Edit Coverage" at bounding box center [932, 237] width 124 height 24
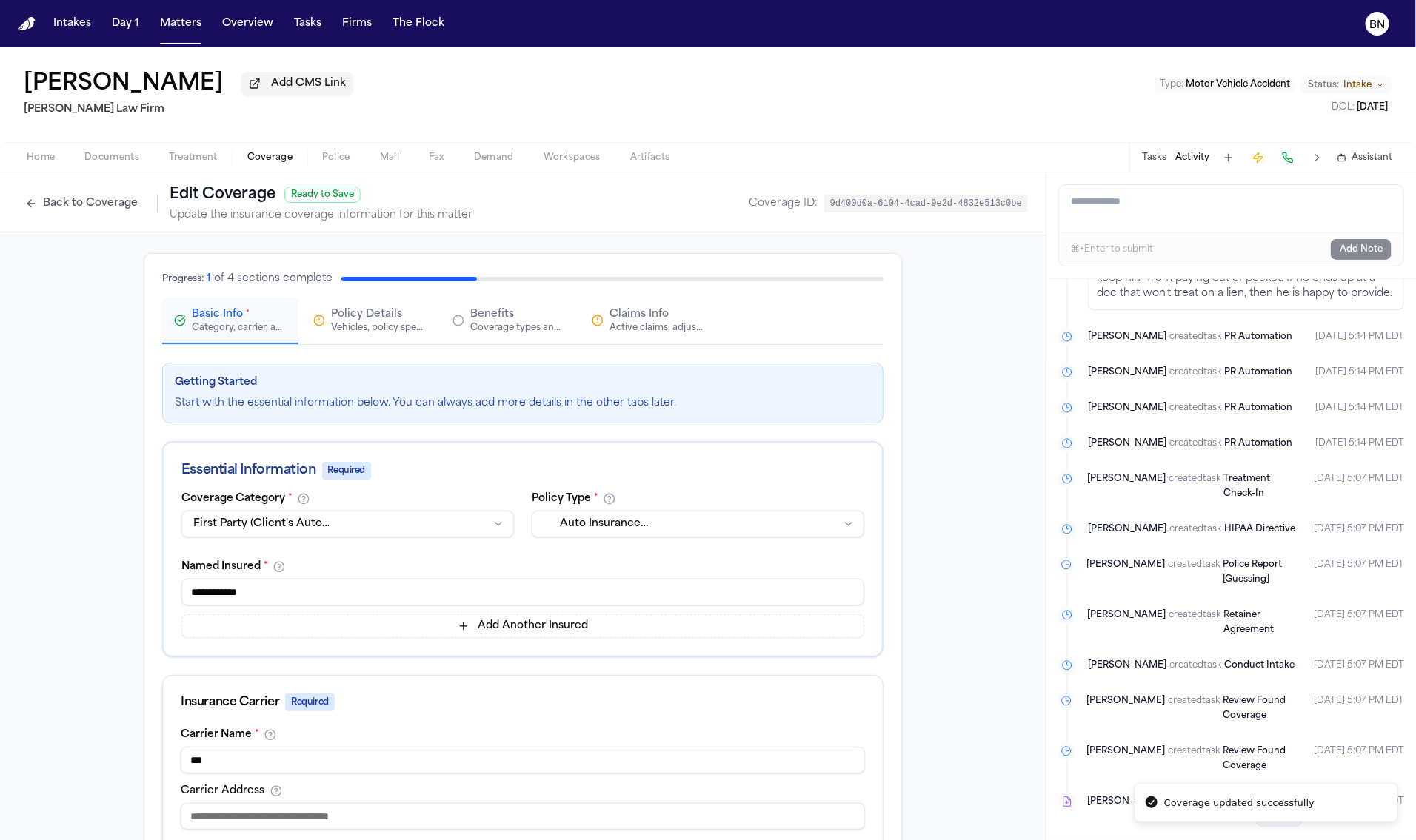
click at [633, 333] on div "Active claims, adjusters, and subrogation details" at bounding box center [657, 328] width 95 height 11
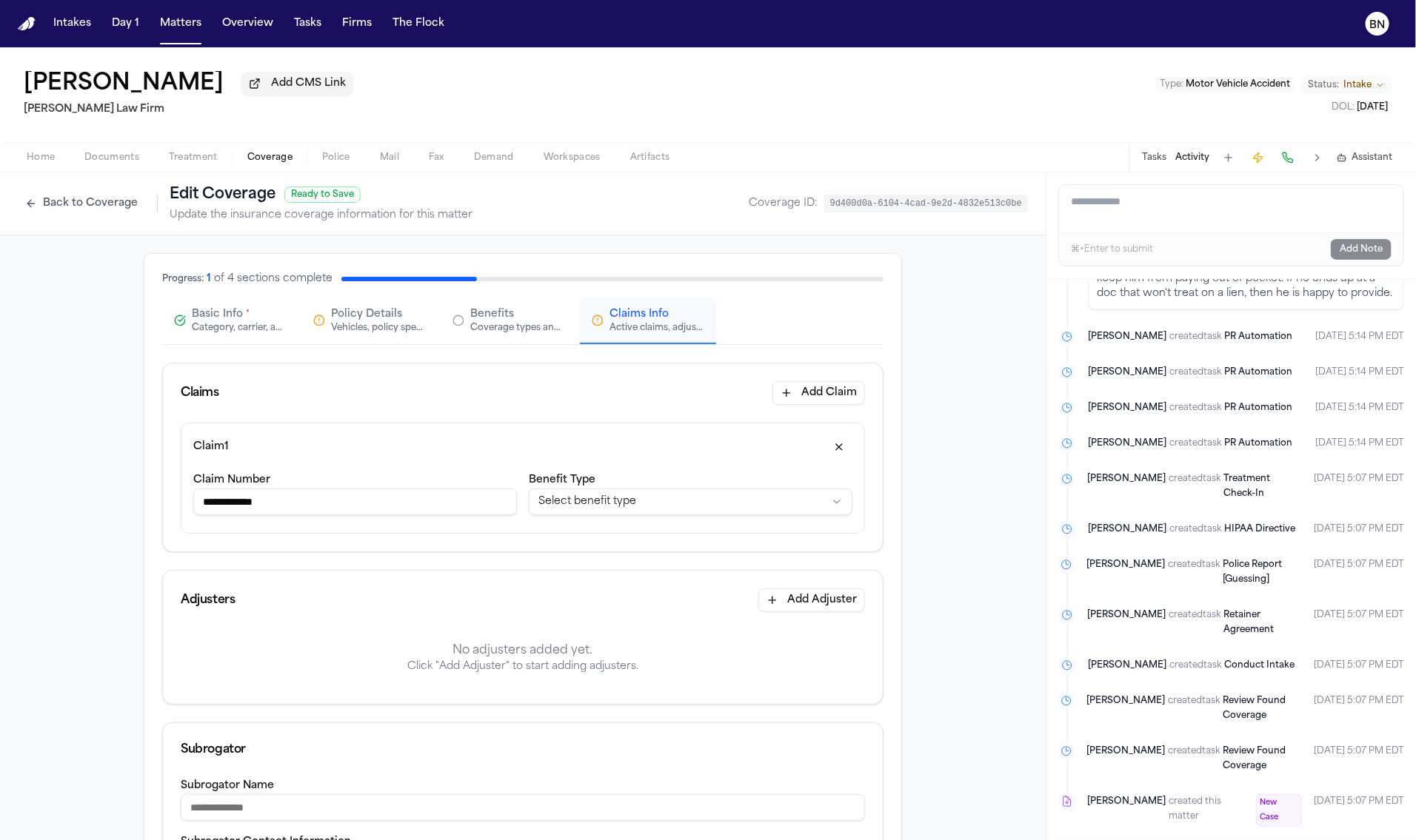
click at [318, 506] on input "**********" at bounding box center [355, 502] width 324 height 27
click at [415, 507] on input "**********" at bounding box center [355, 502] width 324 height 27
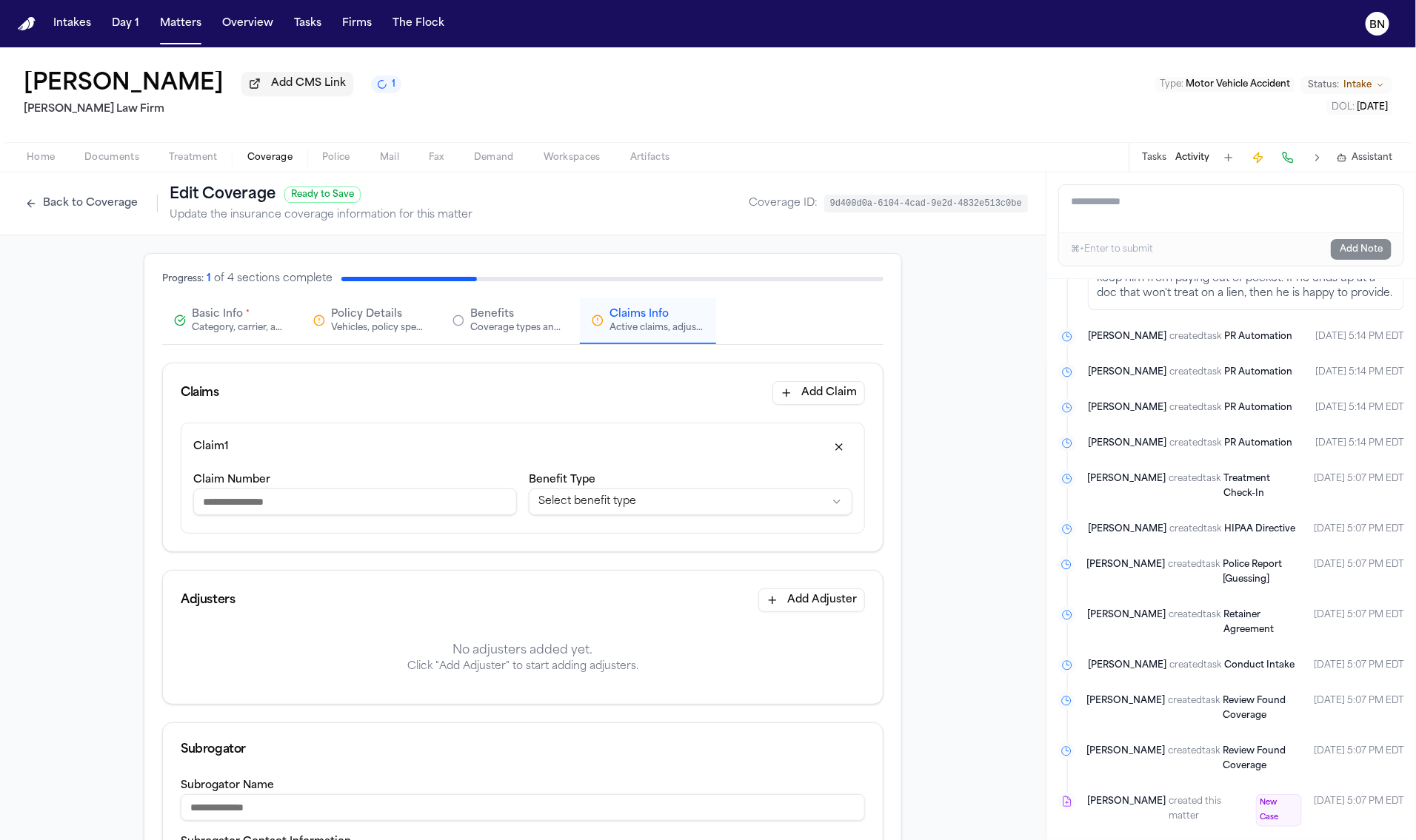
click at [499, 448] on div "Claim 1" at bounding box center [522, 447] width 659 height 24
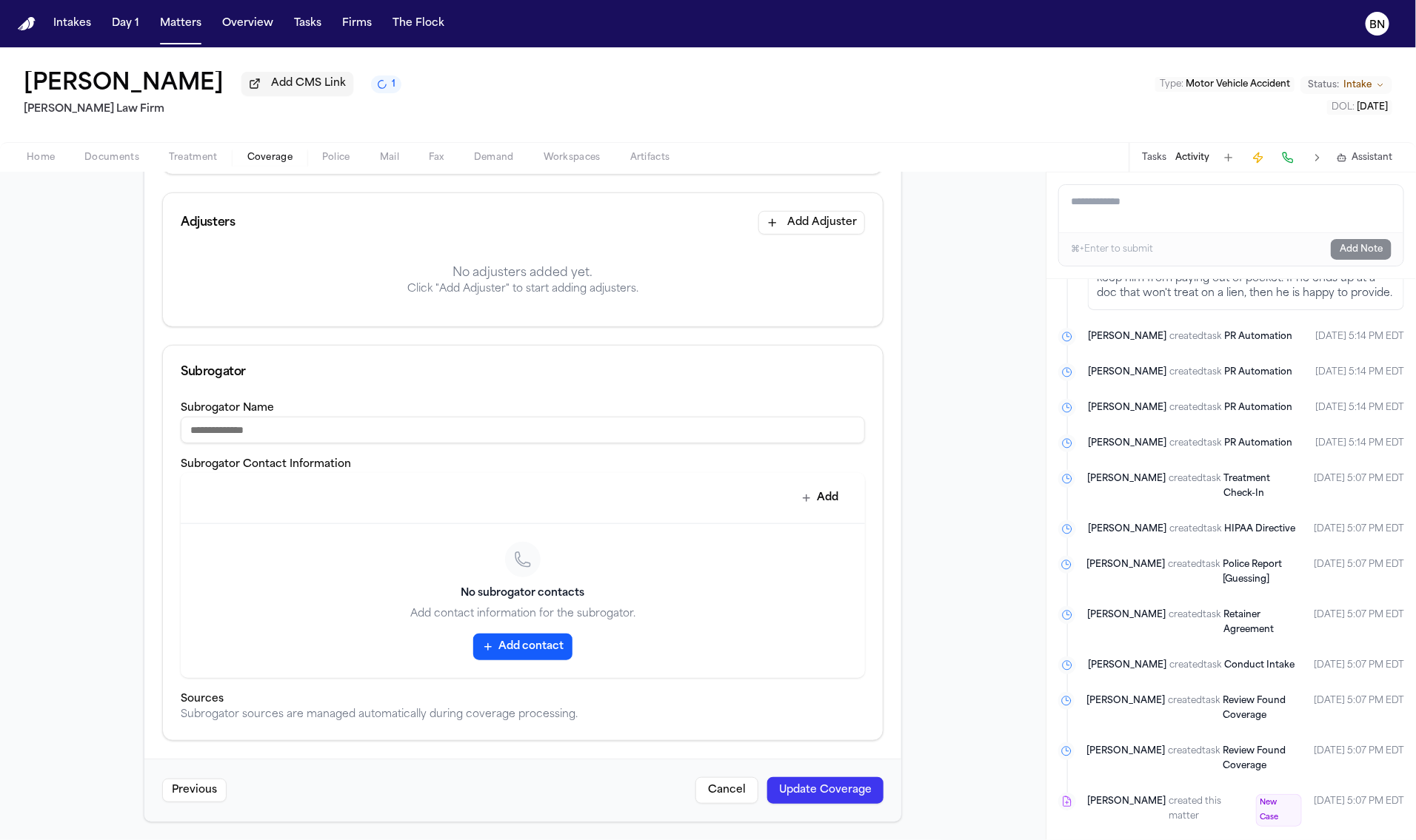
click at [827, 791] on button "Update Coverage" at bounding box center [826, 790] width 116 height 27
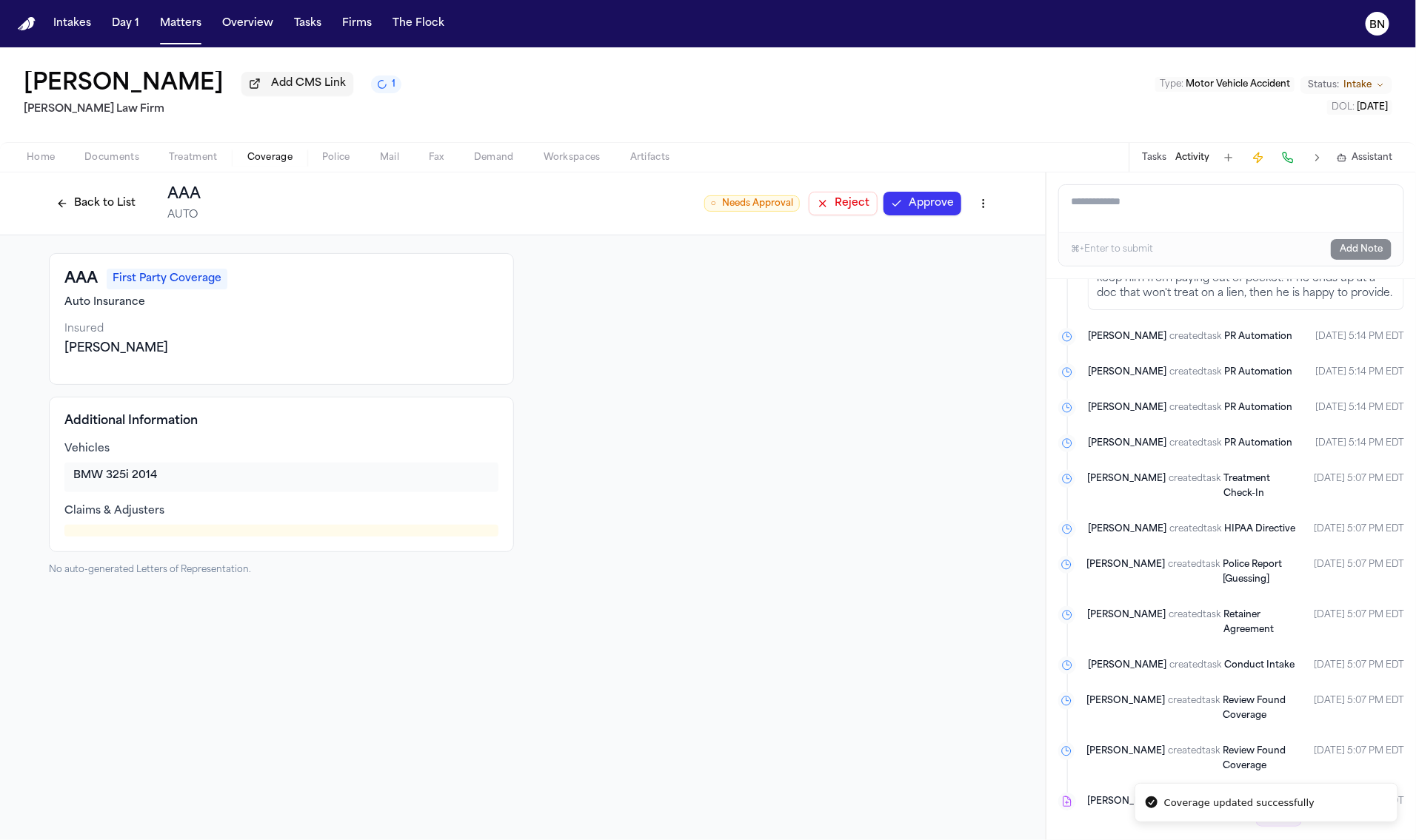
click at [114, 199] on button "Back to List" at bounding box center [96, 203] width 94 height 24
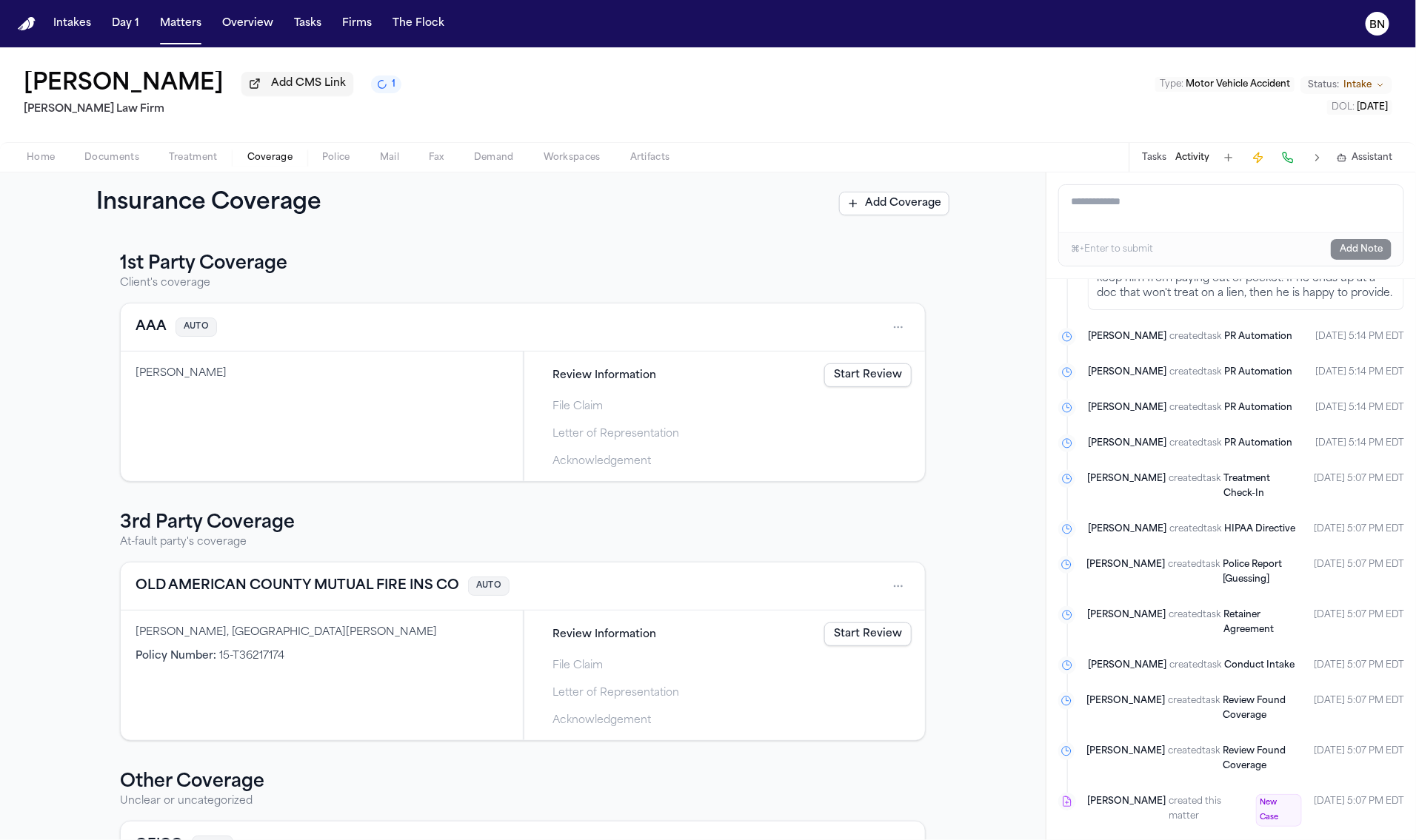
click at [136, 331] on button "AAA" at bounding box center [151, 327] width 31 height 20
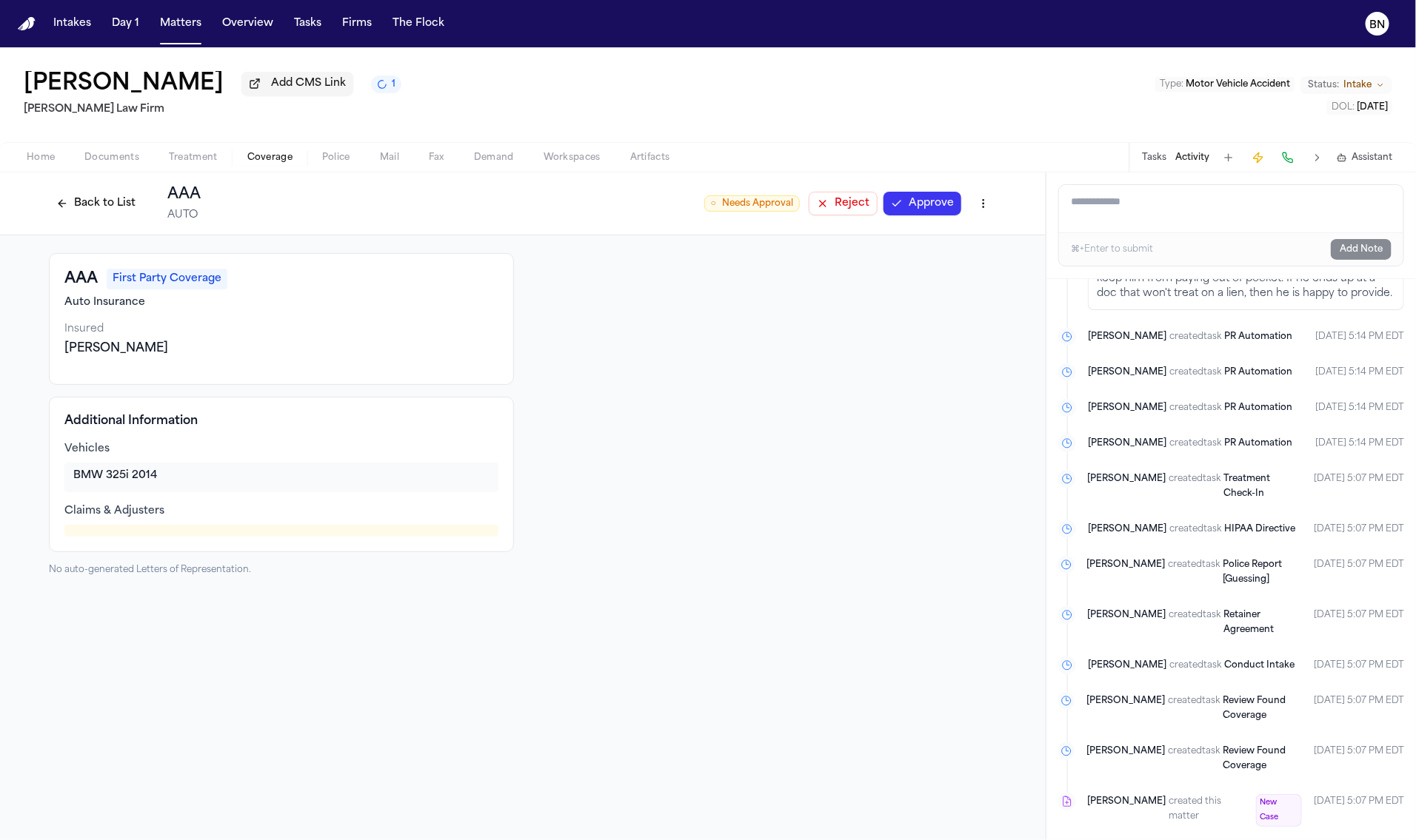
click at [47, 391] on div "AAA First Party Coverage Auto Insurance Insured [PERSON_NAME] Additional Inform…" at bounding box center [522, 414] width 1046 height 358
click at [46, 391] on div "AAA First Party Coverage Auto Insurance Insured [PERSON_NAME] Additional Inform…" at bounding box center [522, 414] width 1046 height 358
